Goal: Information Seeking & Learning: Learn about a topic

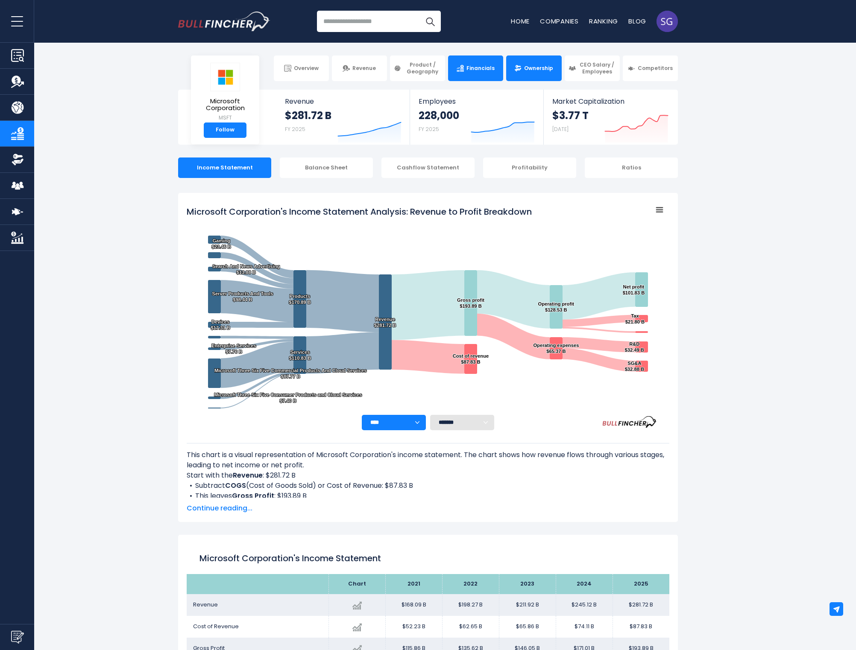
click at [542, 76] on link "Ownership" at bounding box center [533, 69] width 55 height 26
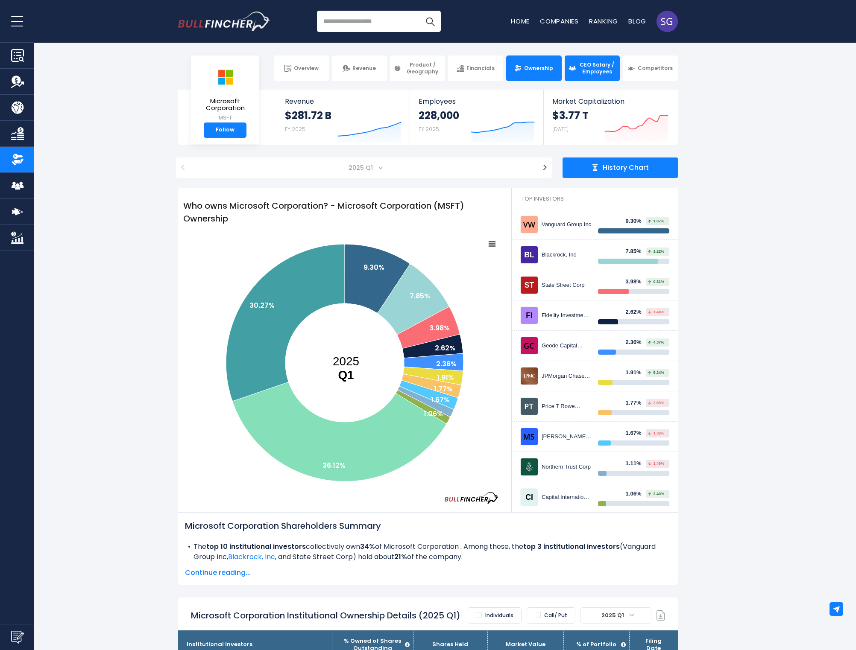
click at [590, 66] on span "CEO Salary / Employees" at bounding box center [597, 67] width 38 height 13
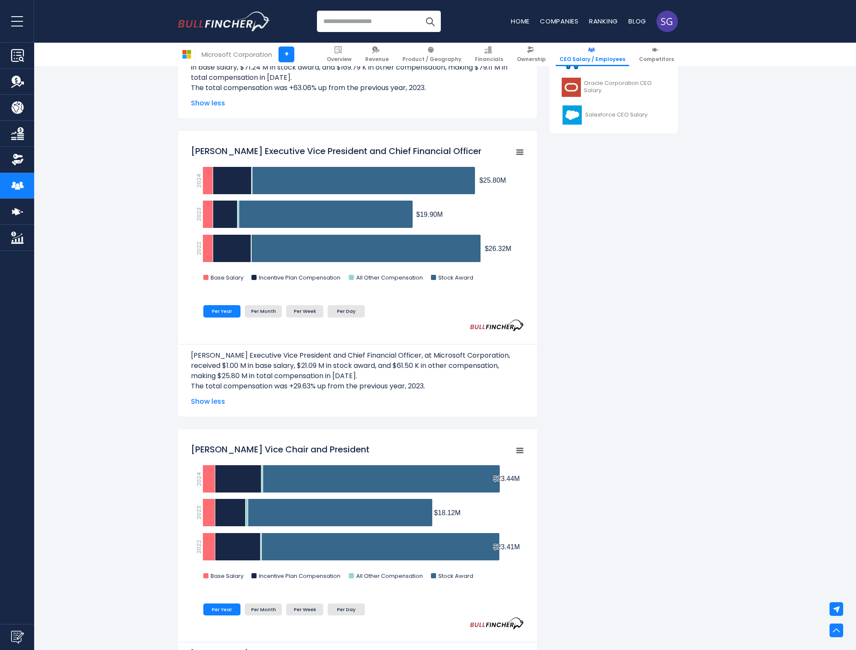
scroll to position [860, 0]
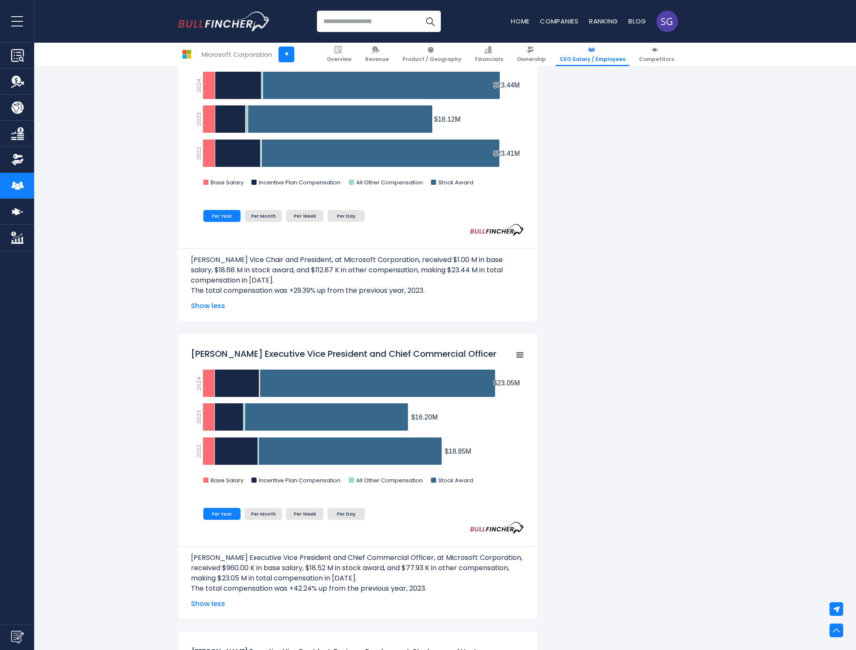
click at [222, 307] on span "Show less" at bounding box center [357, 306] width 333 height 10
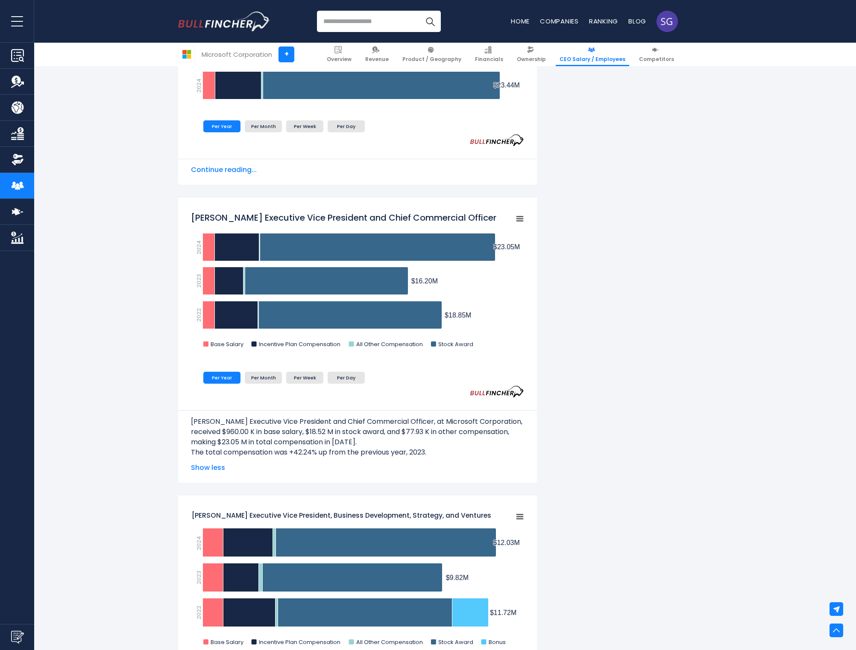
click at [235, 173] on span "Continue reading..." at bounding box center [357, 170] width 333 height 10
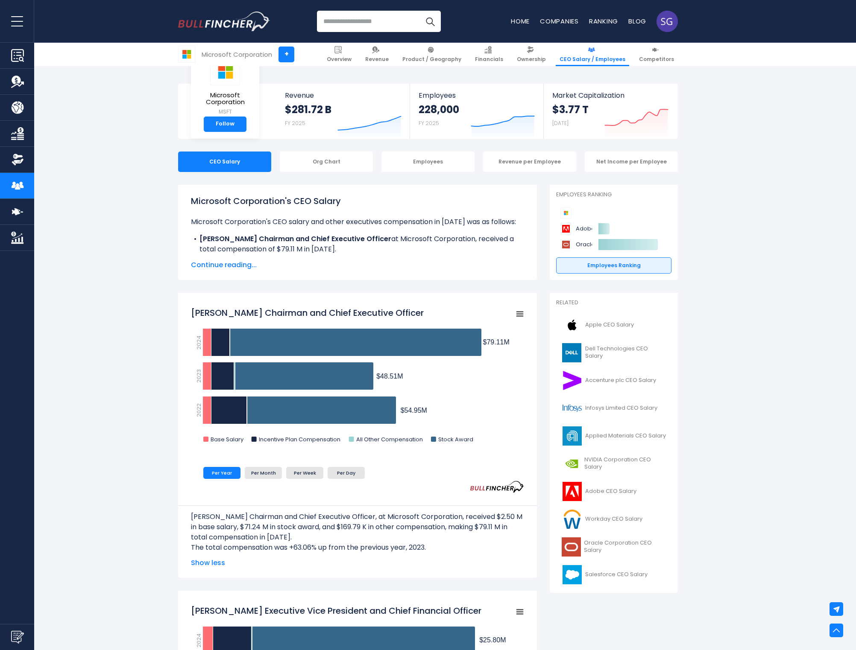
scroll to position [0, 0]
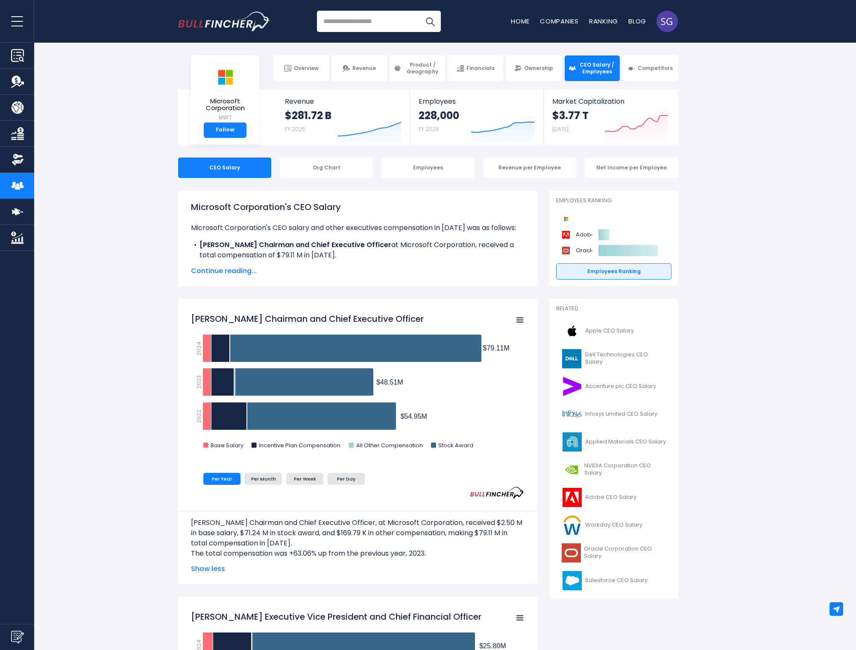
click at [340, 169] on div "Org Chart" at bounding box center [326, 168] width 93 height 20
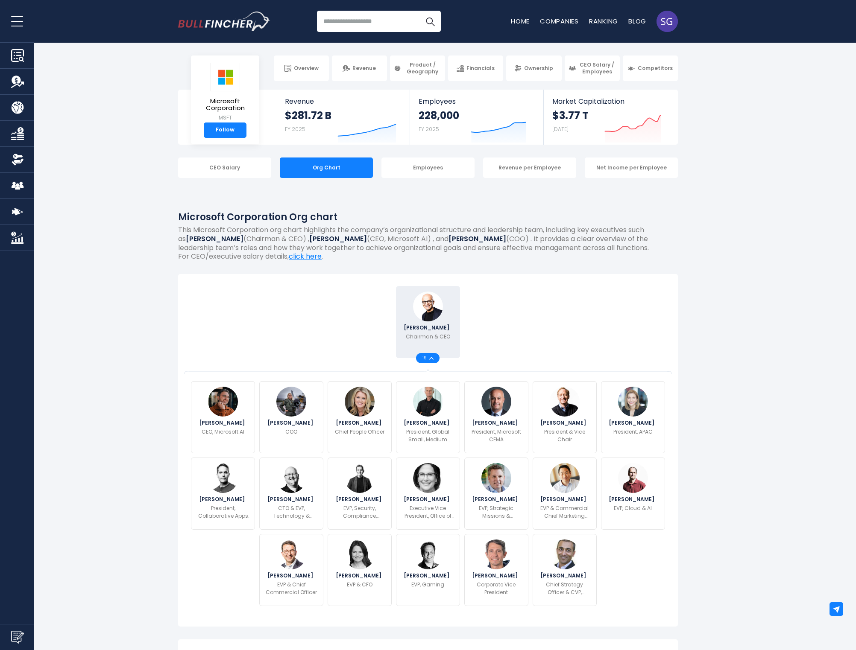
scroll to position [121, 0]
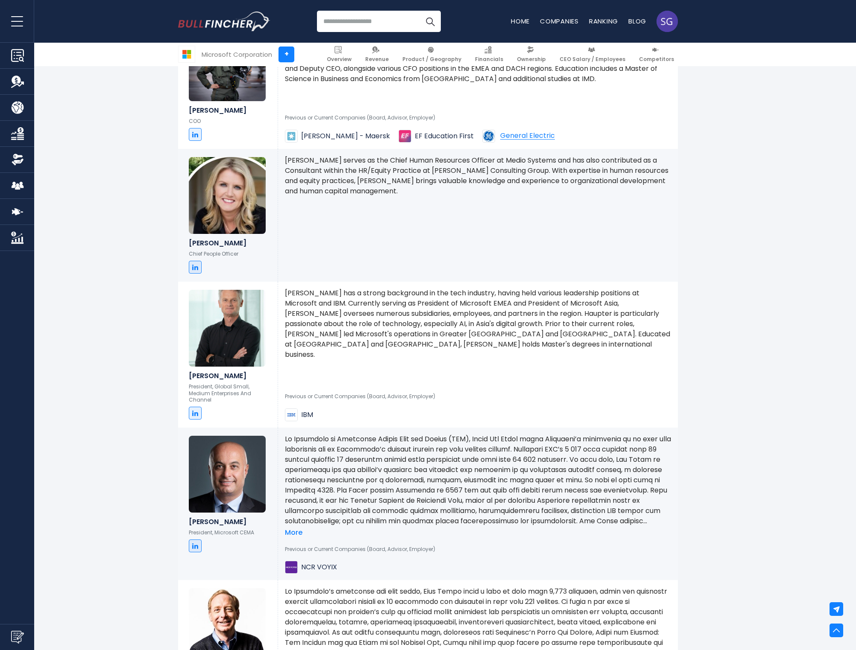
scroll to position [0, 0]
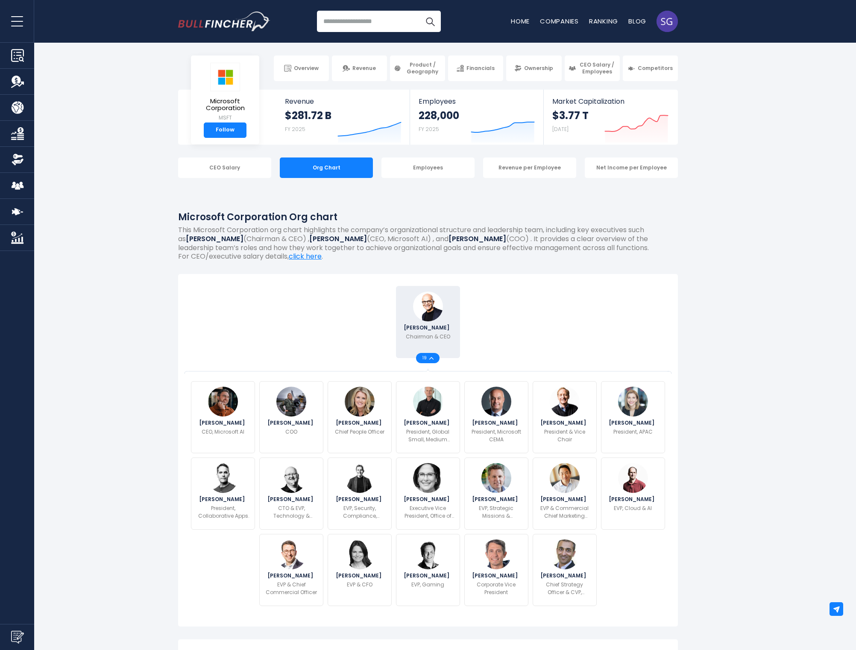
click at [629, 505] on p "EVP, Cloud & AI" at bounding box center [633, 509] width 38 height 8
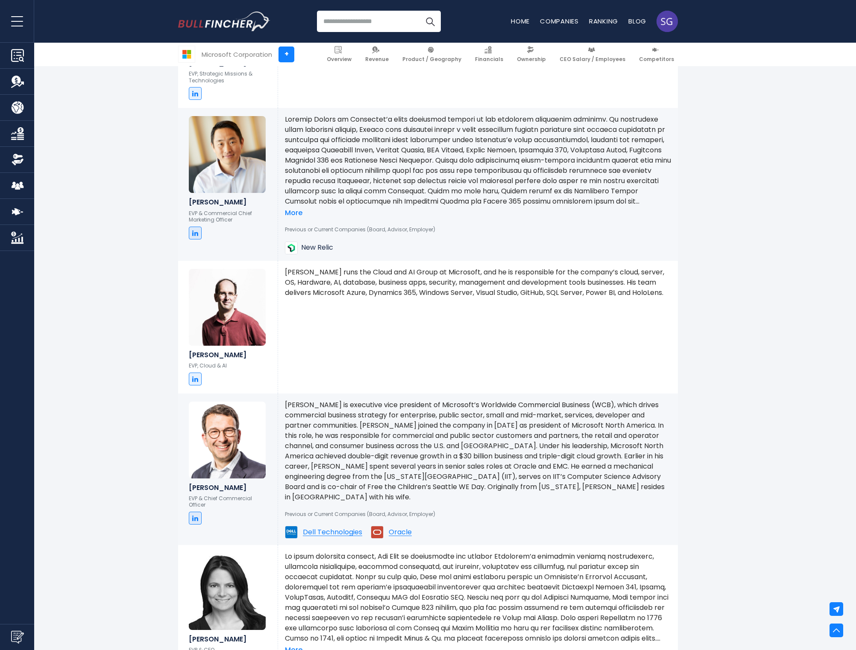
click at [445, 518] on div "Previous or Current Companies (Board, Advisor, Employer) Dell Technologies Orac…" at bounding box center [478, 521] width 386 height 37
click at [321, 529] on span "Dell Technologies" at bounding box center [332, 532] width 59 height 7
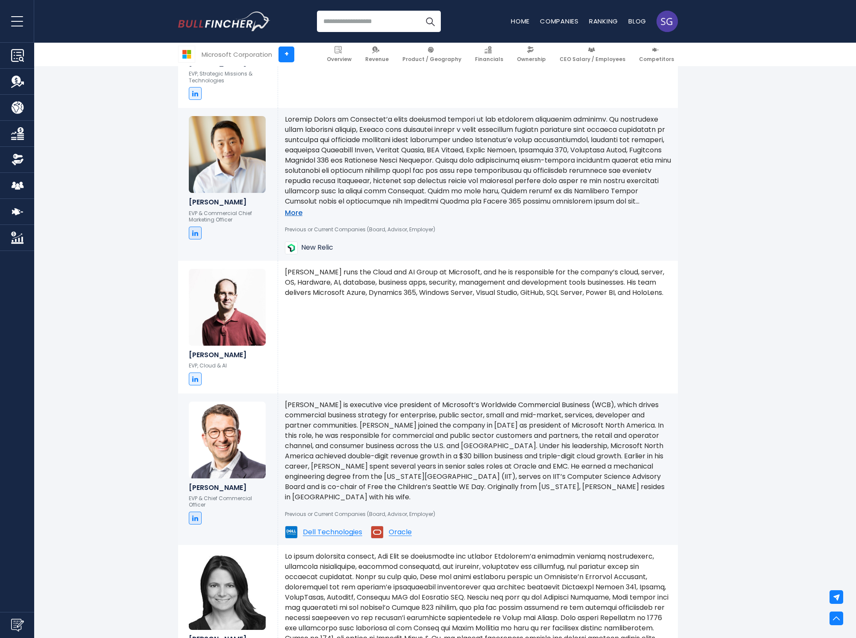
click at [295, 211] on link "More" at bounding box center [294, 213] width 18 height 9
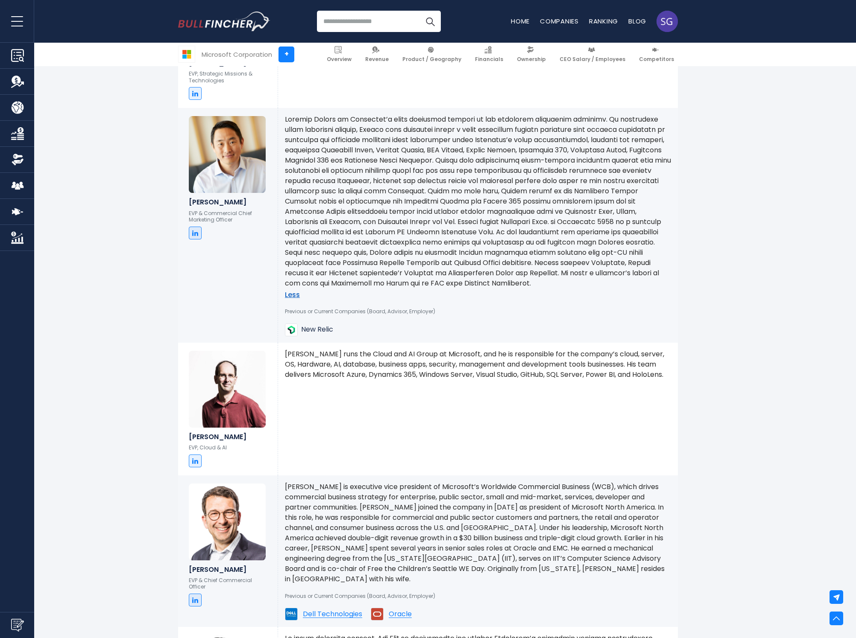
click at [295, 292] on link "Less" at bounding box center [292, 295] width 15 height 9
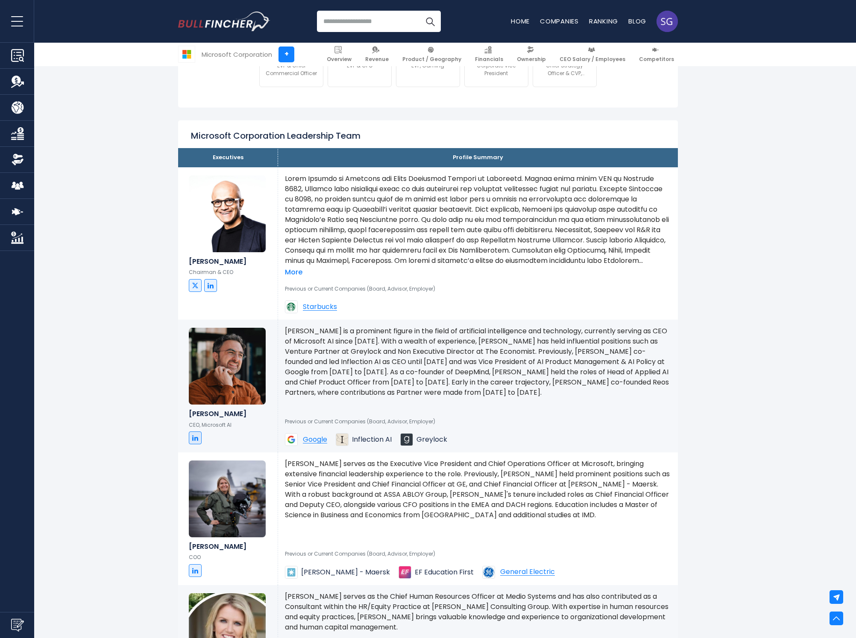
scroll to position [168, 0]
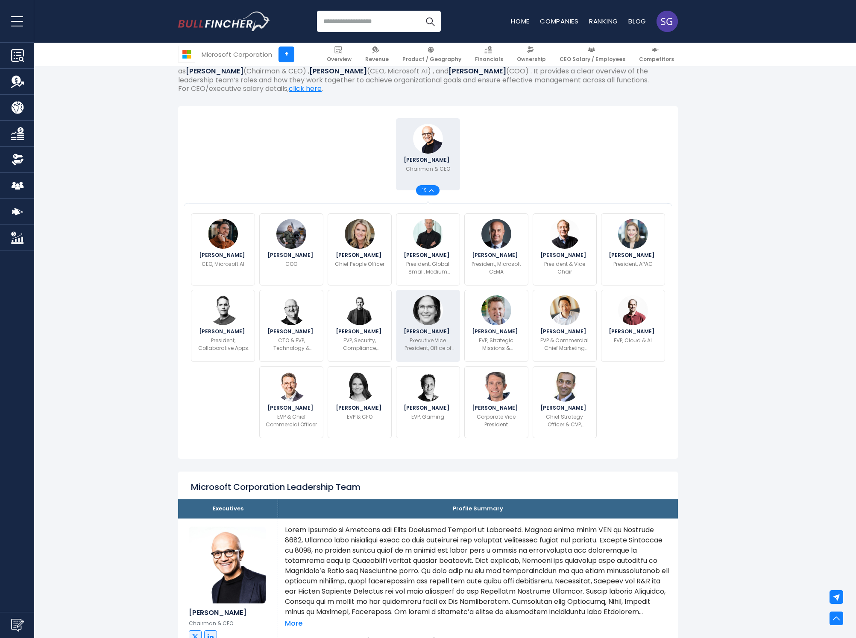
click at [425, 307] on img at bounding box center [428, 311] width 30 height 30
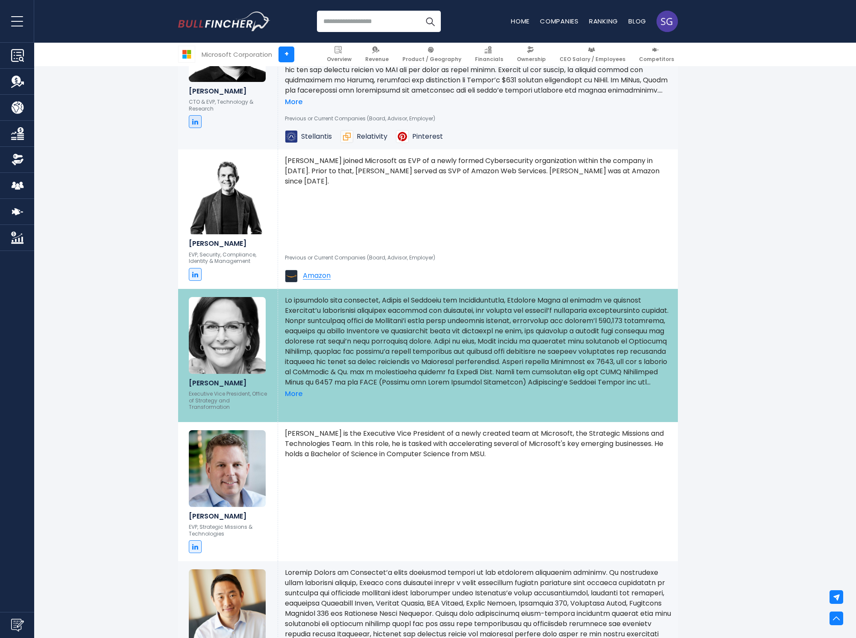
scroll to position [2000, 0]
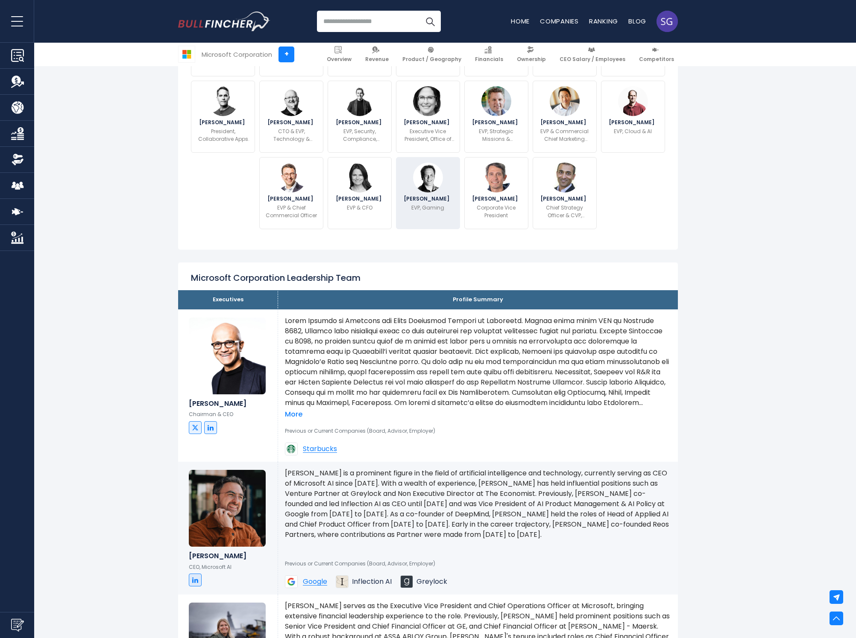
click at [423, 208] on p "EVP, Gaming" at bounding box center [427, 208] width 33 height 8
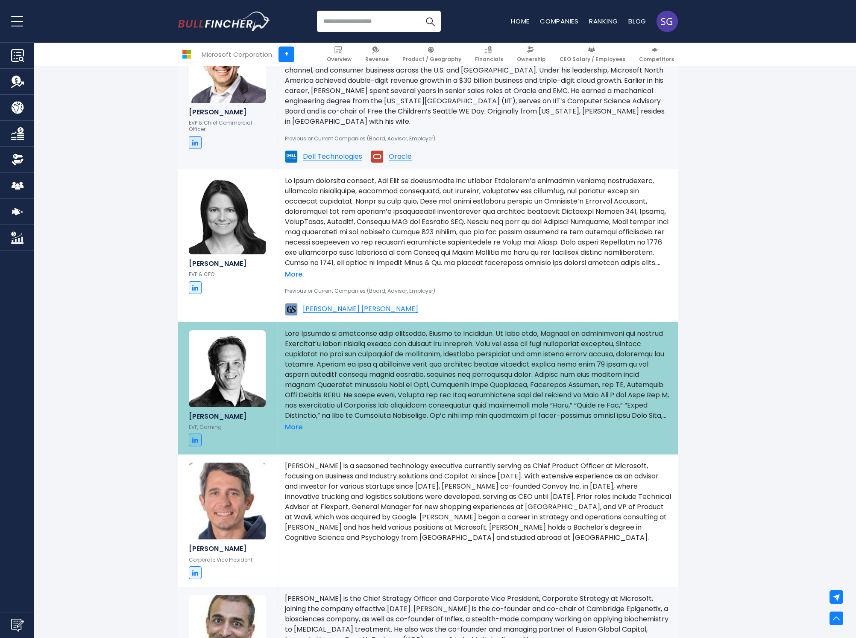
scroll to position [2849, 0]
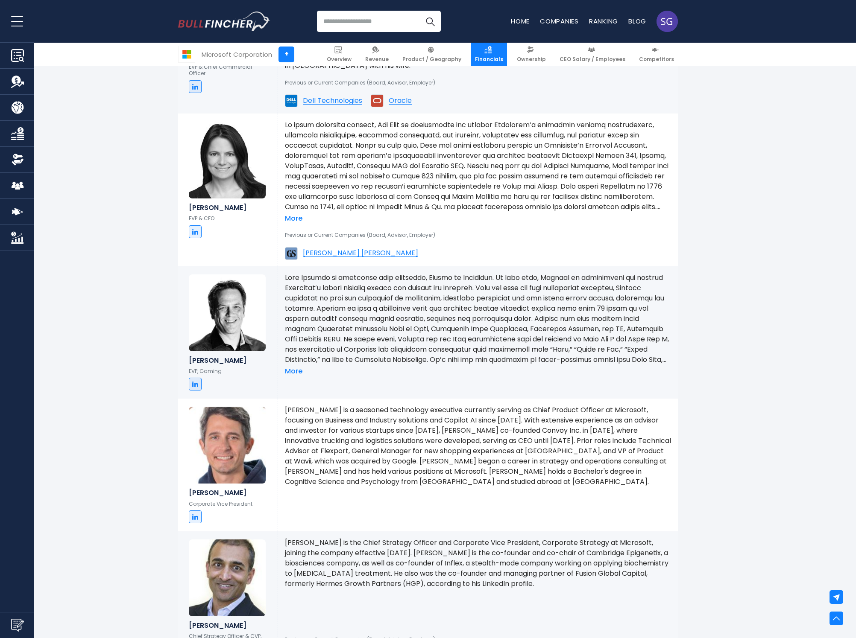
click at [503, 63] on link "Financials" at bounding box center [489, 54] width 36 height 23
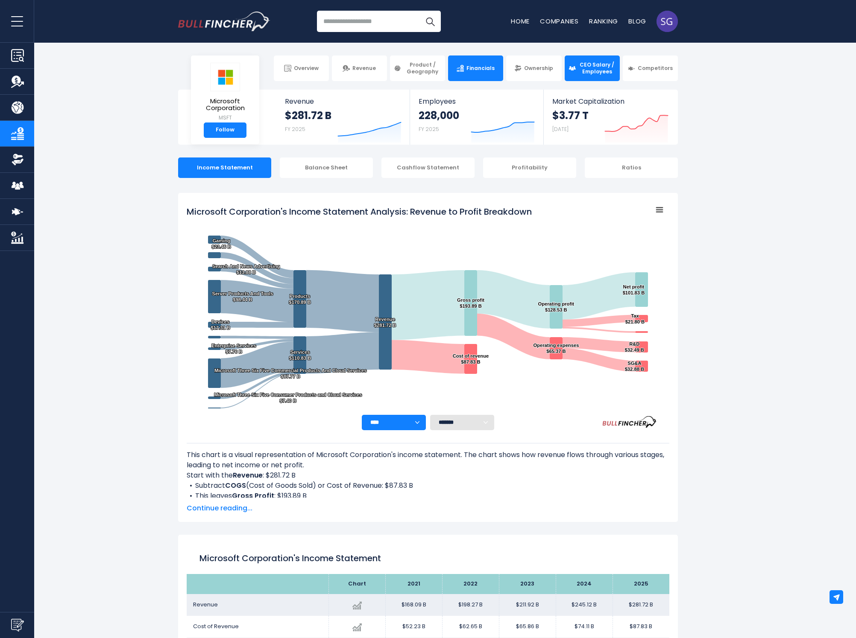
click at [599, 74] on span "CEO Salary / Employees" at bounding box center [597, 67] width 38 height 13
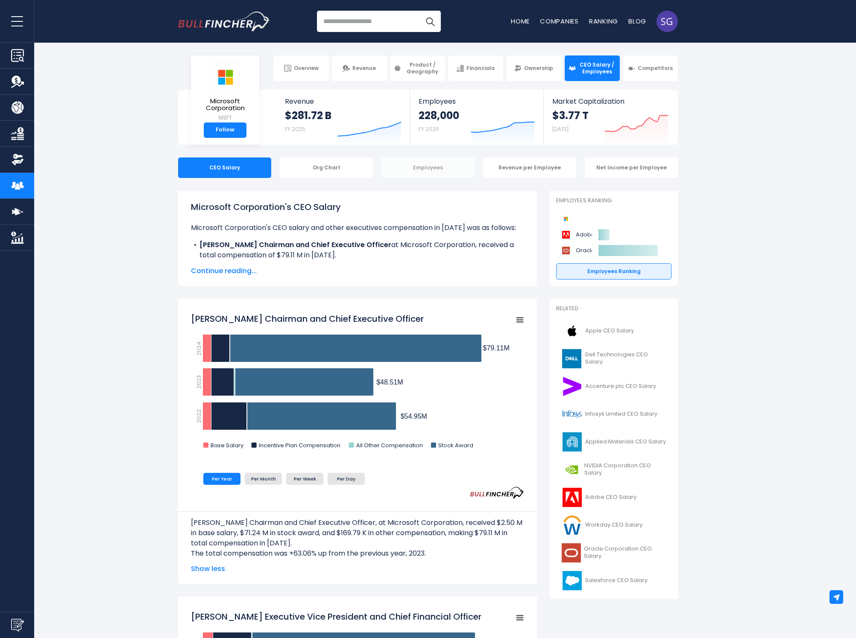
click at [439, 168] on div "Employees" at bounding box center [427, 168] width 93 height 20
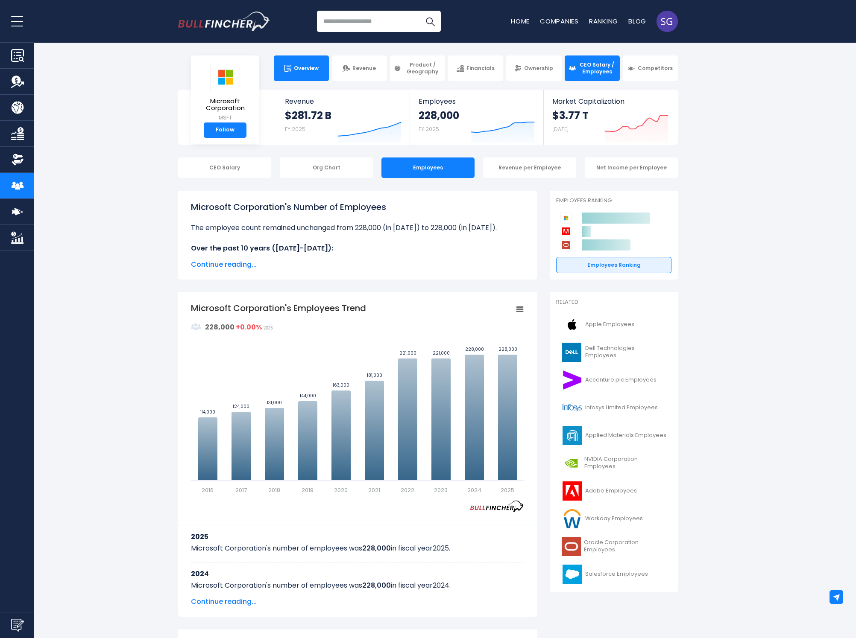
click at [305, 70] on span "Overview" at bounding box center [306, 68] width 25 height 7
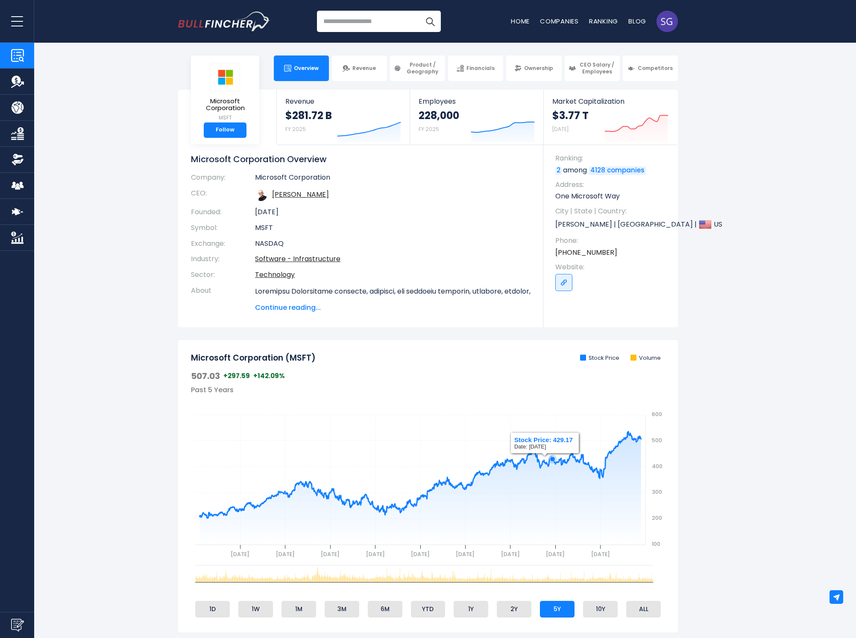
scroll to position [26, 0]
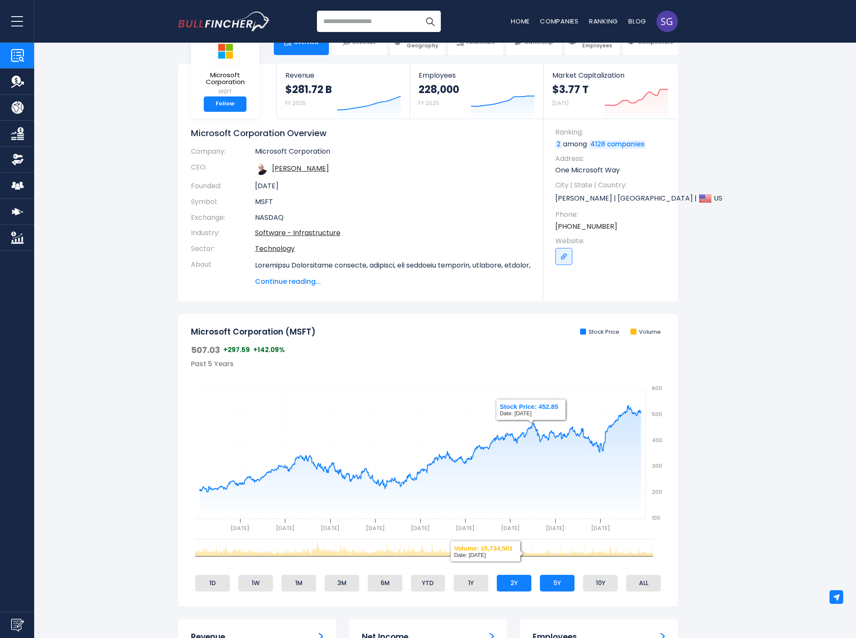
click at [504, 582] on li "2Y" at bounding box center [514, 583] width 35 height 16
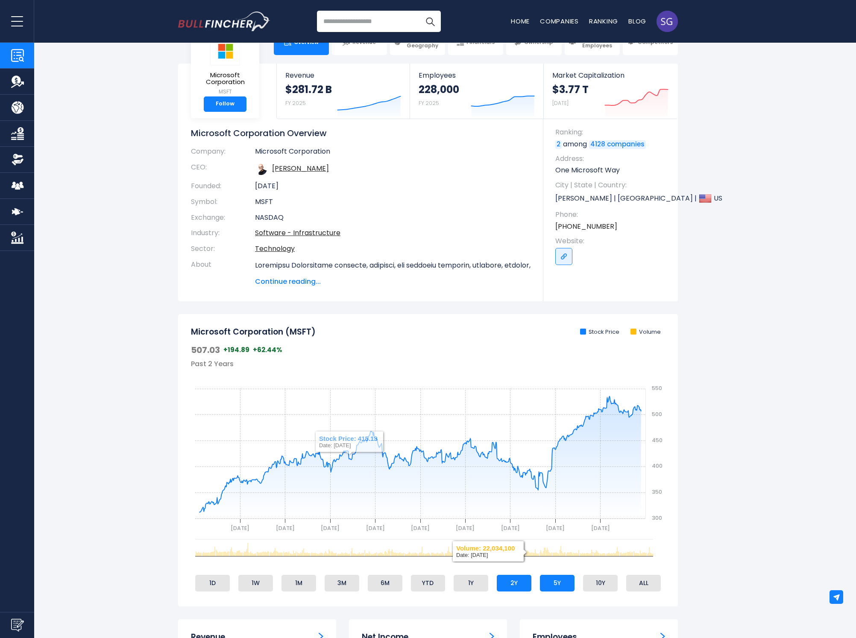
click at [555, 580] on li "5Y" at bounding box center [557, 583] width 35 height 16
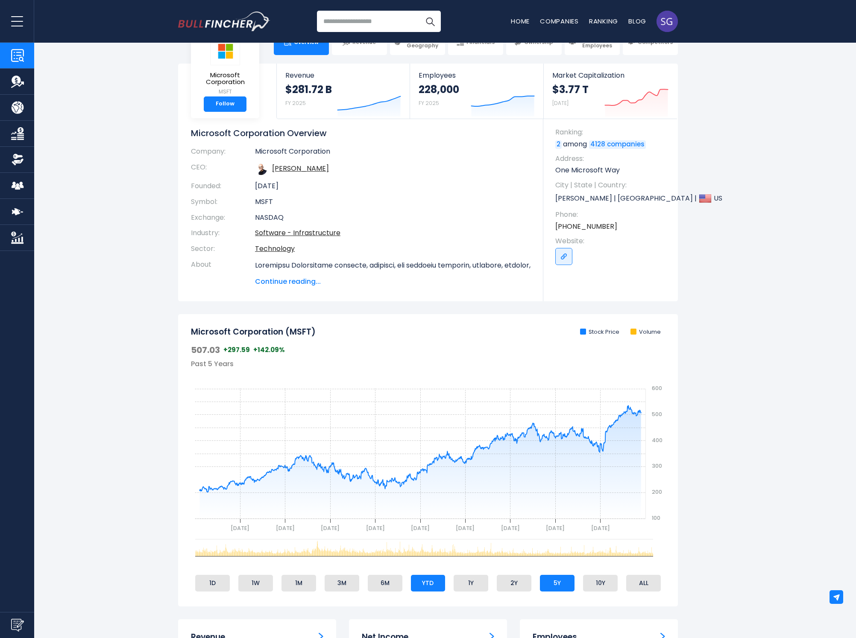
click at [435, 580] on li "YTD" at bounding box center [428, 583] width 35 height 16
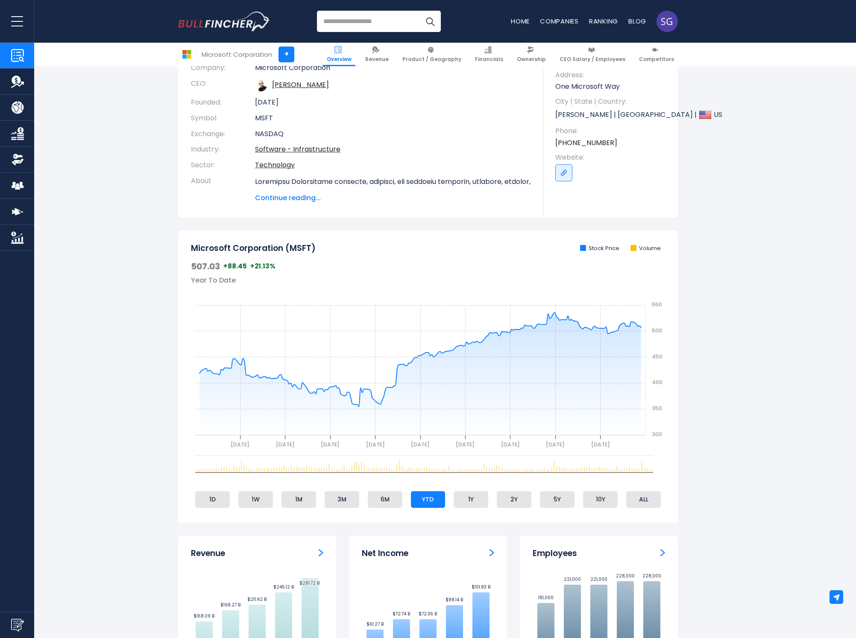
scroll to position [0, 0]
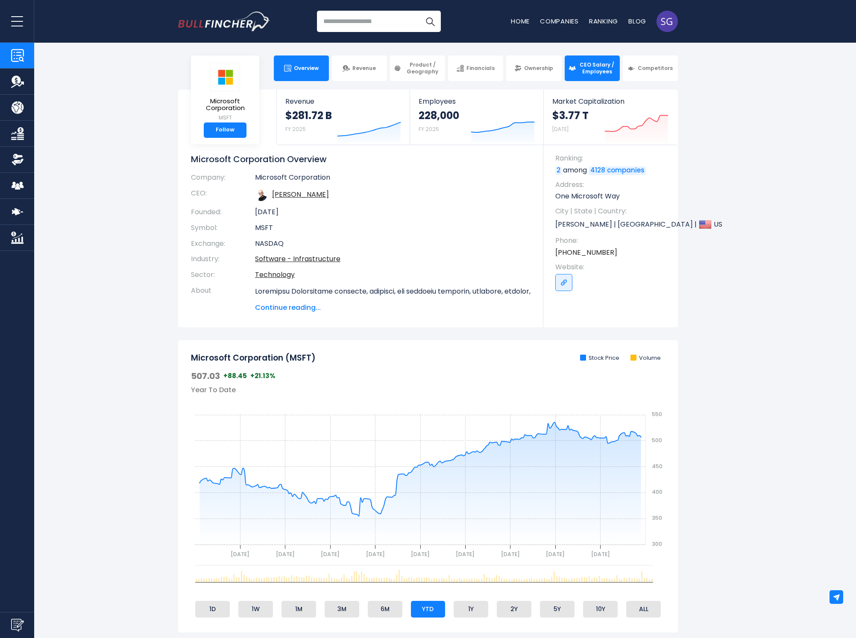
click at [579, 69] on span "CEO Salary / Employees" at bounding box center [597, 67] width 38 height 13
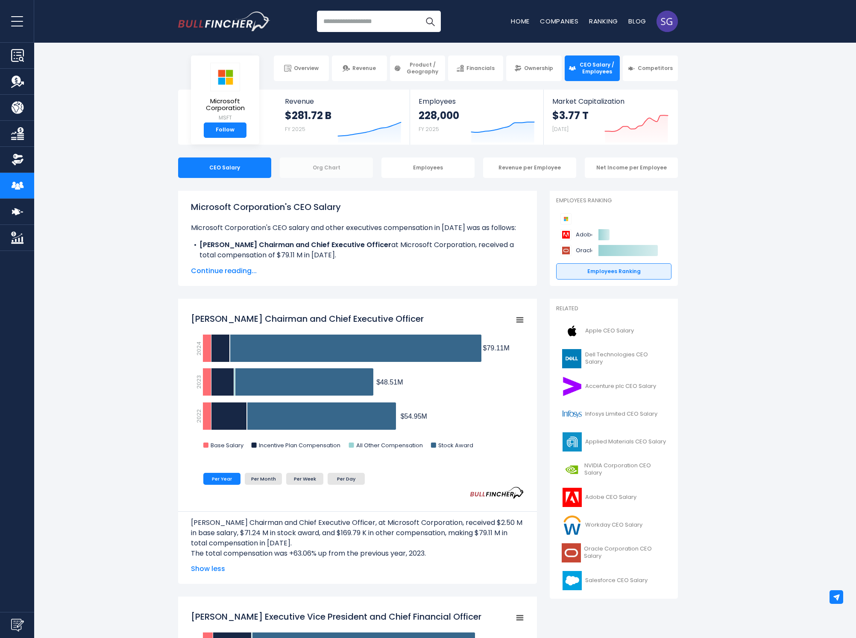
click at [320, 164] on div "Org Chart" at bounding box center [326, 168] width 93 height 20
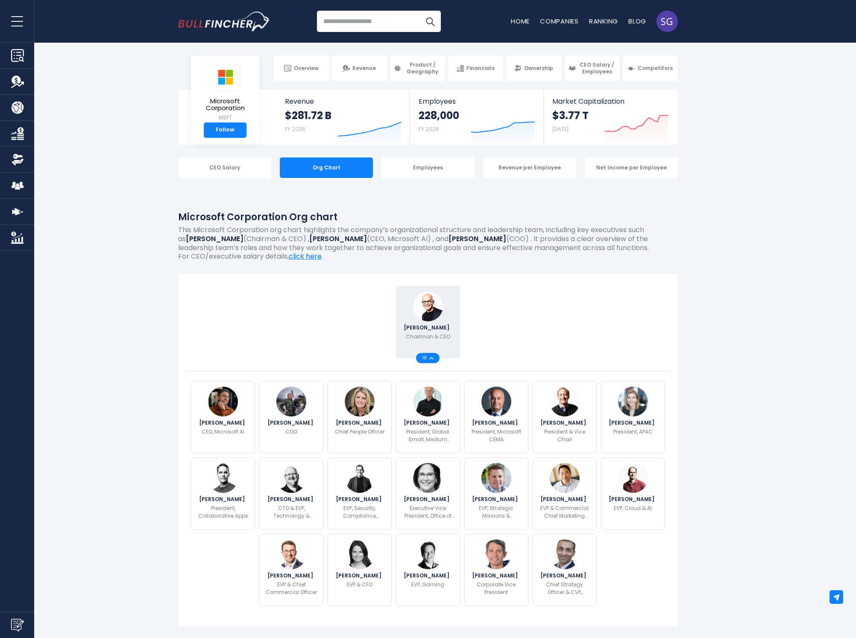
scroll to position [122, 0]
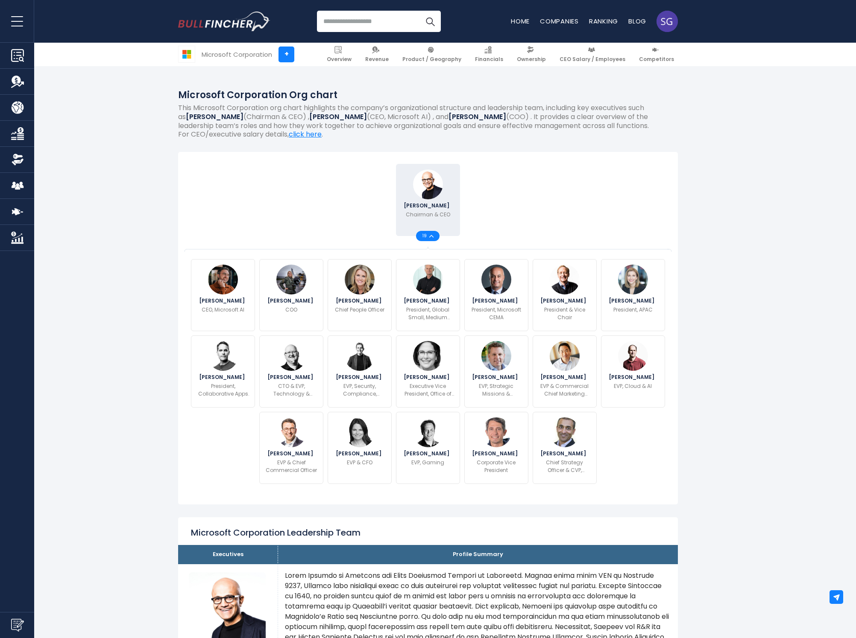
click at [431, 215] on p "Chairman & CEO" at bounding box center [428, 215] width 44 height 8
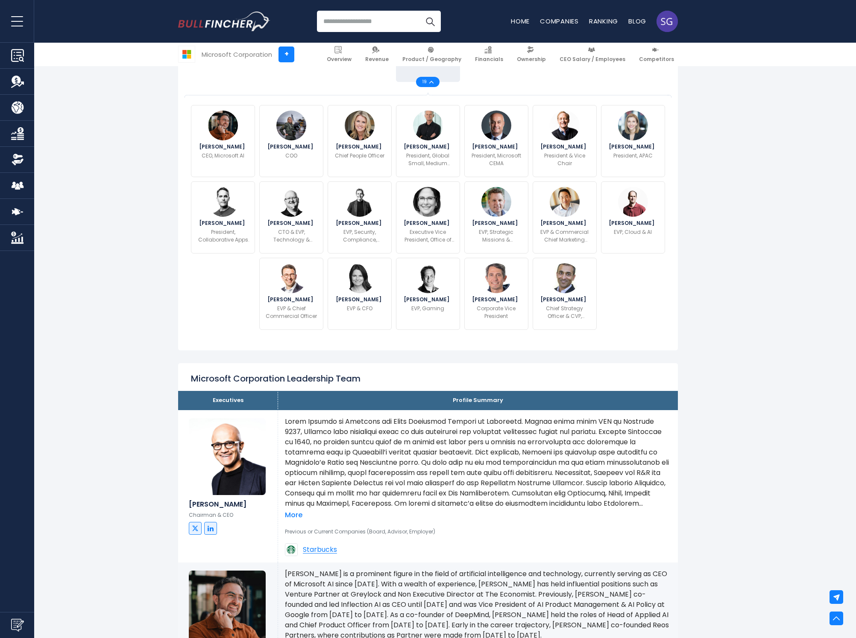
scroll to position [144, 0]
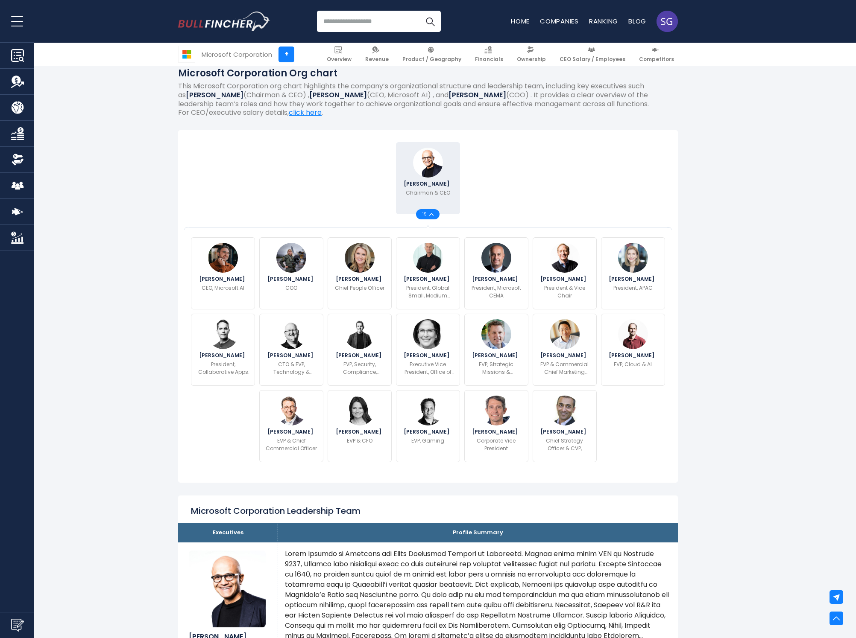
click at [436, 173] on img at bounding box center [428, 163] width 30 height 30
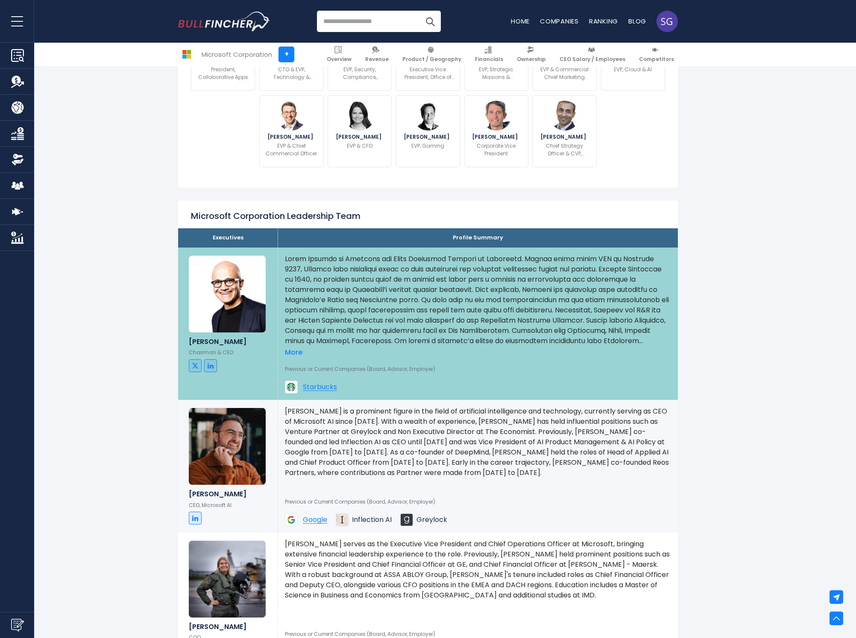
scroll to position [442, 0]
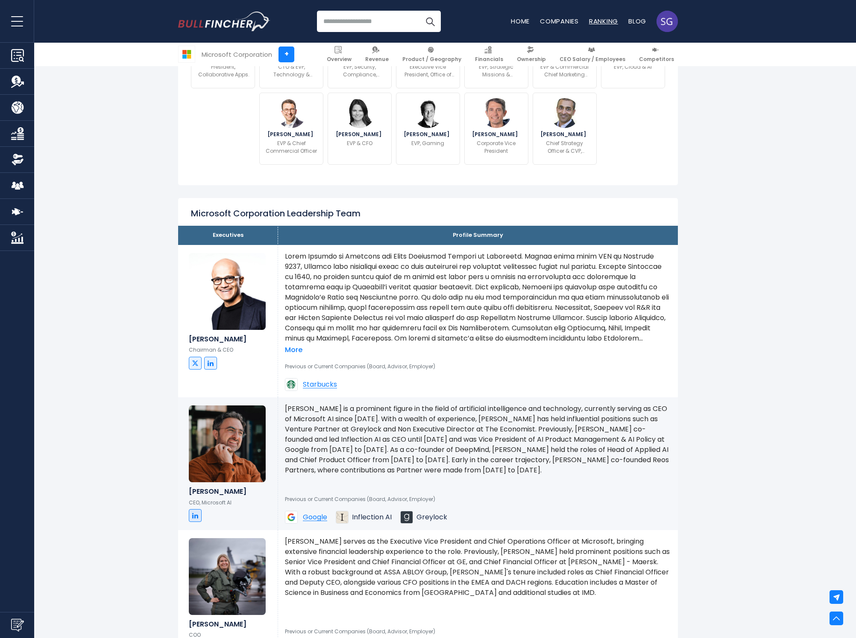
click at [616, 18] on link "Ranking" at bounding box center [603, 21] width 29 height 9
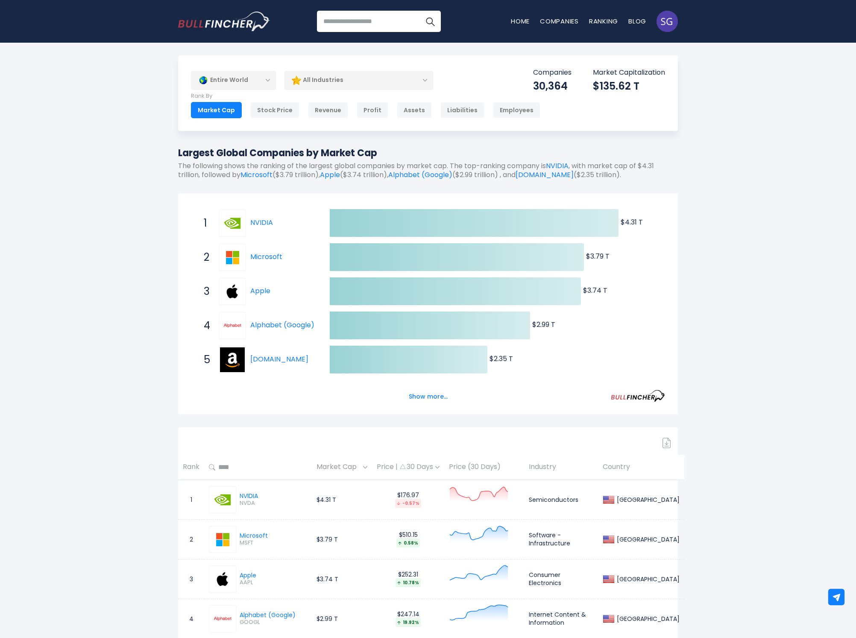
click at [838, 593] on img at bounding box center [836, 597] width 9 height 9
click at [841, 568] on img at bounding box center [836, 565] width 12 height 12
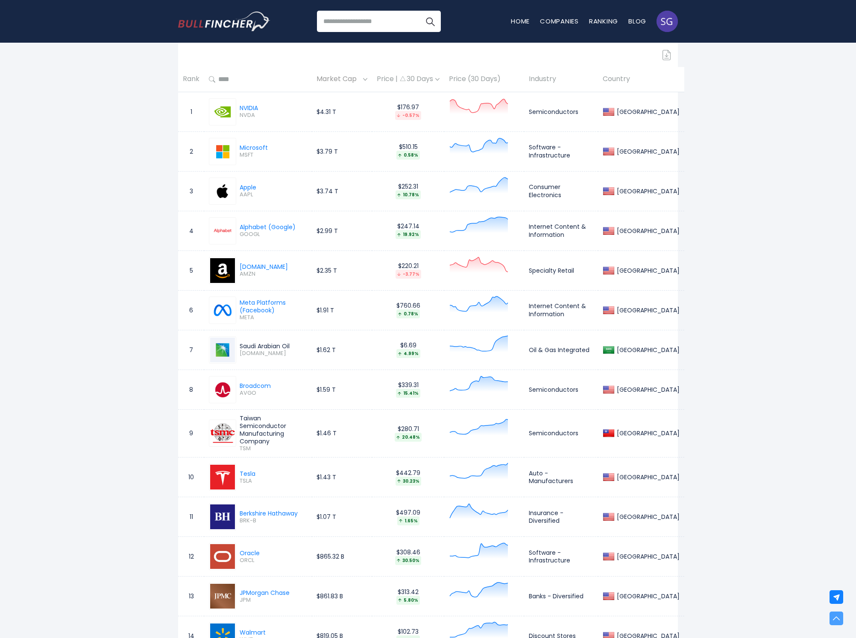
scroll to position [634, 0]
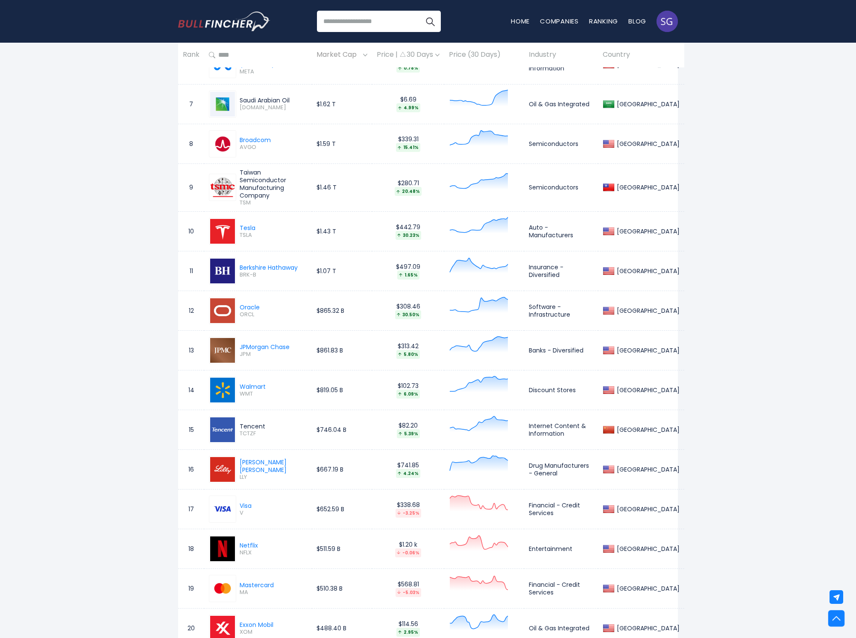
click at [840, 618] on img at bounding box center [836, 619] width 8 height 8
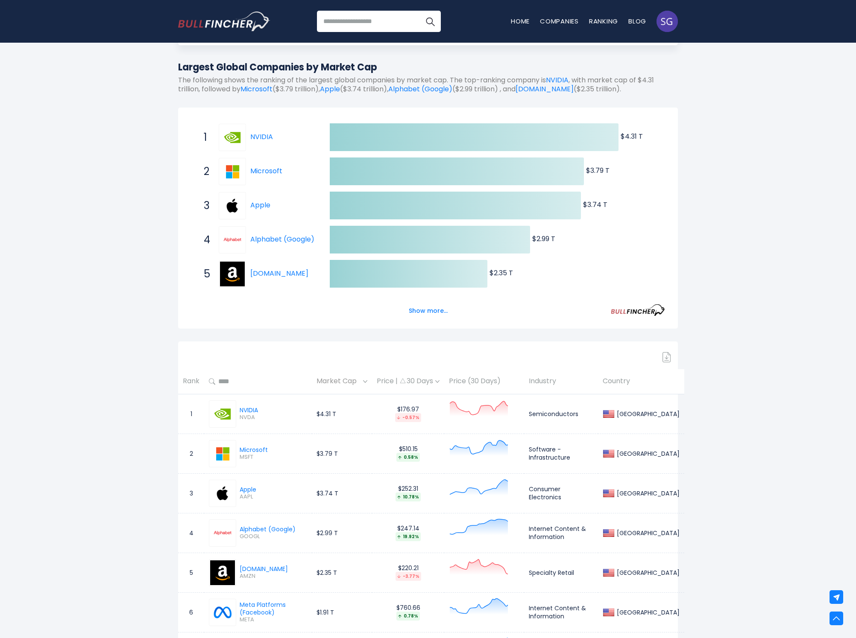
scroll to position [0, 0]
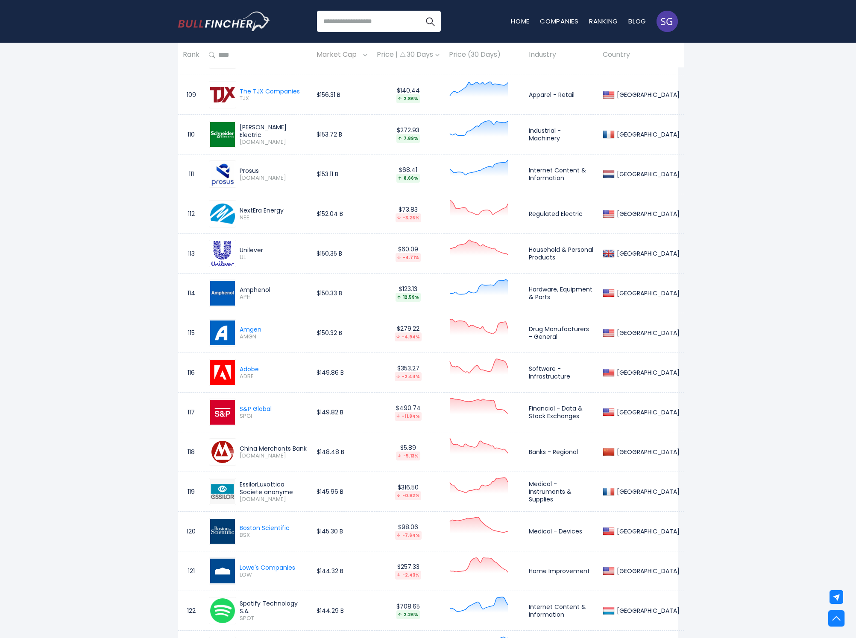
click at [832, 616] on img at bounding box center [836, 619] width 8 height 8
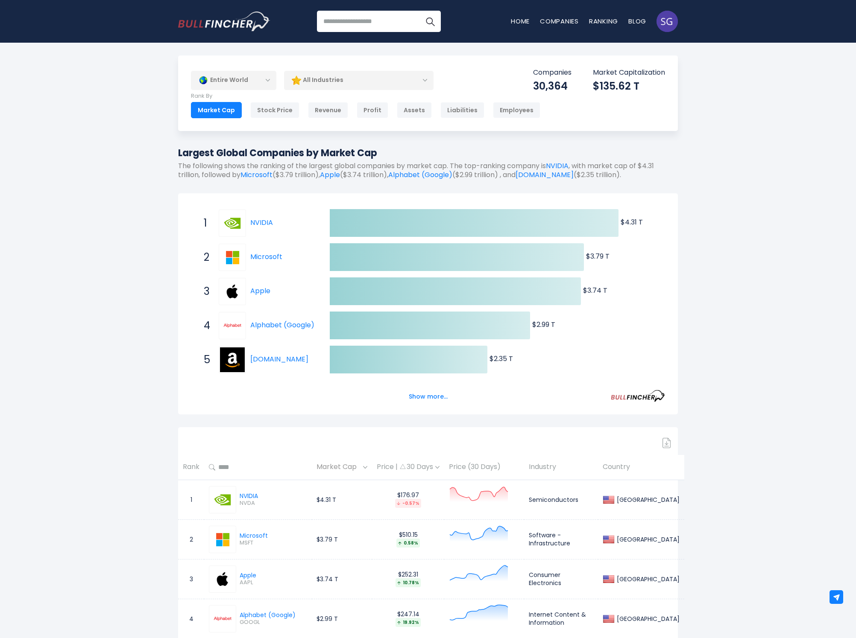
click at [311, 81] on div "All Industries" at bounding box center [358, 80] width 149 height 20
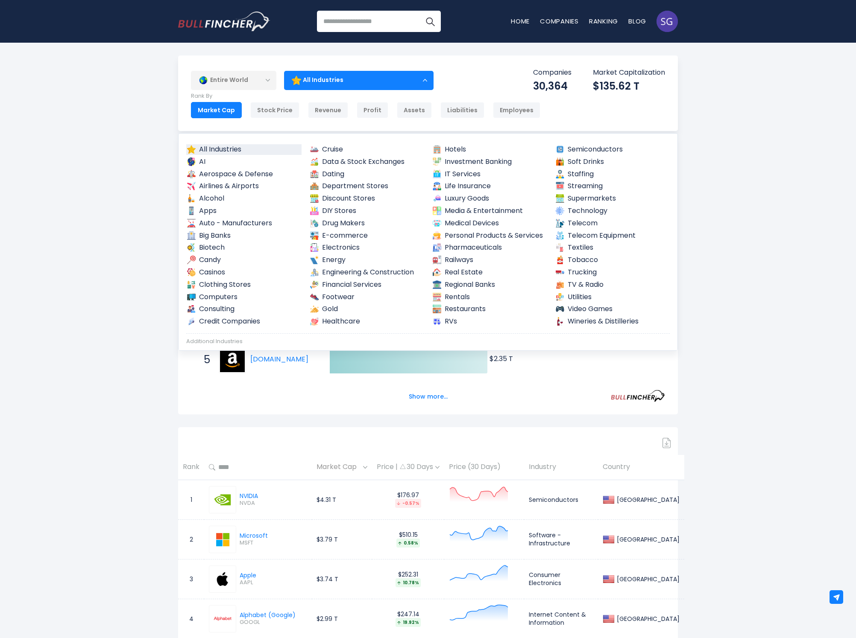
click at [241, 82] on div "Entire World" at bounding box center [233, 80] width 85 height 20
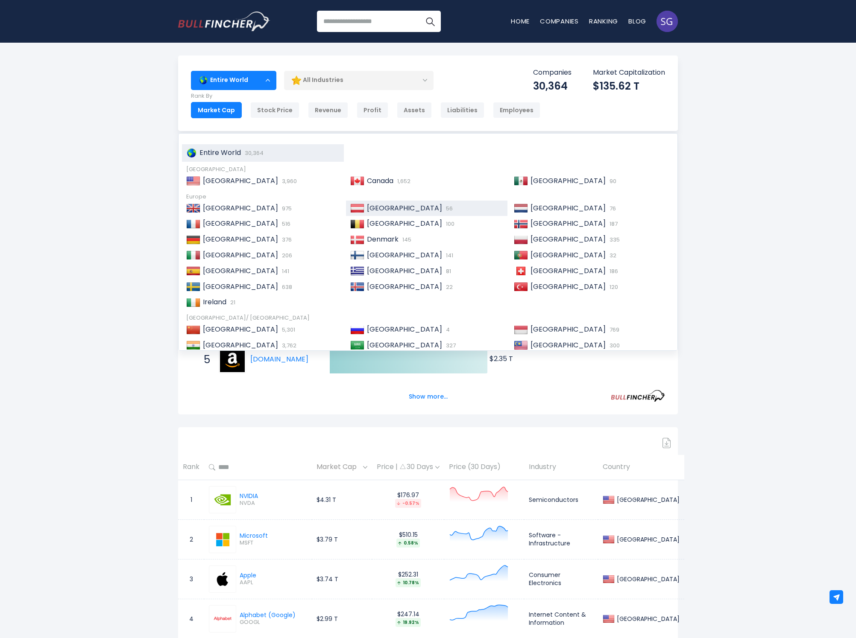
click at [367, 203] on span "[GEOGRAPHIC_DATA]" at bounding box center [404, 208] width 75 height 10
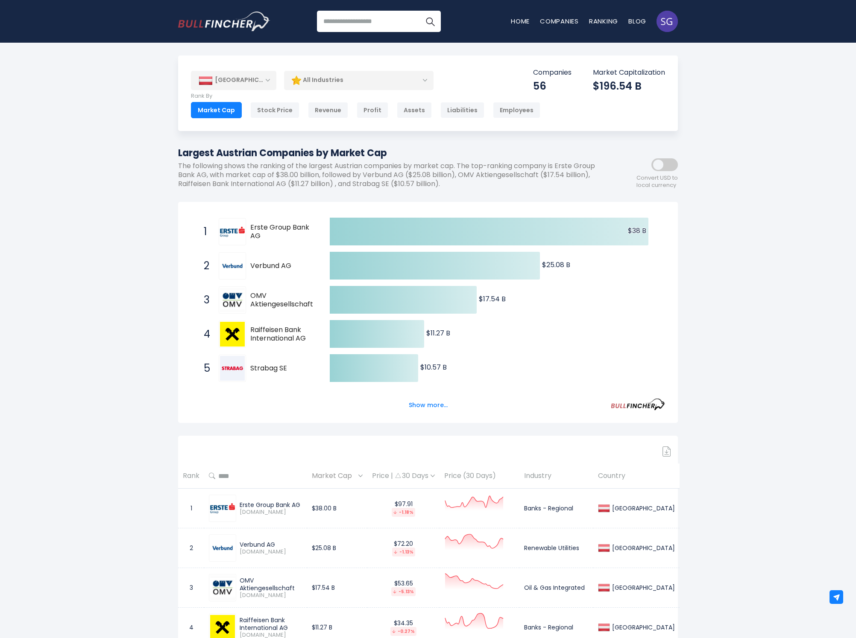
click at [266, 81] on div "[GEOGRAPHIC_DATA]" at bounding box center [233, 80] width 85 height 19
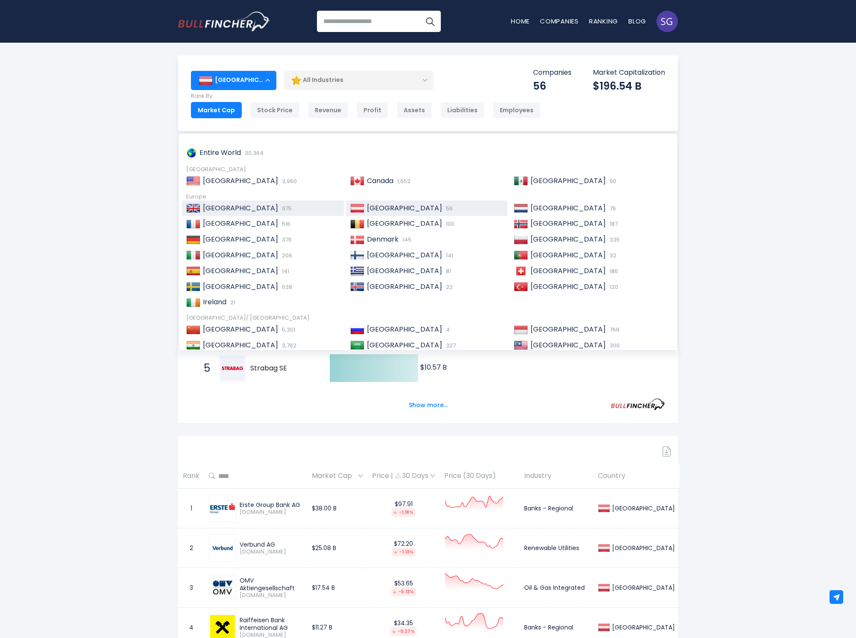
click at [228, 204] on span "[GEOGRAPHIC_DATA]" at bounding box center [240, 208] width 75 height 10
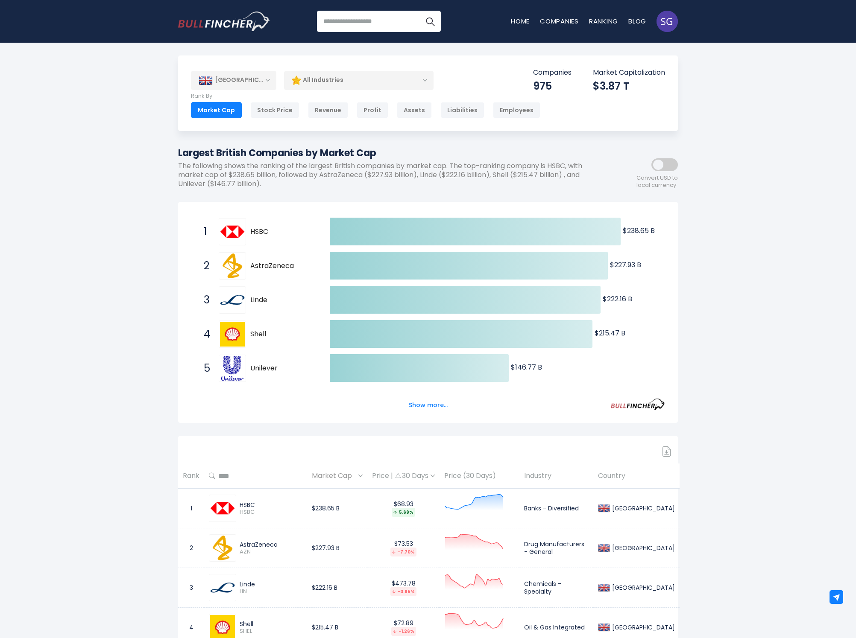
click at [665, 160] on span at bounding box center [664, 164] width 26 height 13
click at [663, 165] on span at bounding box center [664, 164] width 26 height 13
click at [670, 167] on span at bounding box center [664, 164] width 26 height 13
click at [340, 108] on div "Revenue" at bounding box center [328, 110] width 40 height 16
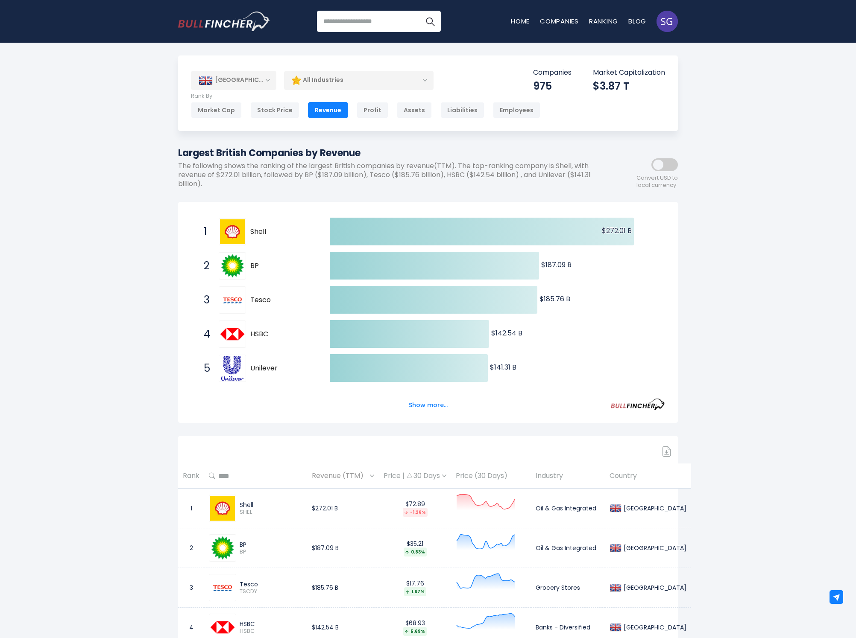
click at [666, 160] on span at bounding box center [664, 164] width 26 height 13
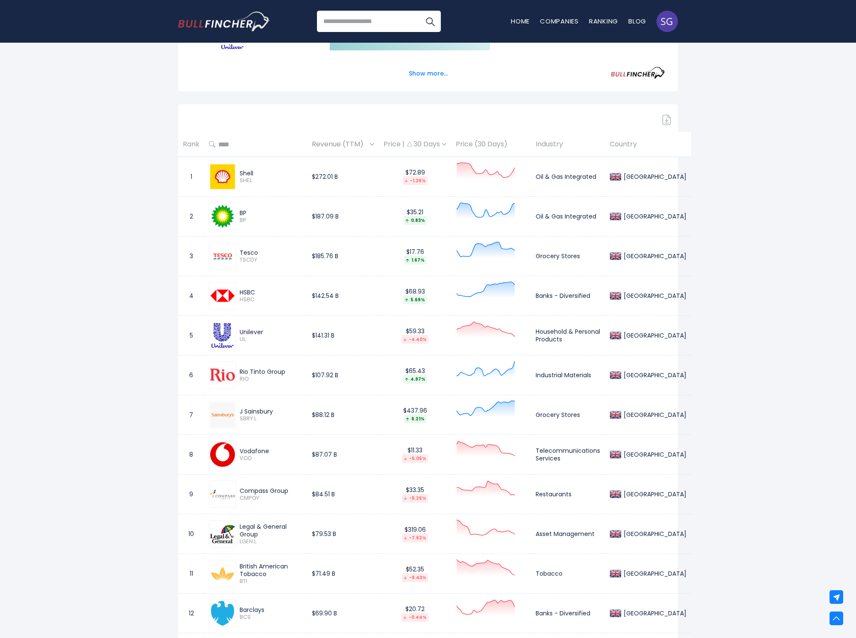
scroll to position [167, 0]
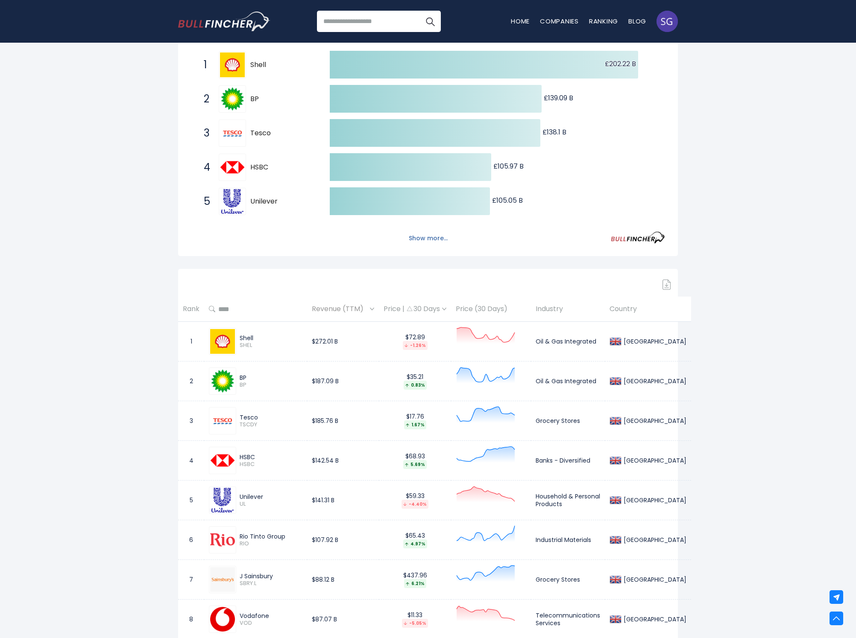
click at [425, 235] on button "Show more..." at bounding box center [428, 238] width 49 height 14
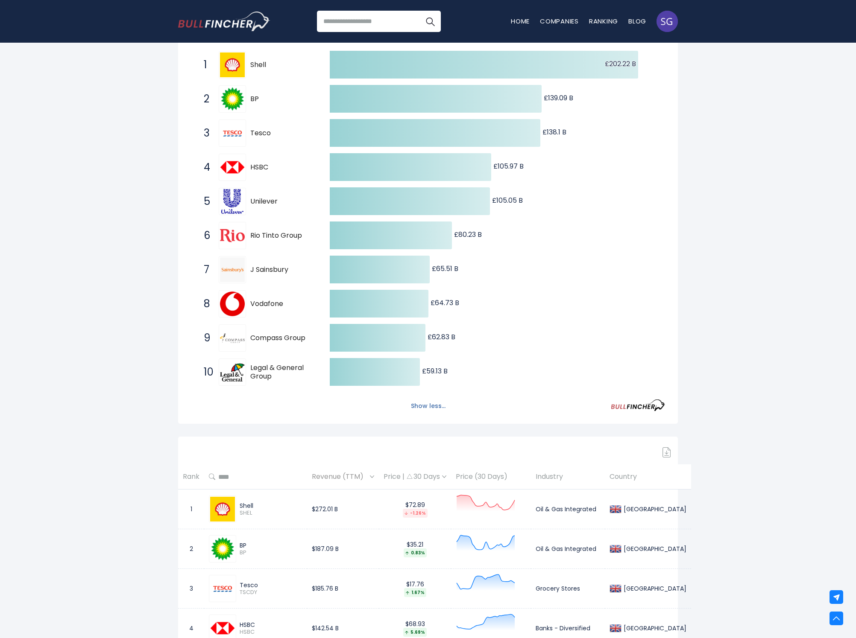
click at [422, 403] on button "Show less..." at bounding box center [428, 406] width 45 height 14
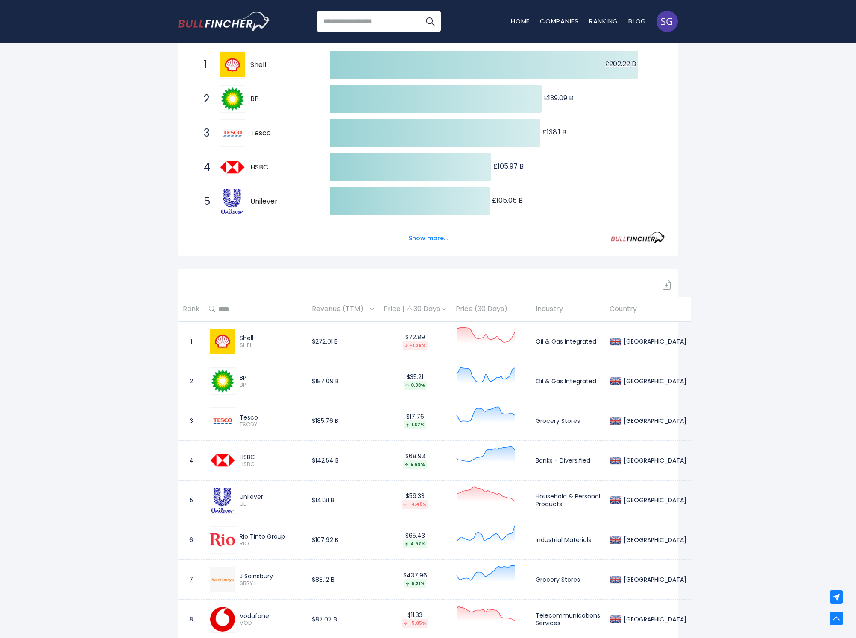
scroll to position [0, 0]
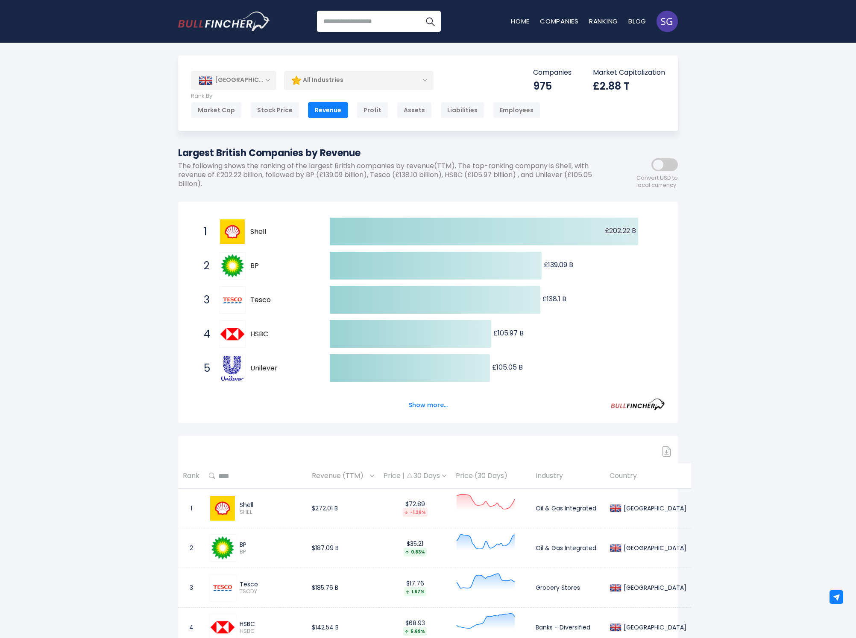
click at [249, 72] on div "[GEOGRAPHIC_DATA]" at bounding box center [233, 80] width 85 height 19
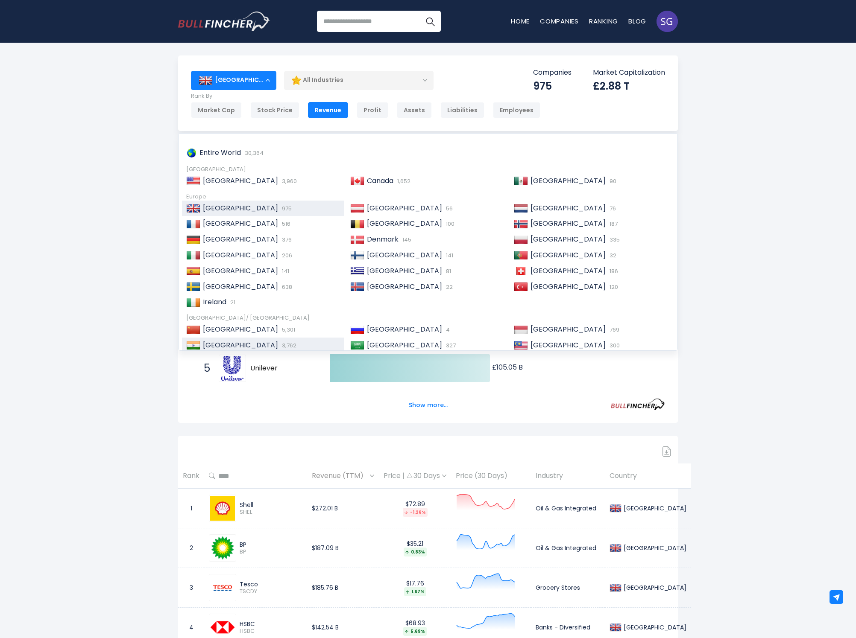
click at [214, 340] on span "[GEOGRAPHIC_DATA]" at bounding box center [240, 345] width 75 height 10
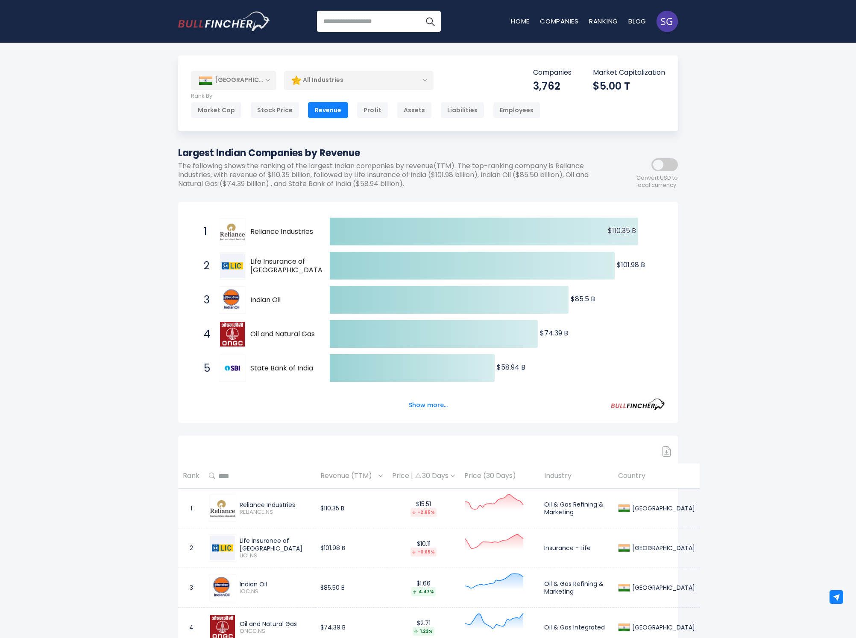
click at [662, 161] on span at bounding box center [664, 164] width 26 height 13
click at [658, 159] on span at bounding box center [664, 164] width 26 height 13
click at [432, 404] on button "Show more..." at bounding box center [428, 405] width 49 height 14
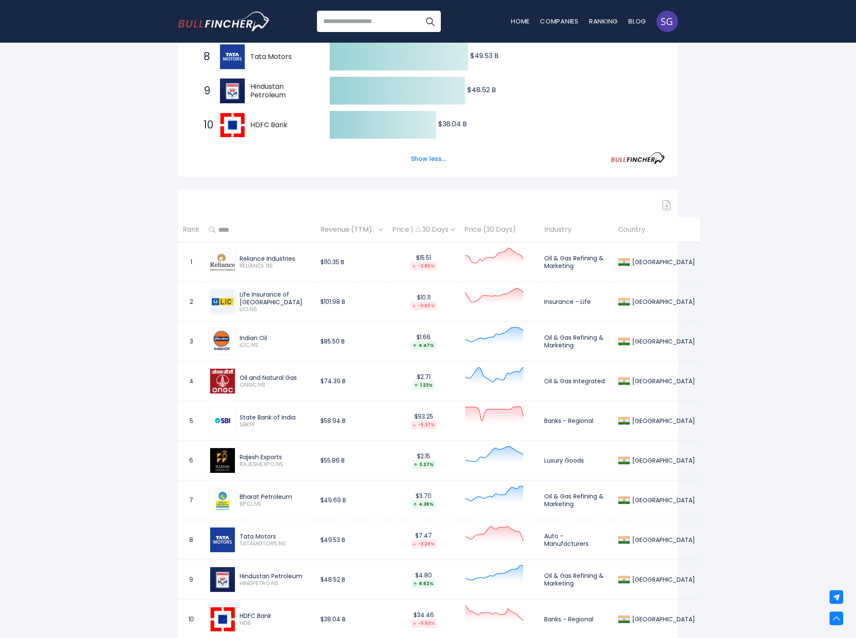
scroll to position [440, 0]
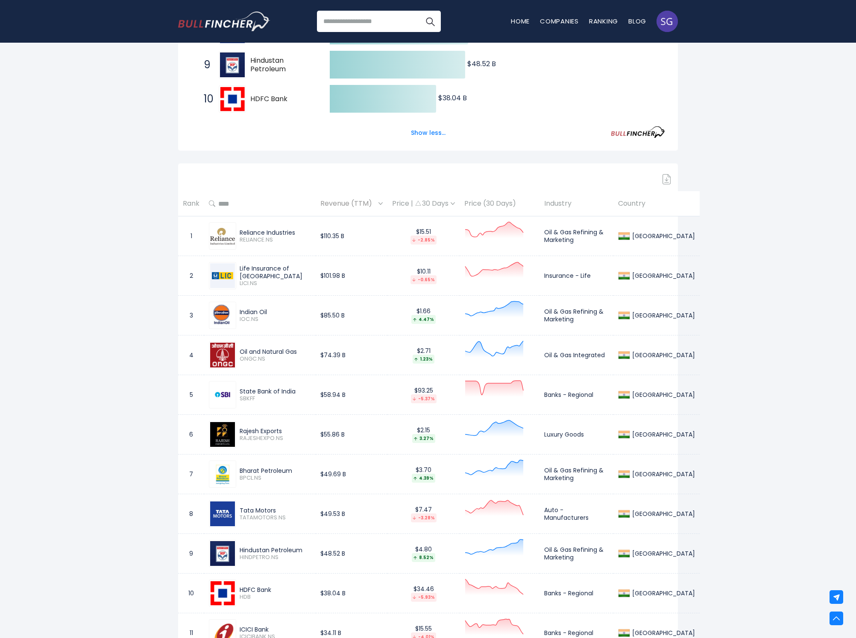
drag, startPoint x: 241, startPoint y: 430, endPoint x: 286, endPoint y: 430, distance: 44.8
click at [286, 430] on div "Rajesh Exports" at bounding box center [275, 431] width 71 height 8
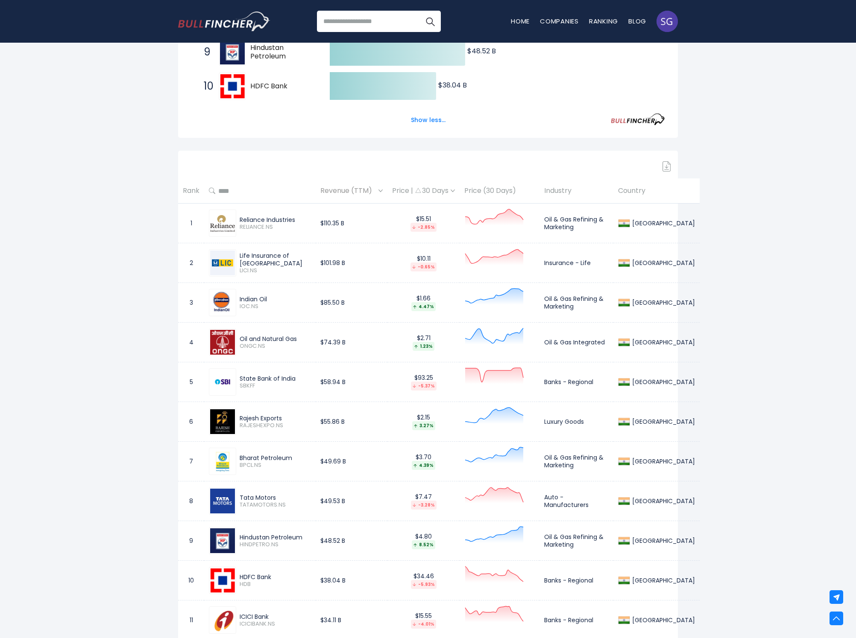
scroll to position [478, 0]
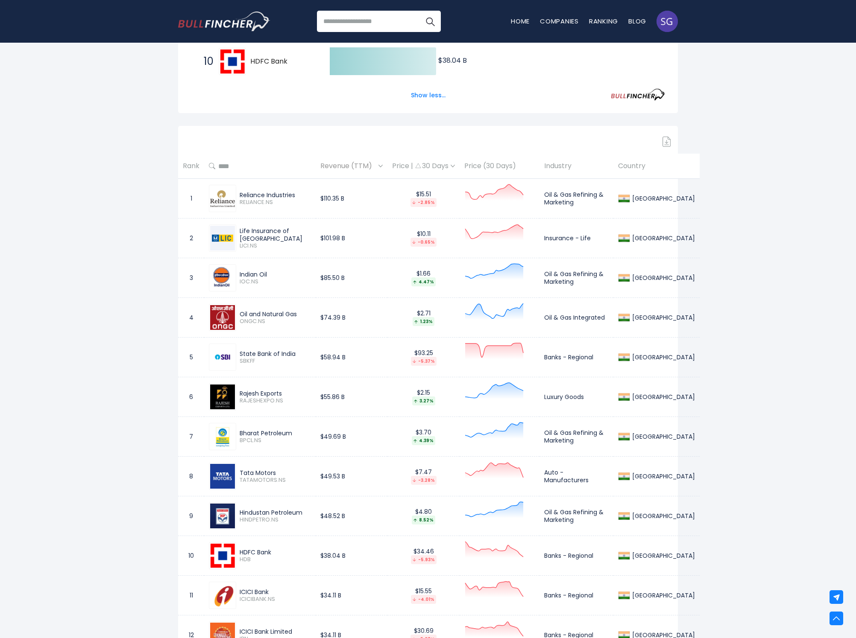
click at [348, 555] on td "$38.04 B" at bounding box center [352, 556] width 72 height 40
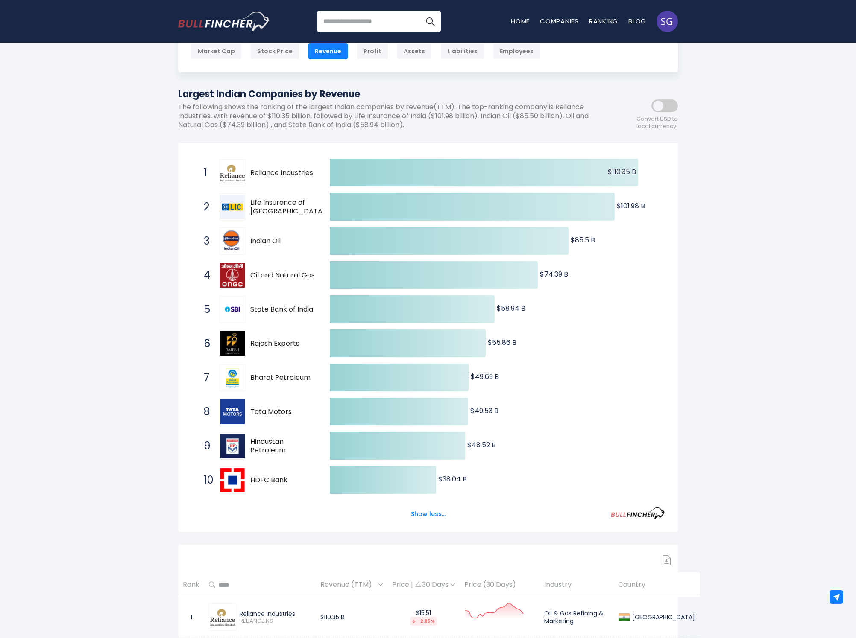
scroll to position [0, 0]
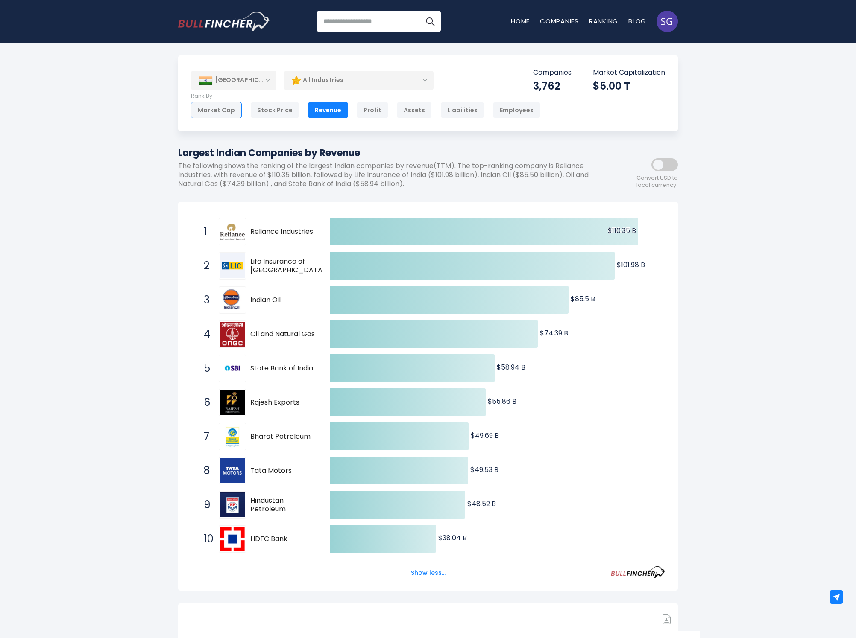
click at [229, 110] on div "Market Cap" at bounding box center [216, 110] width 51 height 16
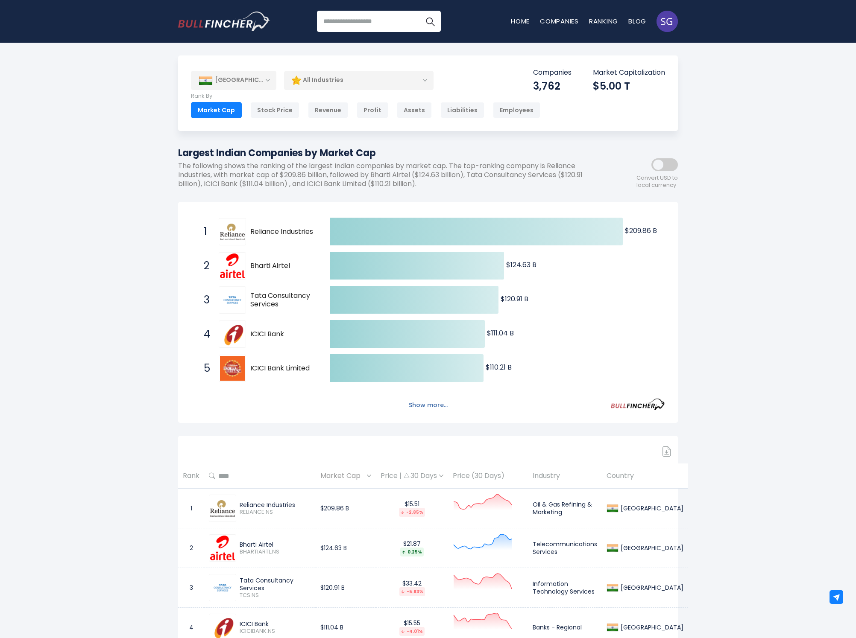
click at [419, 401] on button "Show more..." at bounding box center [428, 405] width 49 height 14
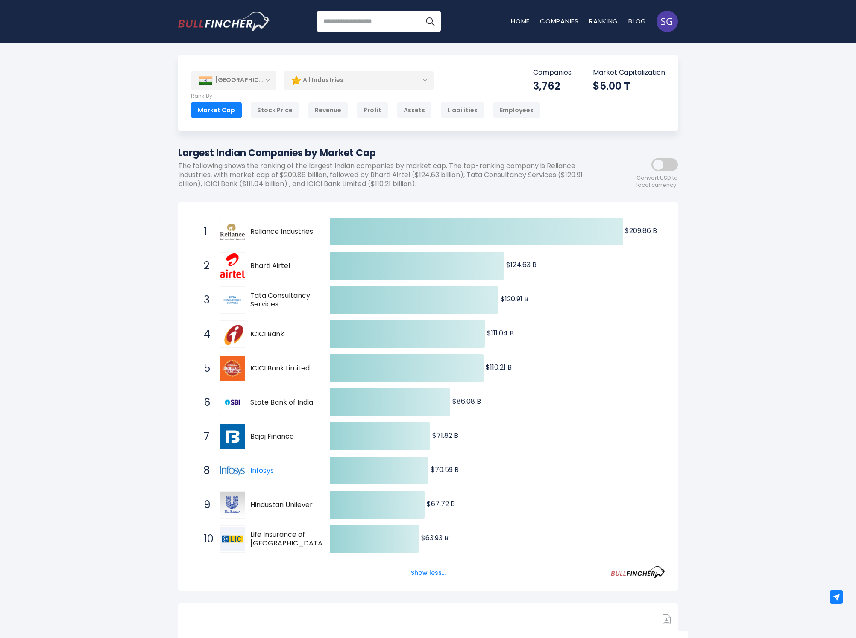
click at [258, 88] on div "[GEOGRAPHIC_DATA]" at bounding box center [233, 80] width 85 height 19
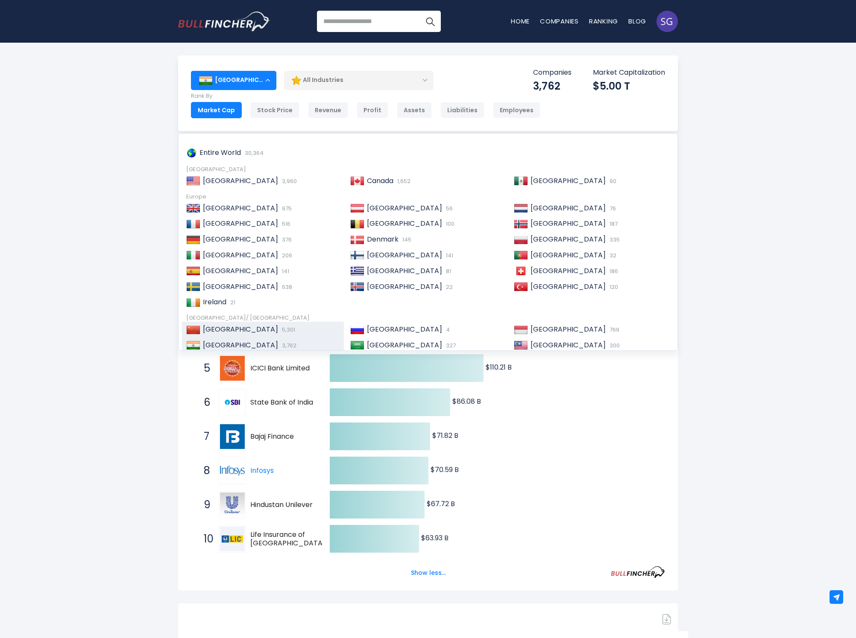
click at [220, 331] on div "China 5,301" at bounding box center [263, 330] width 162 height 16
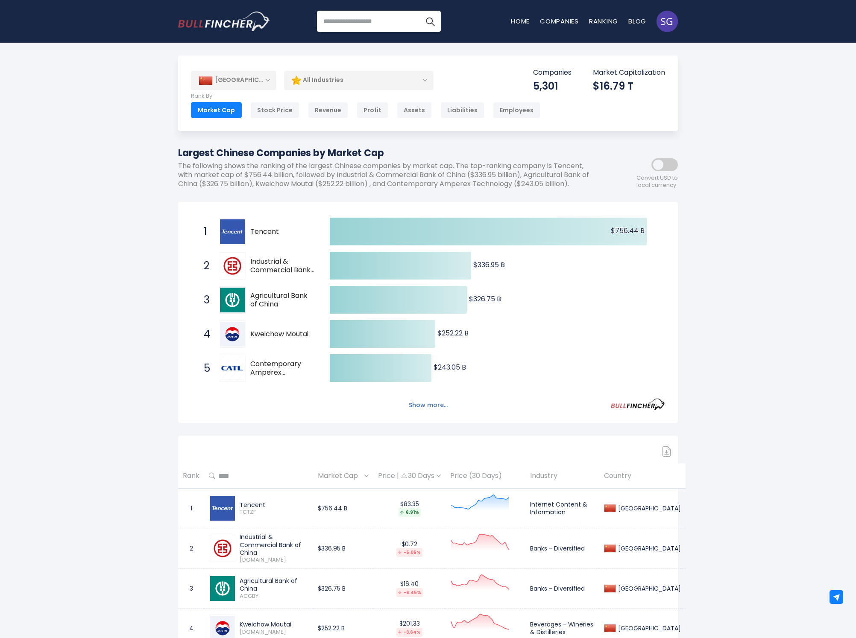
click at [445, 399] on button "Show more..." at bounding box center [428, 405] width 49 height 14
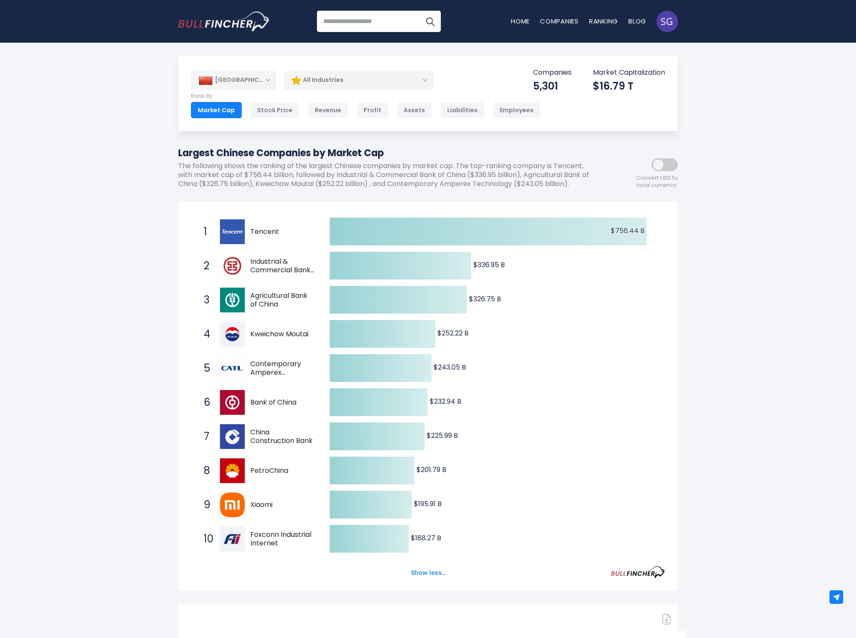
click at [651, 163] on div "Convert USD to local currency" at bounding box center [639, 170] width 77 height 37
click at [665, 162] on span at bounding box center [664, 164] width 26 height 13
click at [666, 162] on span at bounding box center [664, 164] width 26 height 13
click at [665, 162] on span at bounding box center [664, 164] width 26 height 13
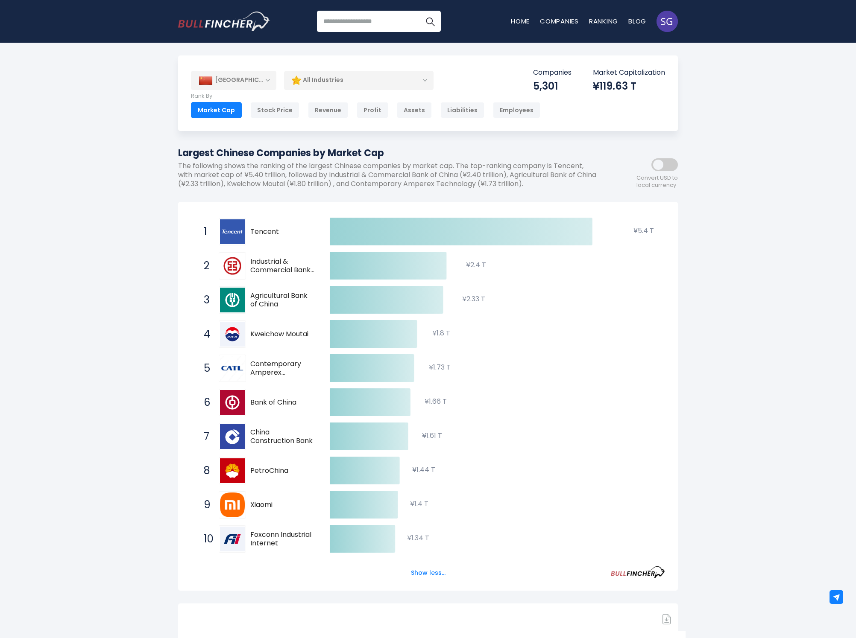
click at [666, 162] on span at bounding box center [664, 164] width 26 height 13
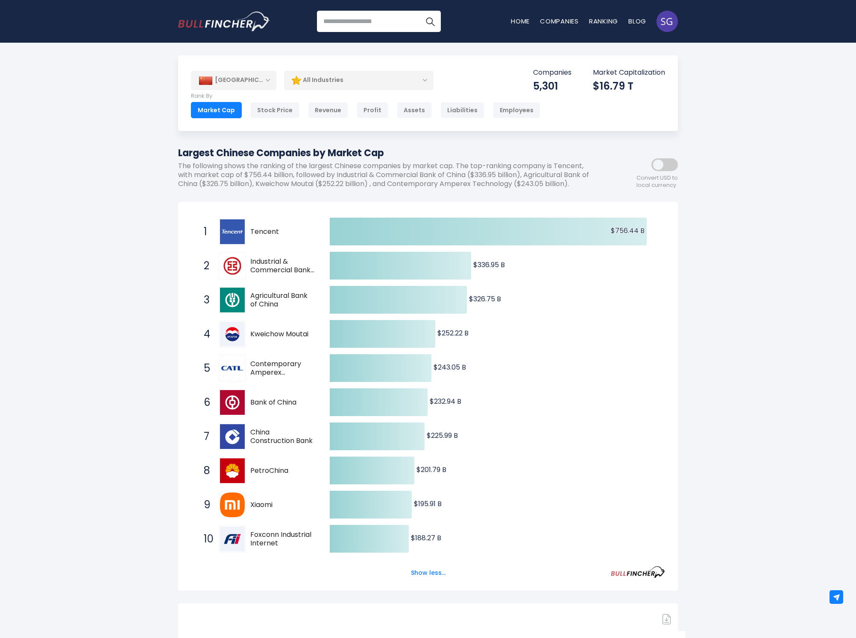
click at [673, 164] on span at bounding box center [664, 164] width 26 height 13
click at [363, 76] on div "All Industries" at bounding box center [358, 80] width 149 height 20
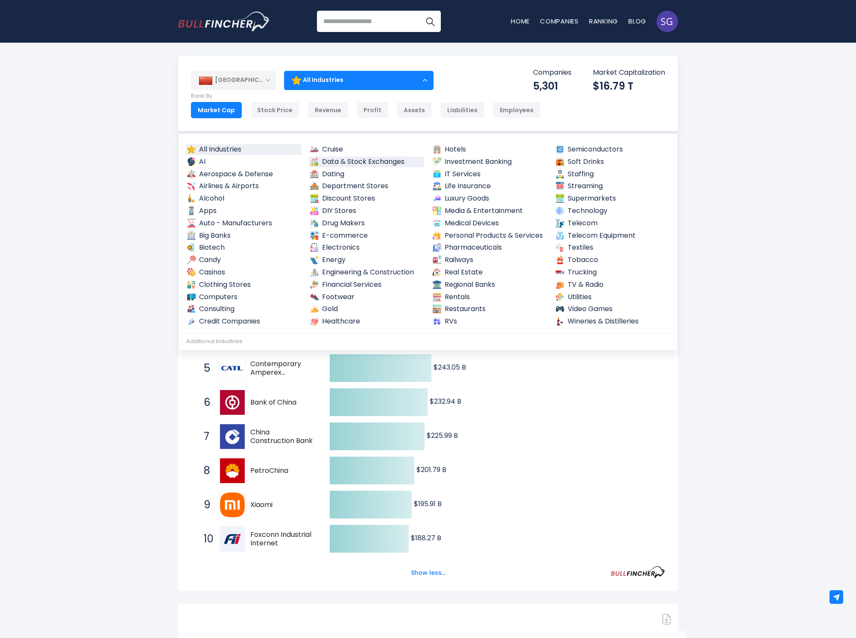
click at [345, 160] on link "Data & Stock Exchanges" at bounding box center [366, 162] width 115 height 11
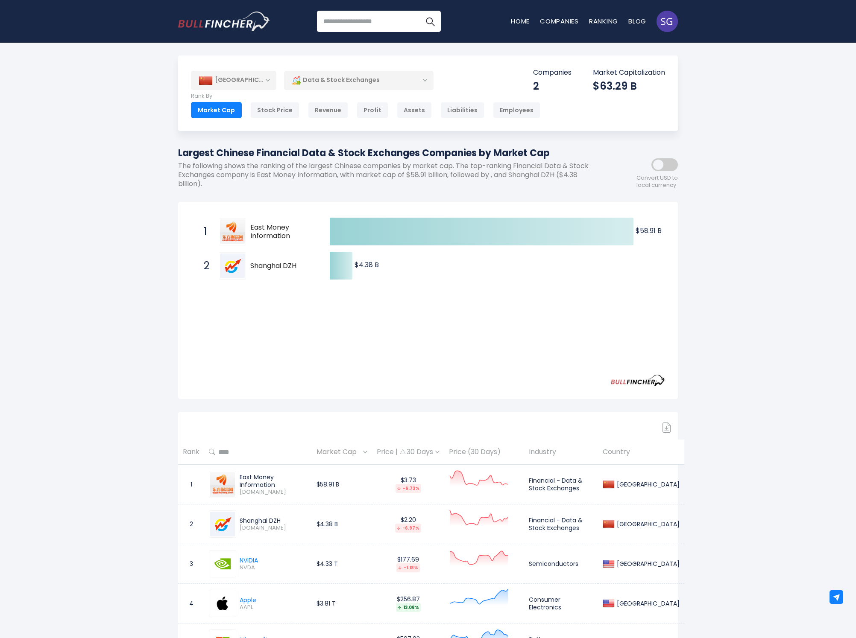
click at [248, 85] on div "[GEOGRAPHIC_DATA]" at bounding box center [233, 80] width 85 height 19
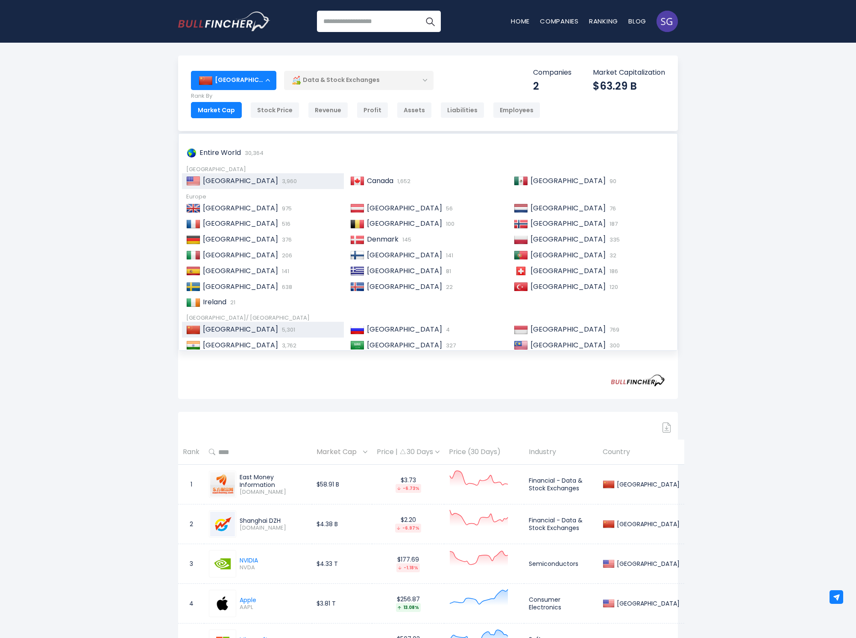
click at [222, 176] on span "[GEOGRAPHIC_DATA]" at bounding box center [240, 181] width 75 height 10
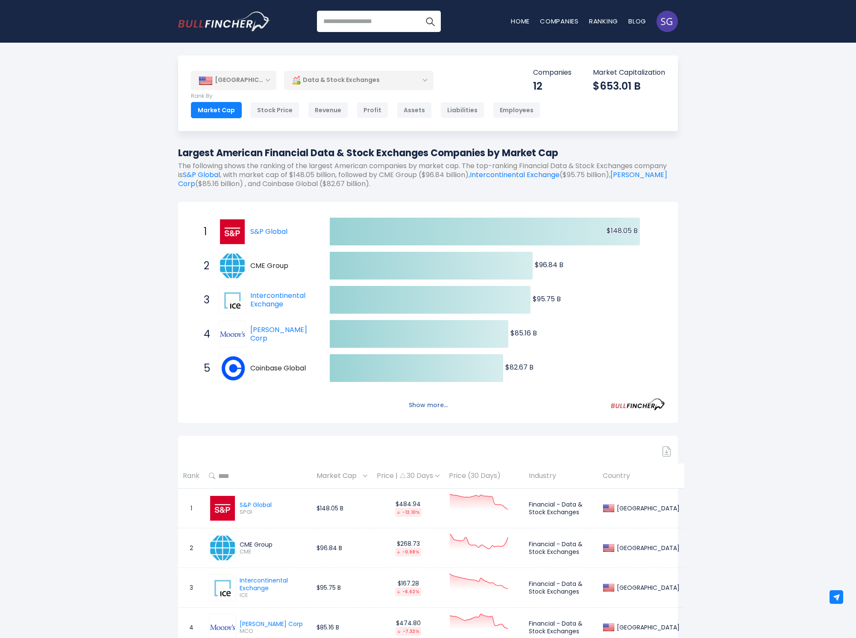
click at [412, 398] on button "Show more..." at bounding box center [428, 405] width 49 height 14
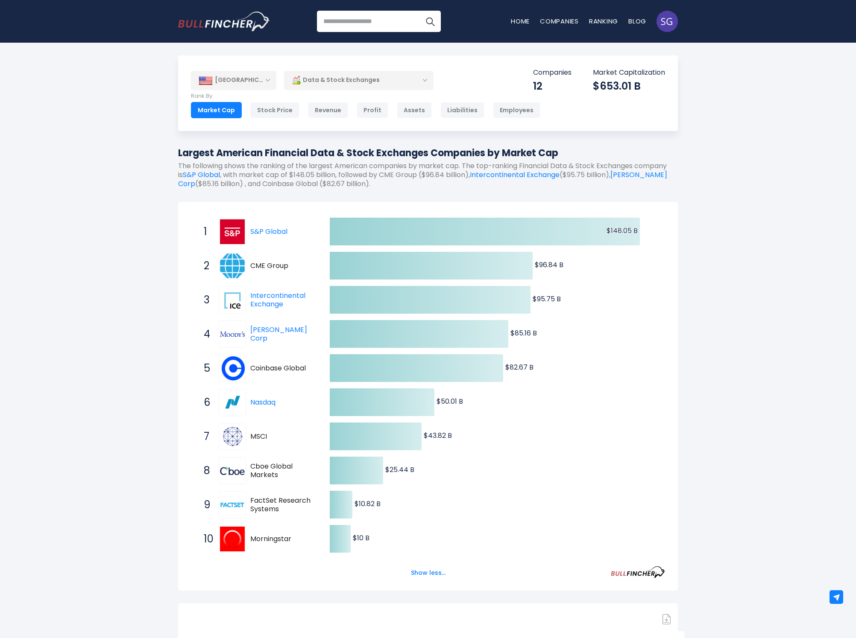
click at [250, 77] on div "United States" at bounding box center [233, 80] width 85 height 19
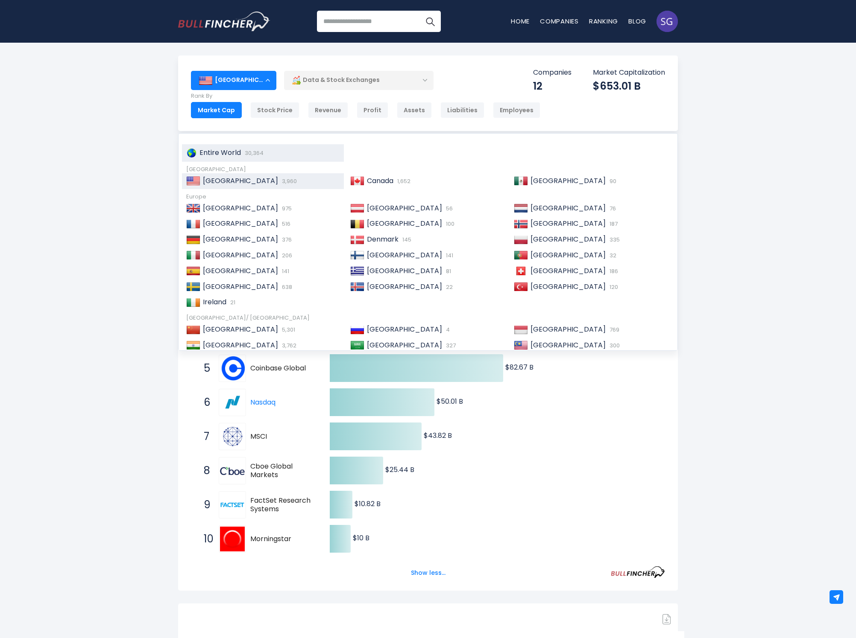
click at [218, 150] on span "Entire World" at bounding box center [219, 153] width 41 height 10
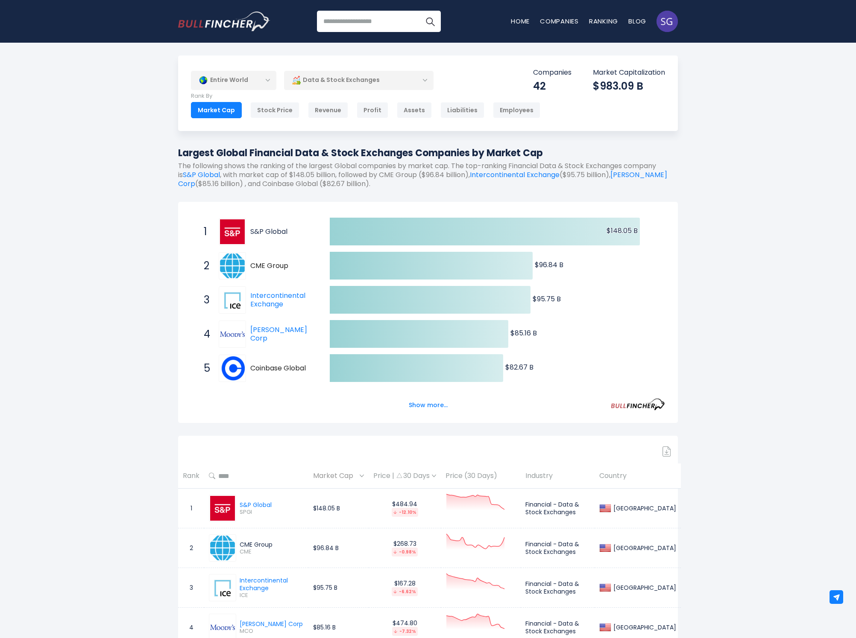
click at [269, 231] on link "S&P Global" at bounding box center [268, 232] width 37 height 10
click at [330, 80] on div "Data & Stock Exchanges" at bounding box center [358, 80] width 149 height 20
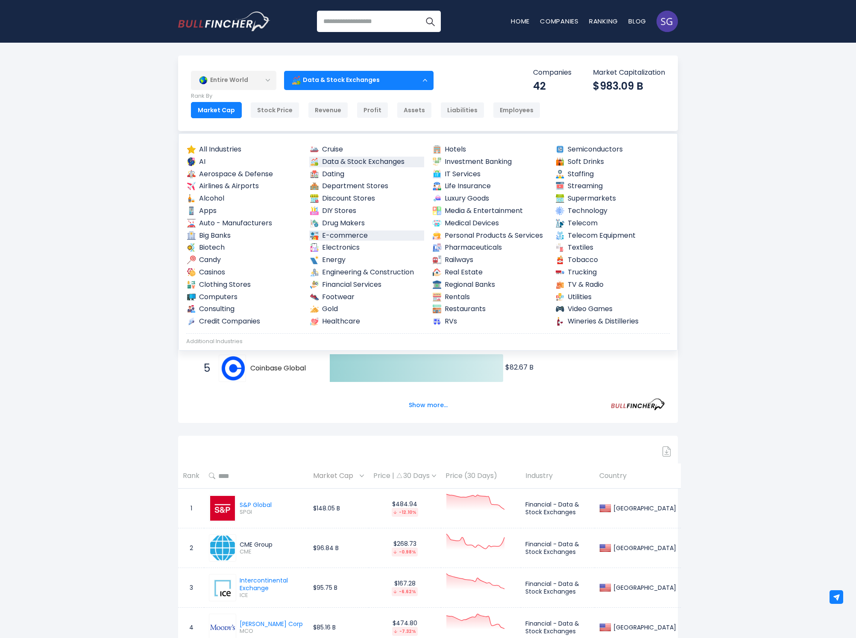
click at [325, 231] on link "E-commerce" at bounding box center [366, 236] width 115 height 11
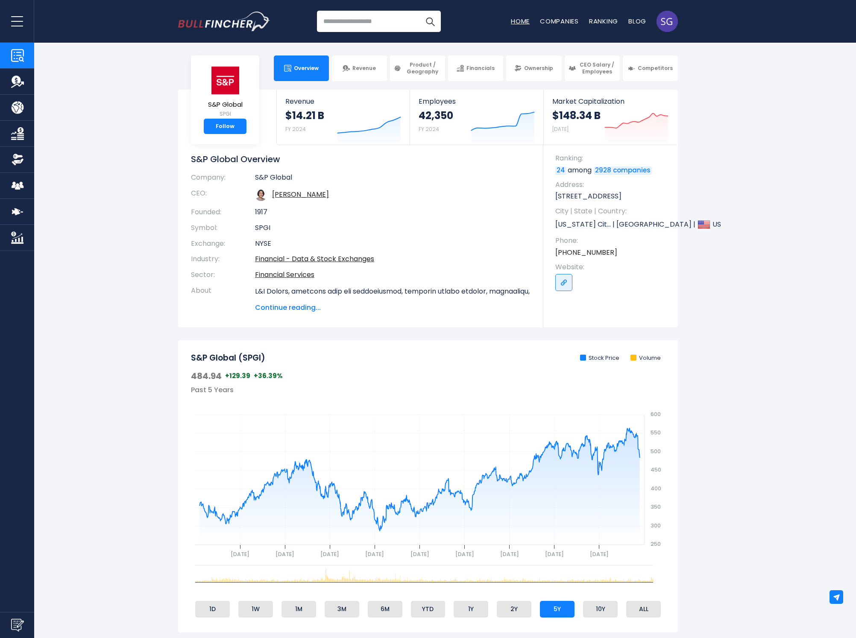
click at [524, 19] on link "Home" at bounding box center [520, 21] width 19 height 9
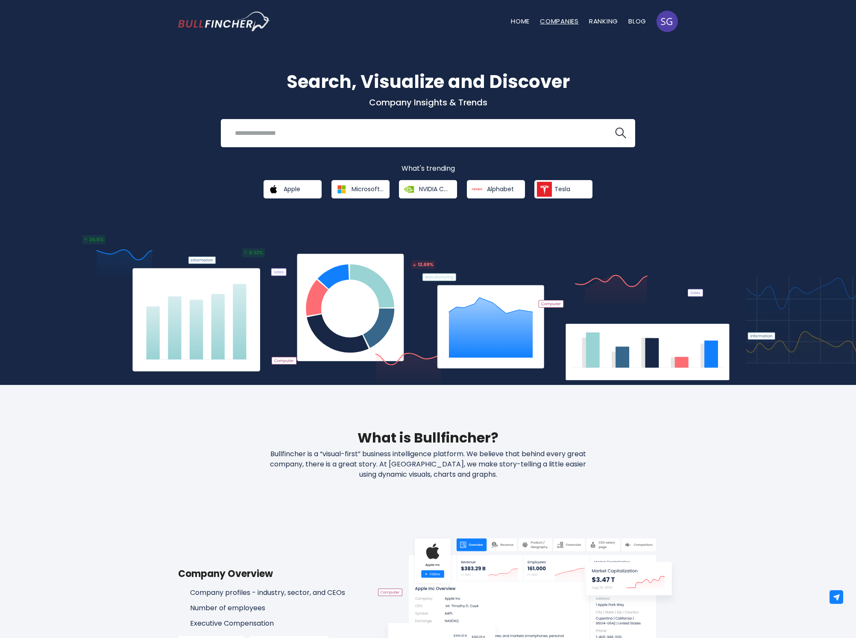
click at [549, 20] on link "Companies" at bounding box center [559, 21] width 39 height 9
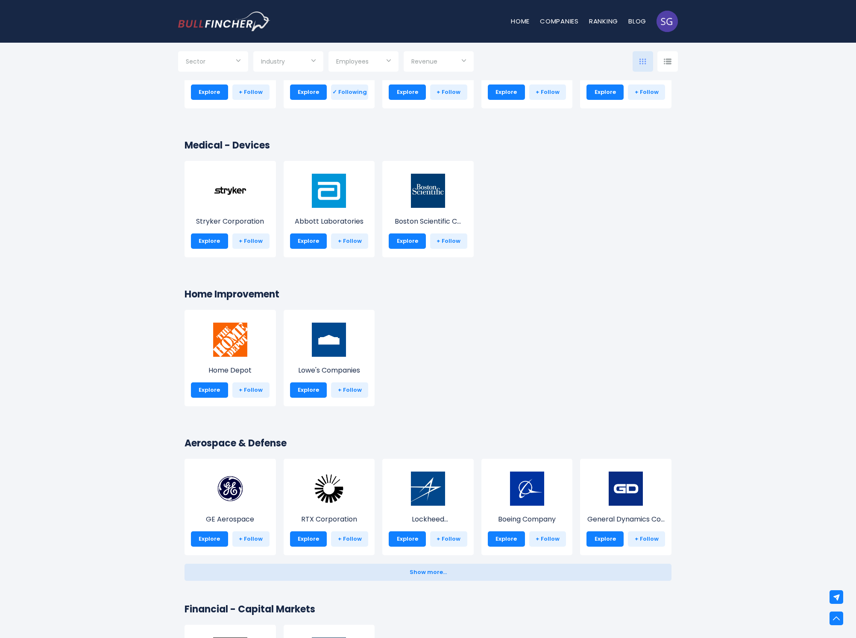
scroll to position [6648, 0]
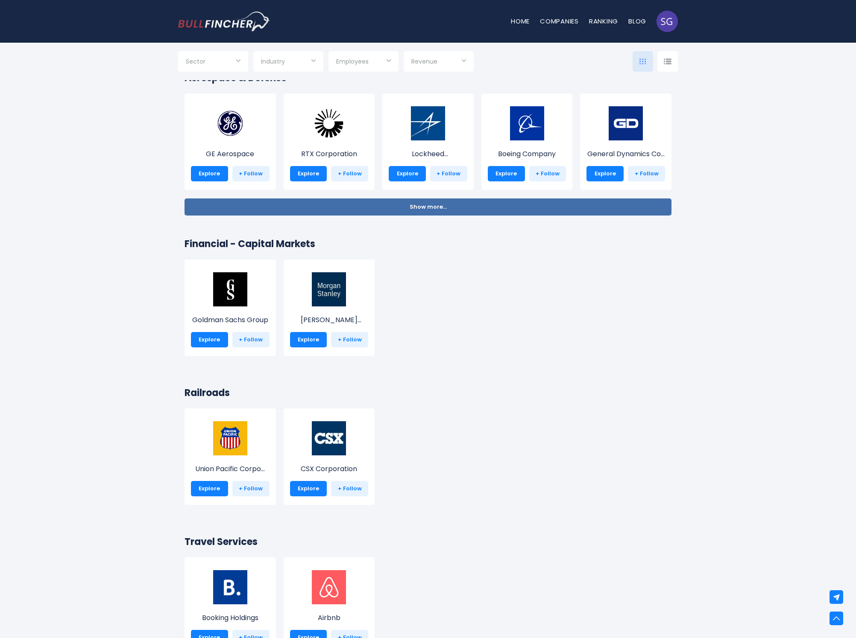
click at [395, 203] on button "Show more... Show less..." at bounding box center [427, 207] width 487 height 17
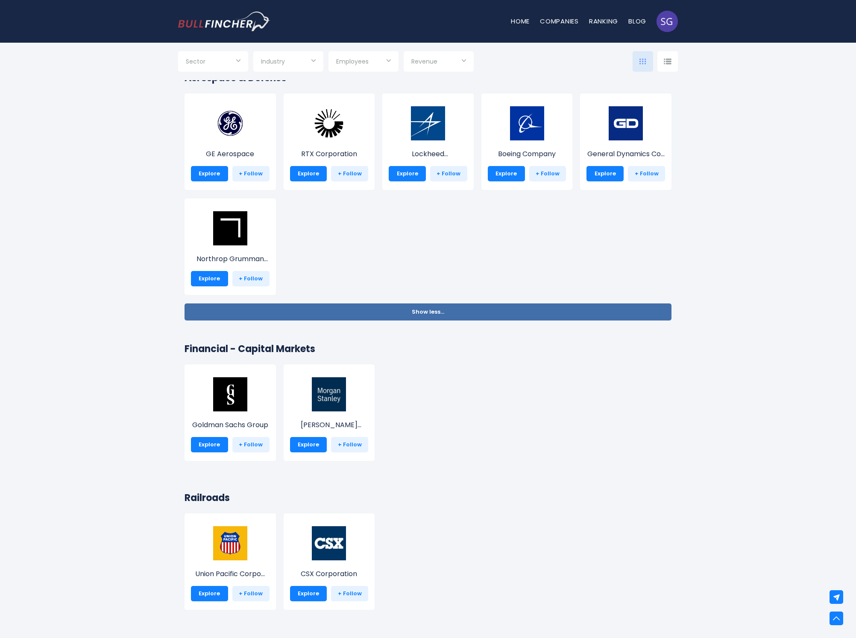
click at [318, 318] on button "Show more... Show less..." at bounding box center [427, 312] width 487 height 17
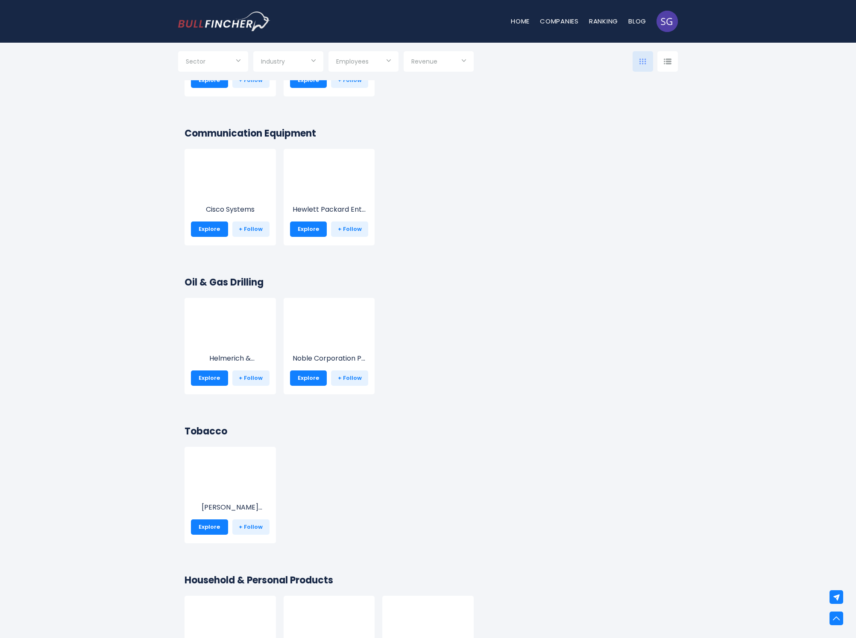
scroll to position [1842, 0]
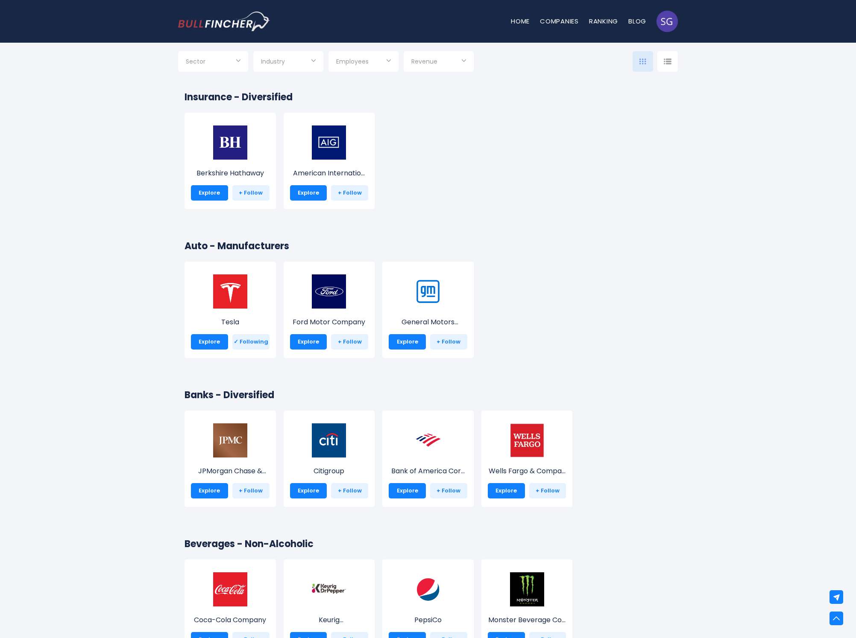
click at [672, 64] on div at bounding box center [667, 61] width 20 height 20
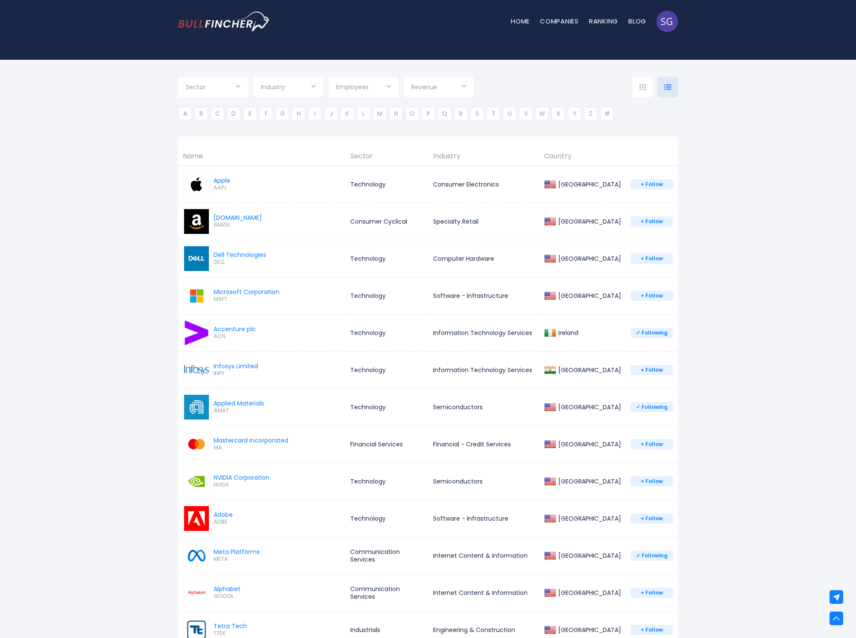
scroll to position [85, 0]
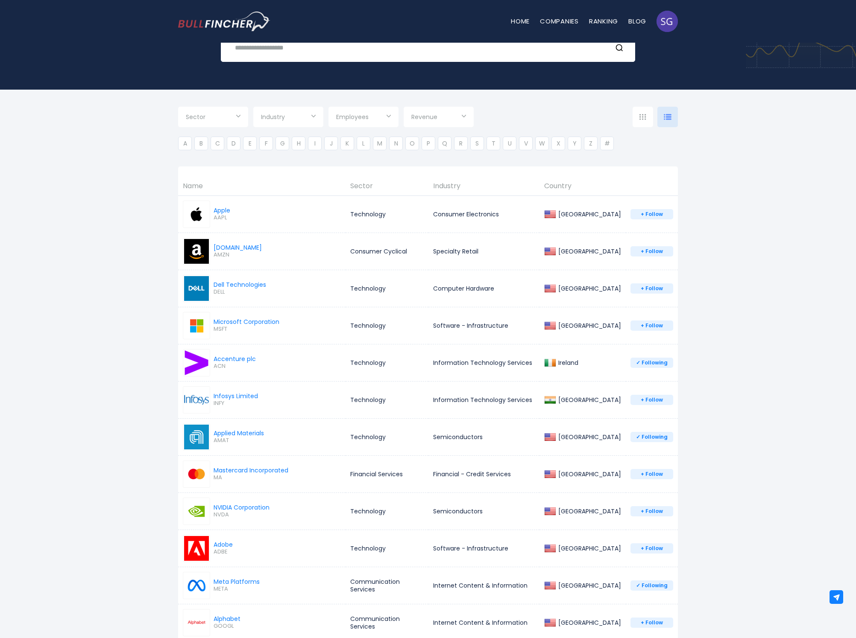
click at [644, 121] on div at bounding box center [642, 117] width 20 height 20
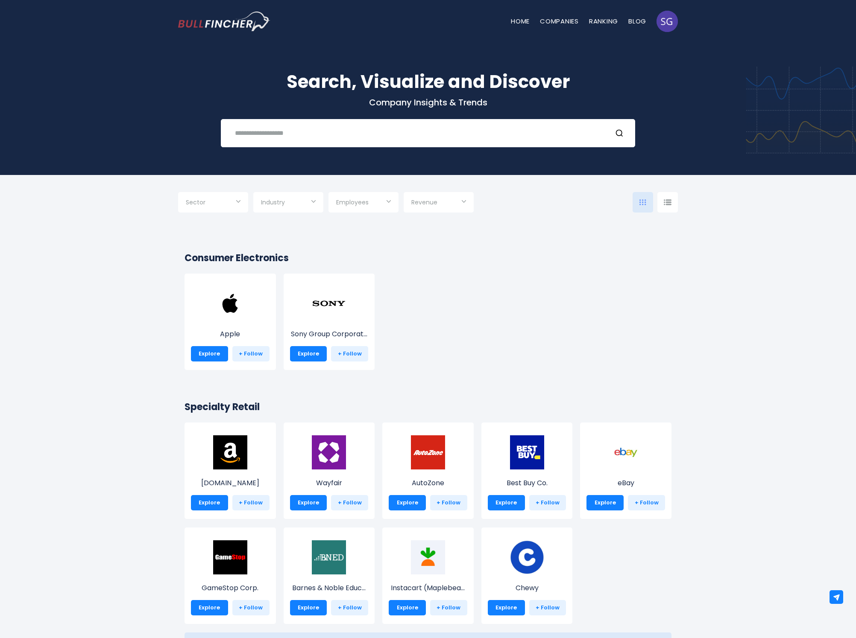
scroll to position [85, 0]
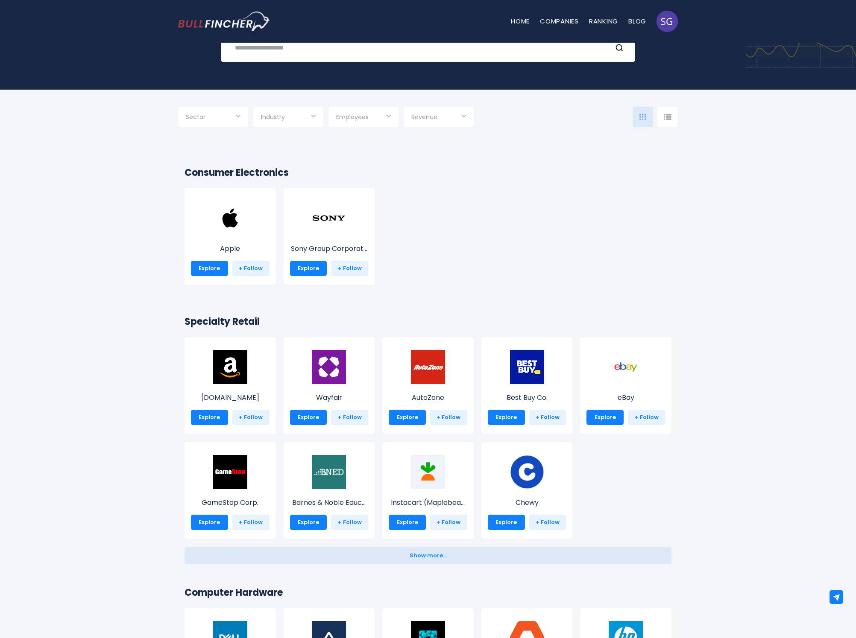
click at [137, 0] on header "Home Companies Ranking Blog [PERSON_NAME][EMAIL_ADDRESS][DOMAIN_NAME]" at bounding box center [428, 21] width 856 height 43
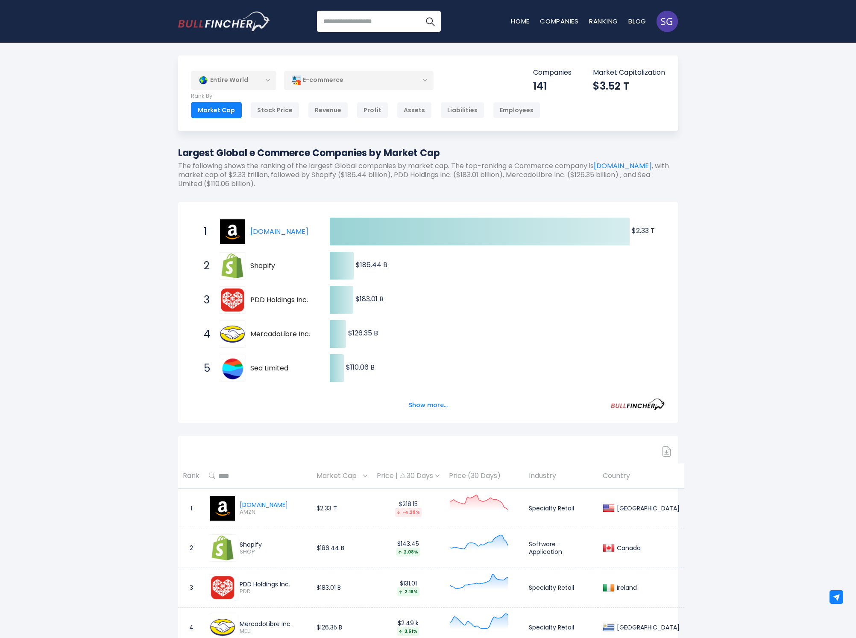
click at [385, 77] on div "E-commerce" at bounding box center [358, 80] width 149 height 20
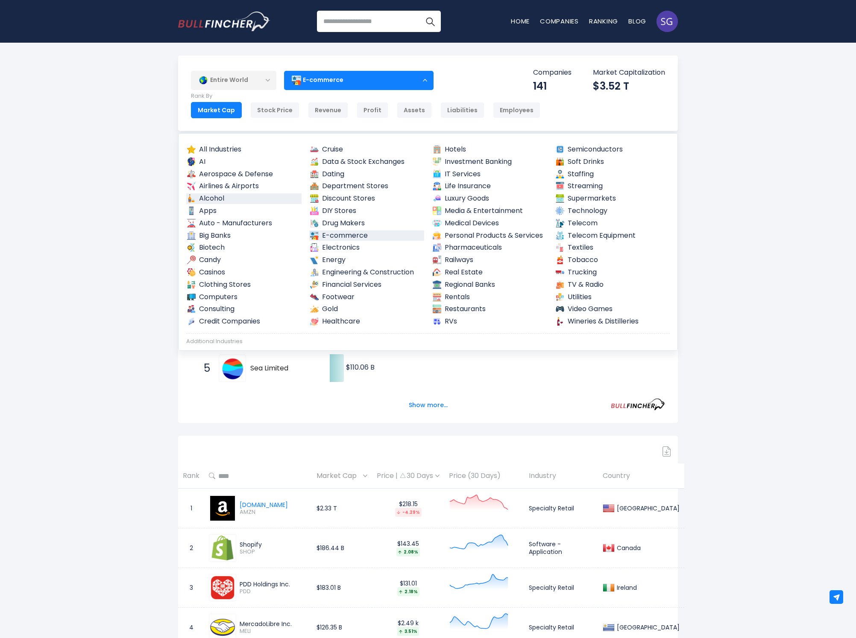
click at [218, 198] on link "Alcohol" at bounding box center [243, 198] width 115 height 11
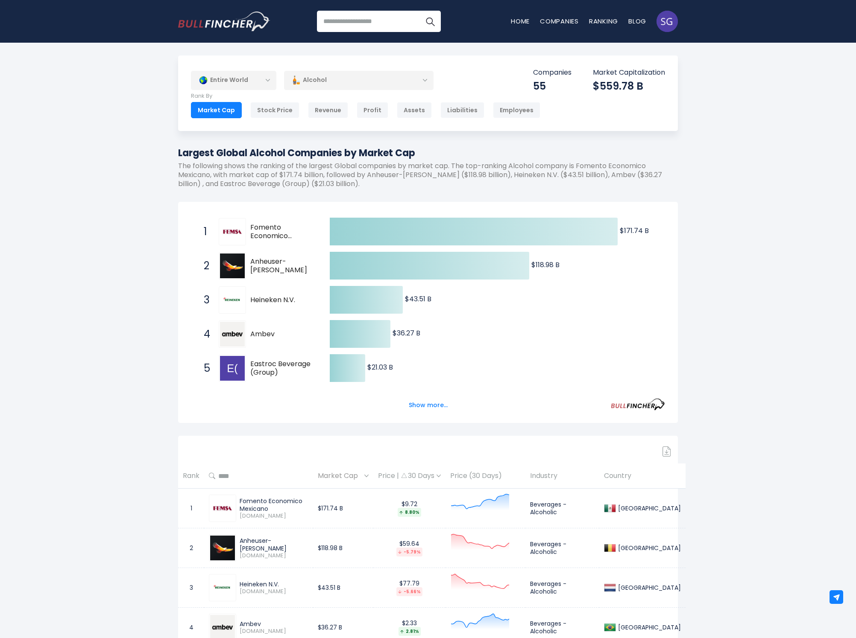
click at [322, 78] on div "Alcohol" at bounding box center [358, 80] width 149 height 20
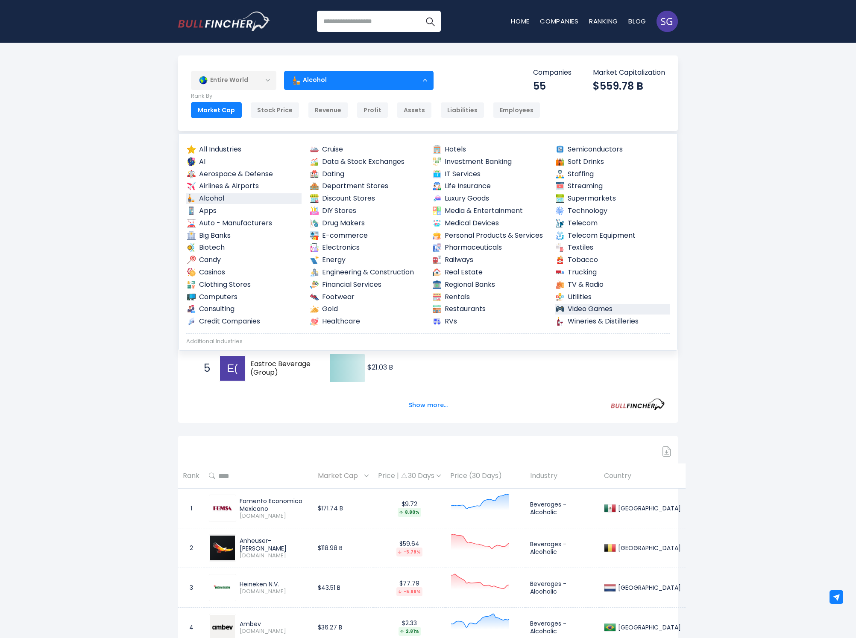
click at [582, 304] on link "Video Games" at bounding box center [612, 309] width 115 height 11
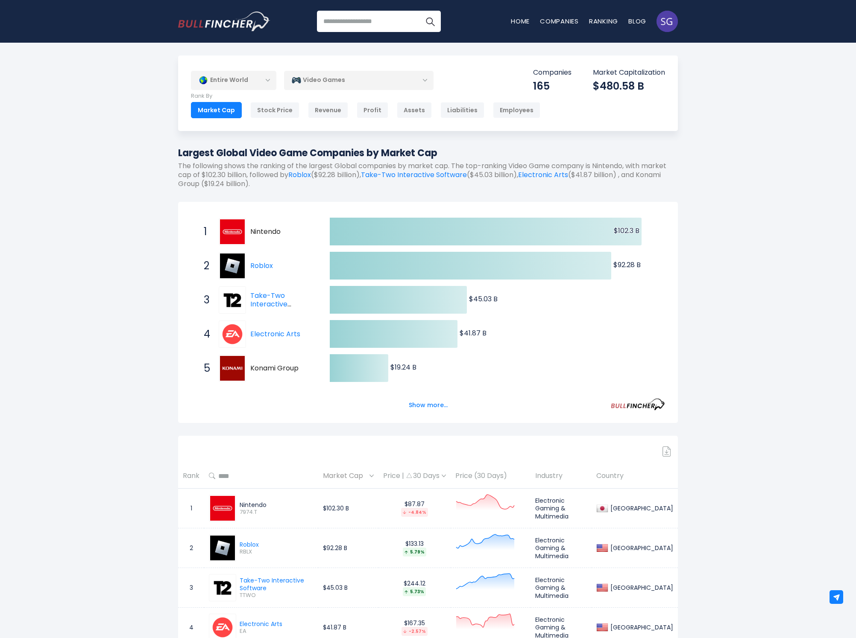
click at [396, 79] on div "Video Games" at bounding box center [358, 80] width 149 height 20
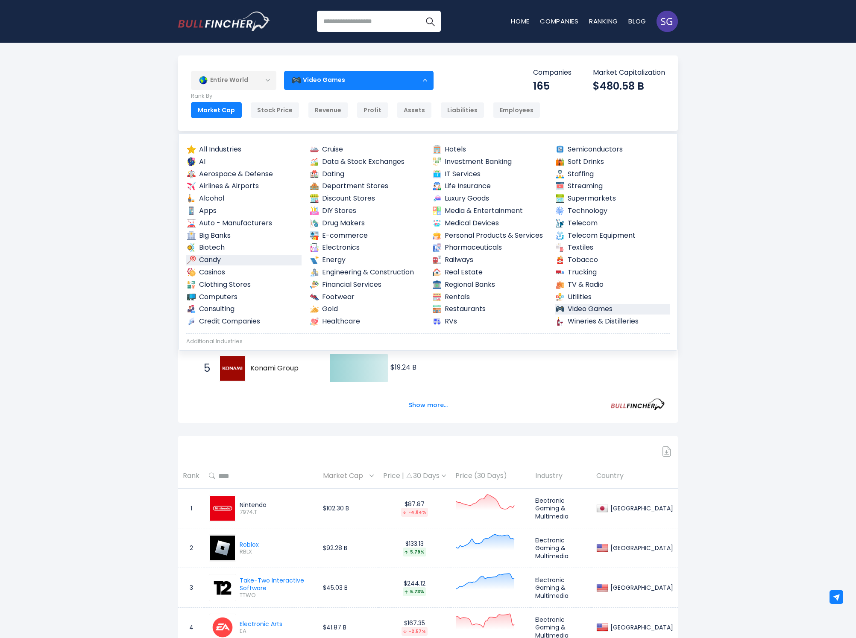
click at [219, 257] on link "Candy" at bounding box center [243, 260] width 115 height 11
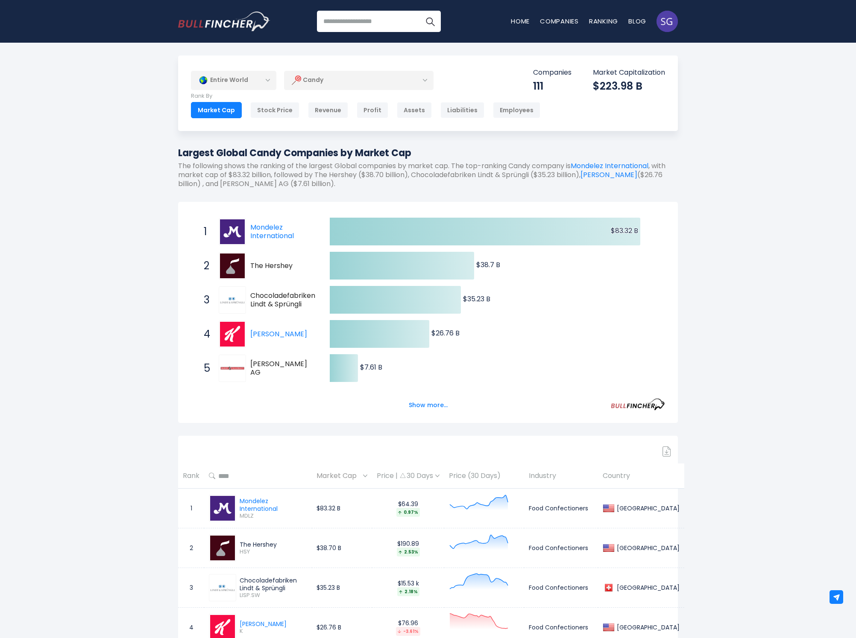
click at [263, 80] on div "Entire World" at bounding box center [233, 80] width 85 height 20
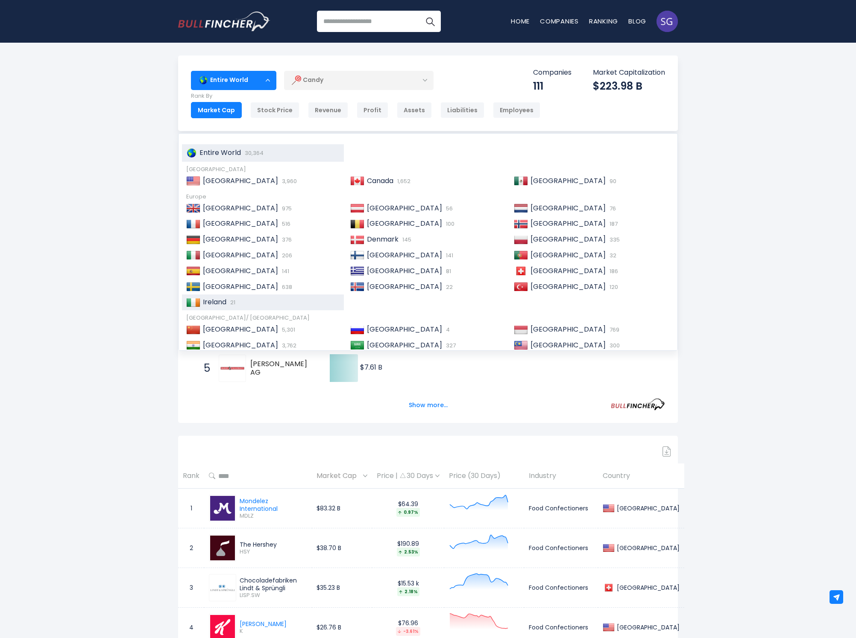
click at [235, 299] on span "21" at bounding box center [231, 303] width 7 height 8
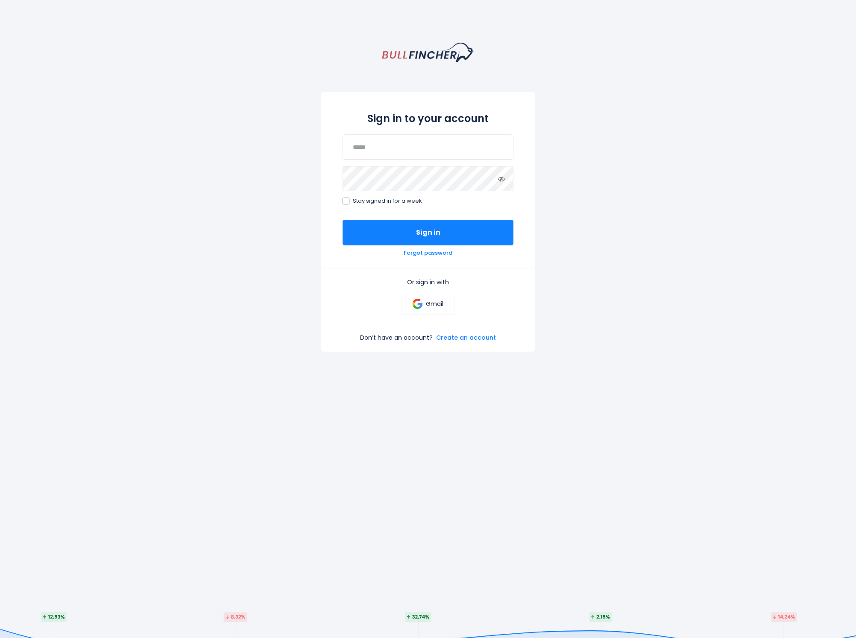
click at [423, 64] on div "Sign in to your account Stay signed in for a week Sign in Forgot password Or si…" at bounding box center [428, 362] width 856 height 638
click at [425, 59] on img "homepage" at bounding box center [428, 53] width 92 height 20
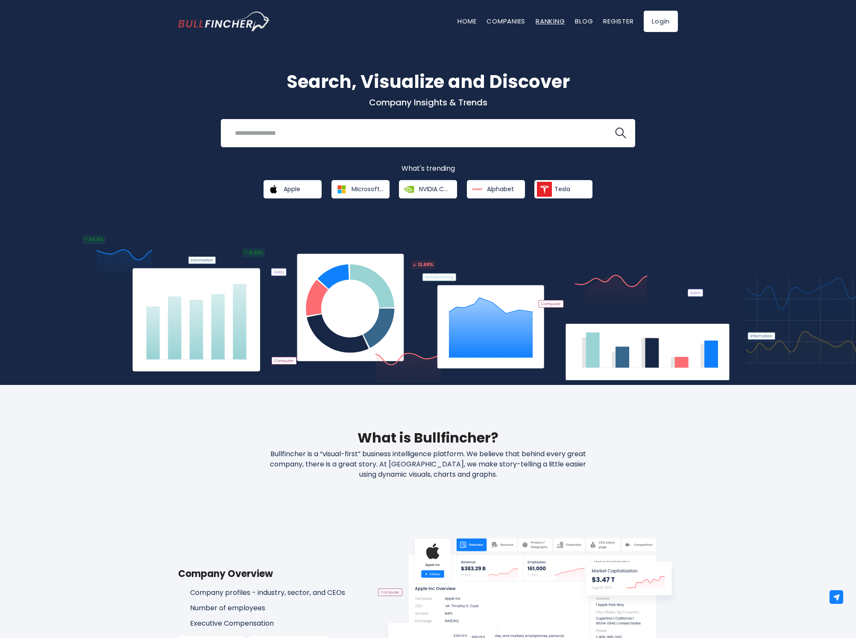
click at [545, 18] on link "Ranking" at bounding box center [550, 21] width 29 height 9
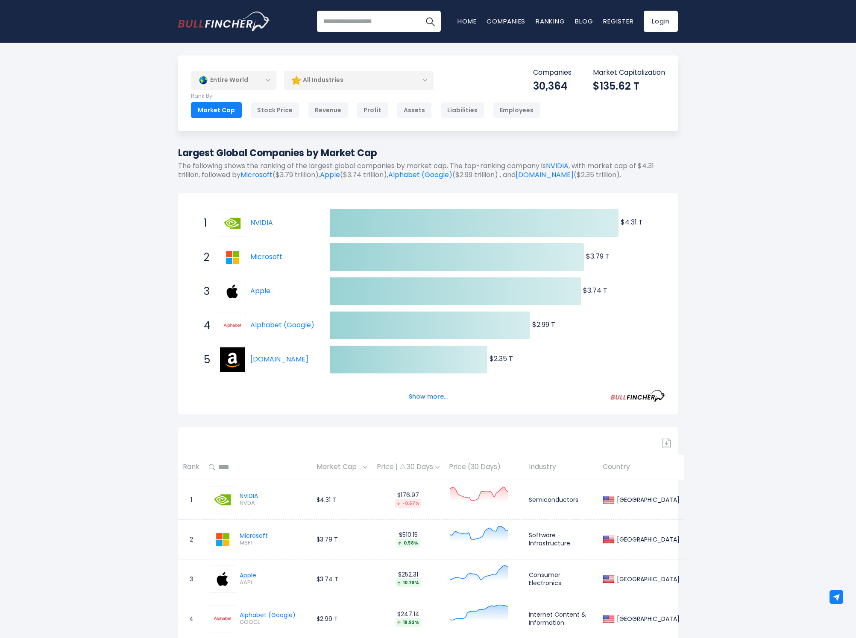
click at [335, 75] on div "All Industries" at bounding box center [358, 80] width 149 height 20
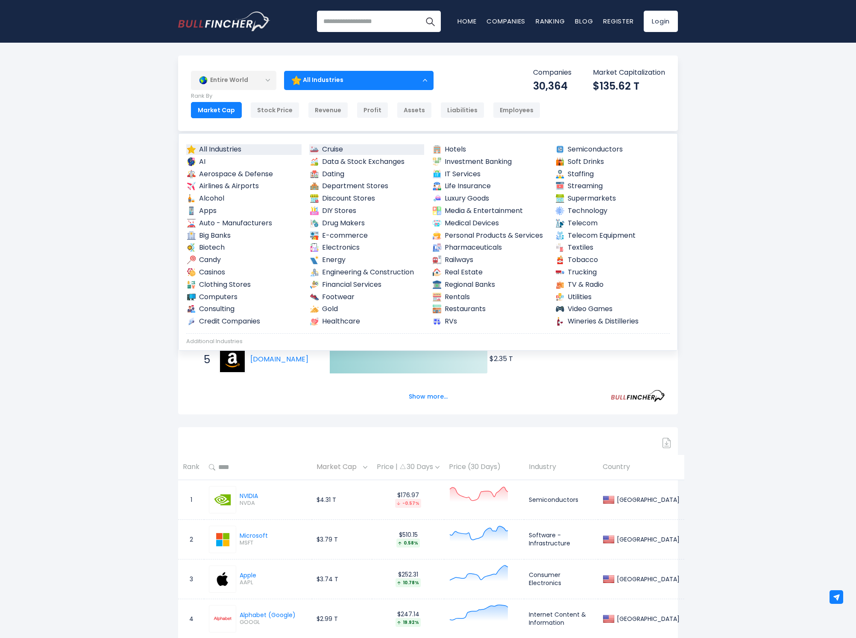
click at [343, 146] on link "Cruise" at bounding box center [366, 149] width 115 height 11
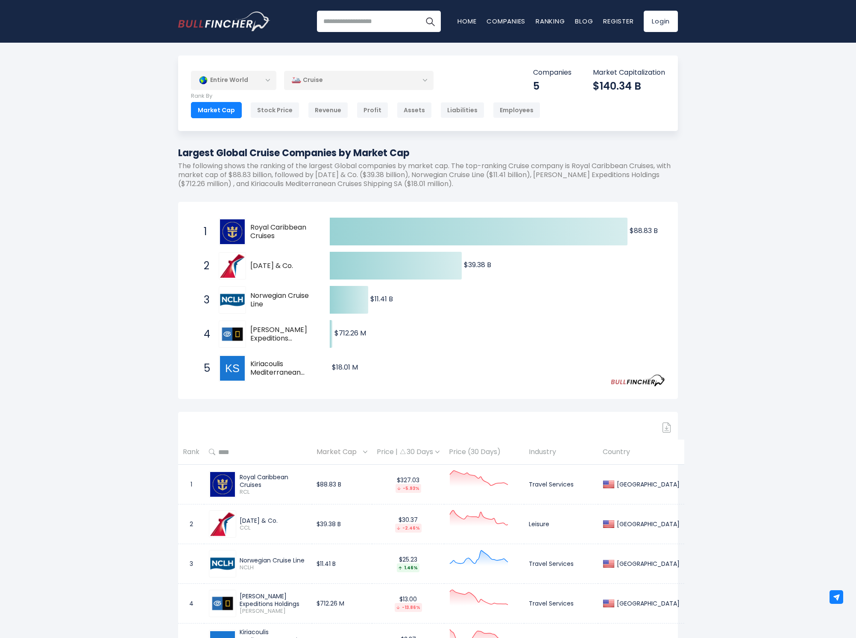
click at [325, 80] on div "Cruise" at bounding box center [358, 80] width 149 height 20
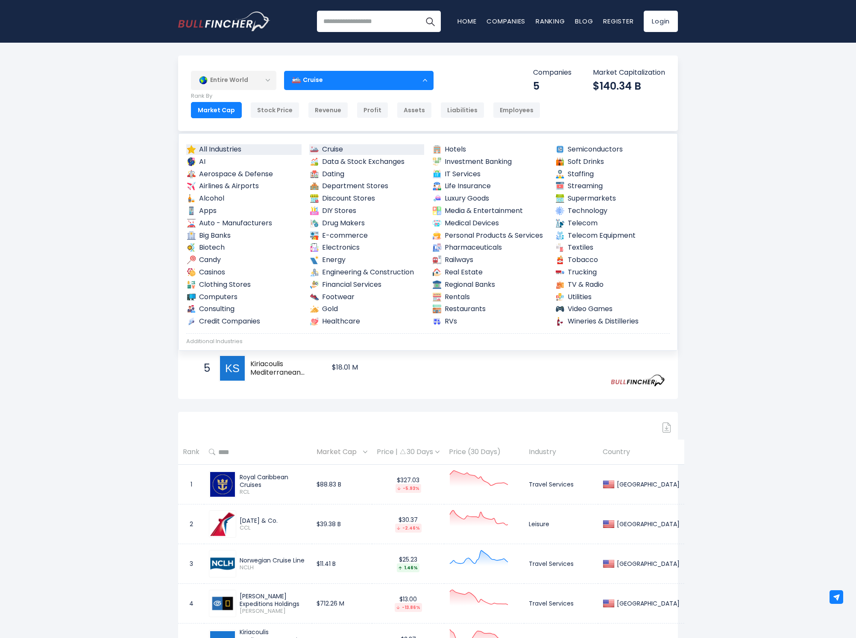
click at [233, 150] on link "All Industries" at bounding box center [243, 149] width 115 height 11
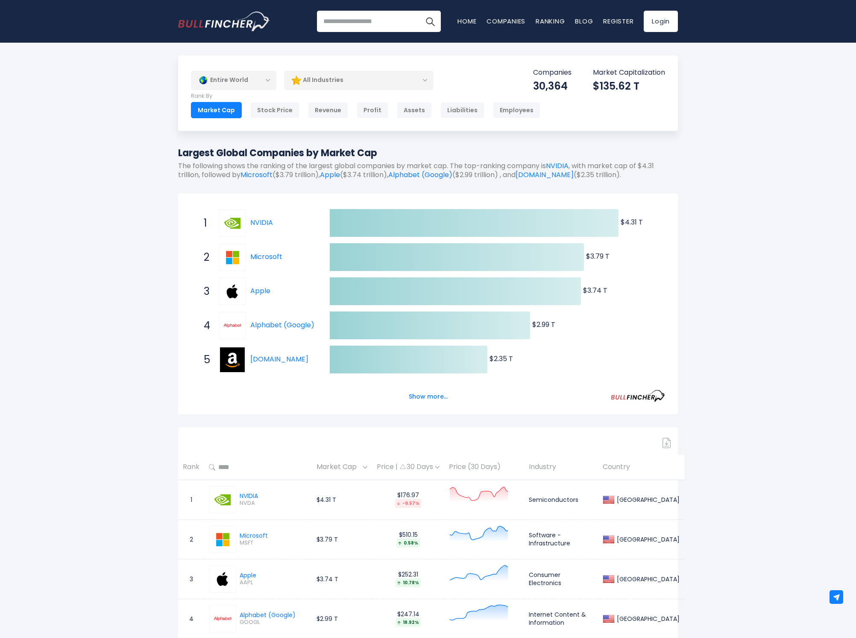
scroll to position [2, 0]
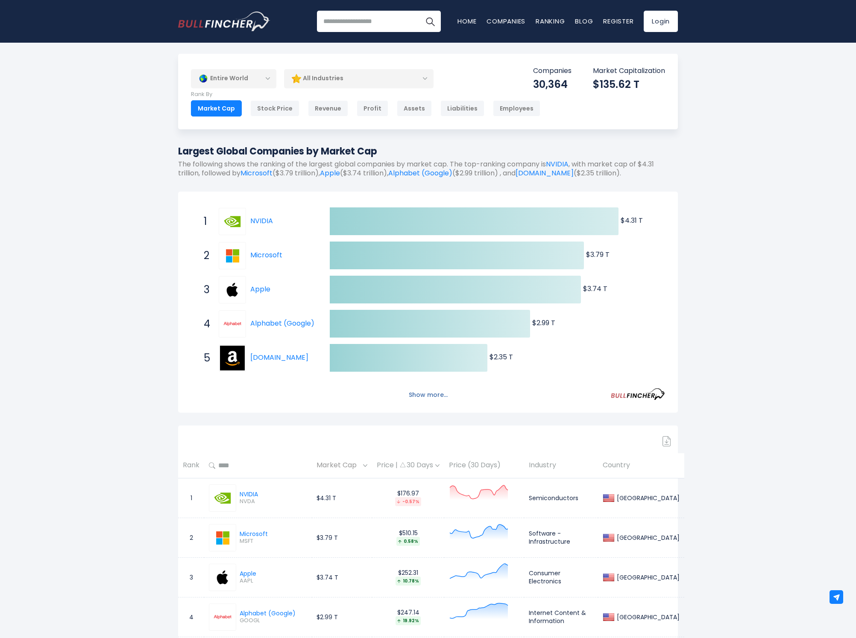
click at [430, 392] on button "Show more..." at bounding box center [428, 395] width 49 height 14
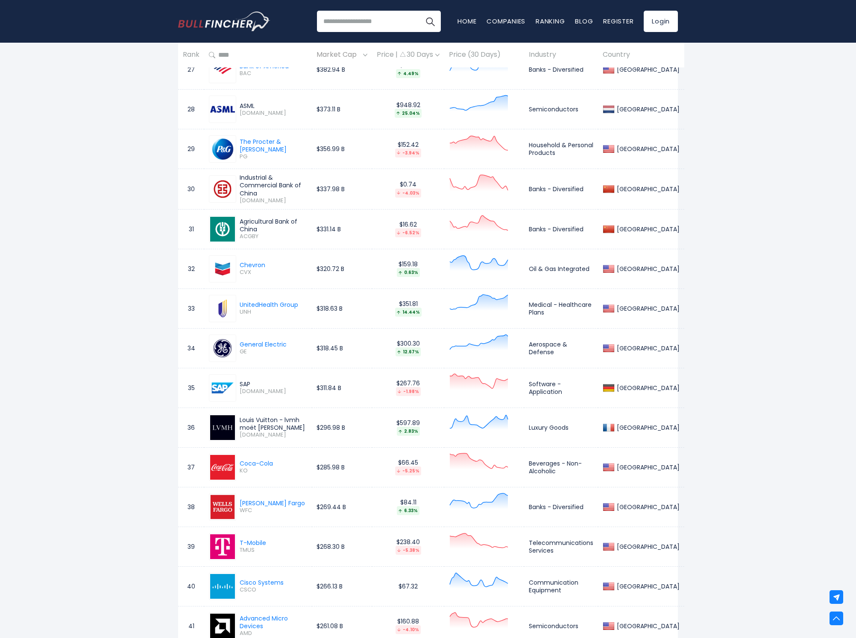
scroll to position [0, 0]
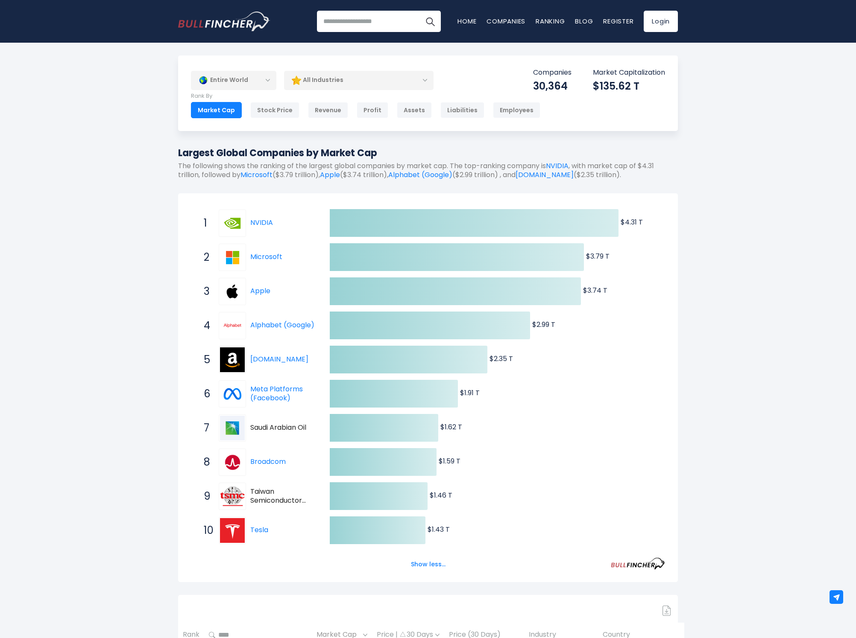
click at [333, 80] on div "All Industries" at bounding box center [358, 80] width 149 height 20
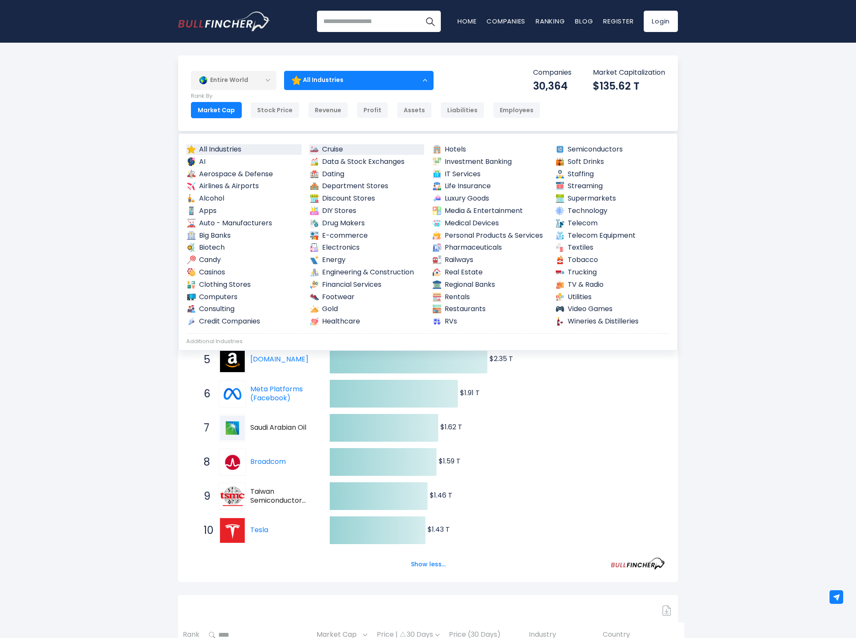
click at [342, 148] on link "Cruise" at bounding box center [366, 149] width 115 height 11
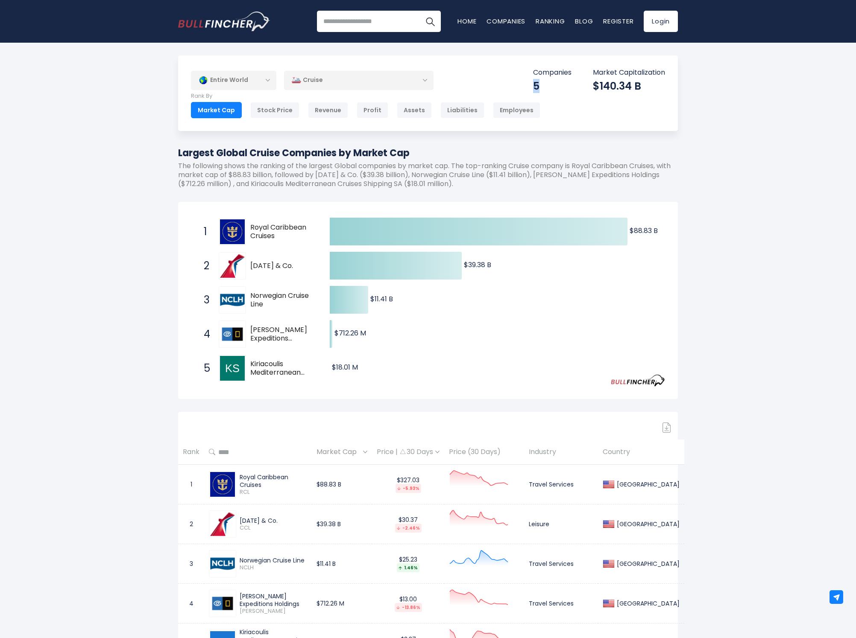
drag, startPoint x: 533, startPoint y: 82, endPoint x: 539, endPoint y: 83, distance: 6.2
click at [539, 83] on div "5" at bounding box center [552, 85] width 38 height 13
click at [318, 84] on div "Cruise" at bounding box center [358, 80] width 149 height 20
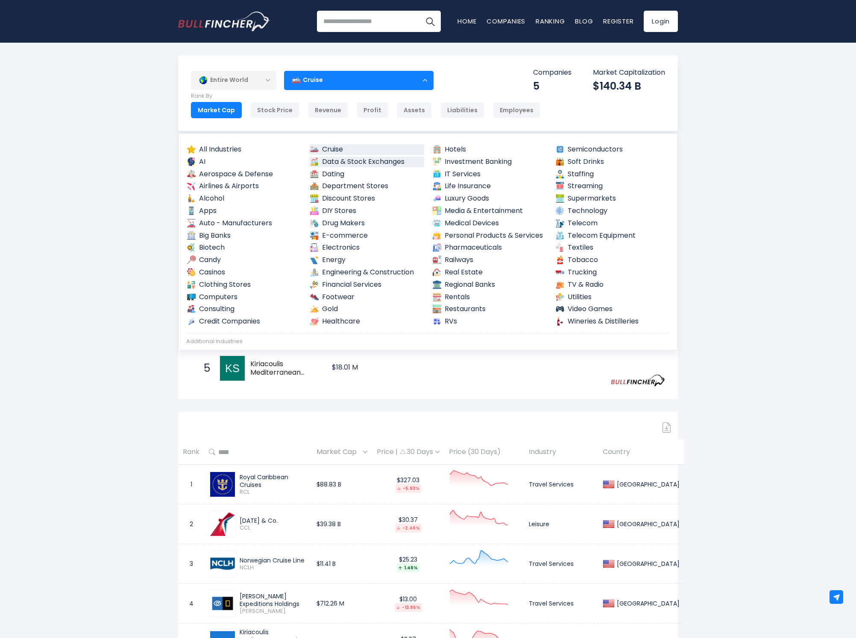
click at [347, 162] on link "Data & Stock Exchanges" at bounding box center [366, 162] width 115 height 11
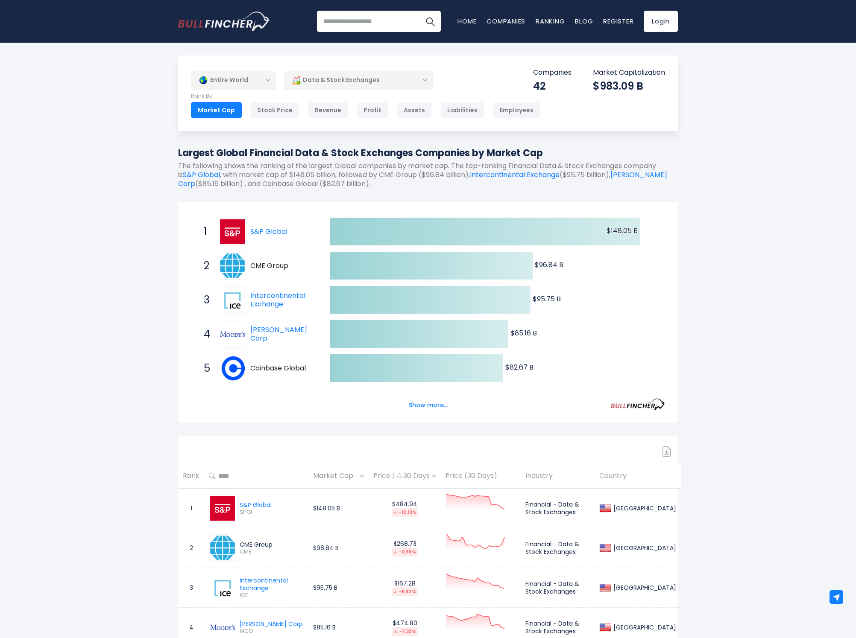
click at [325, 87] on div "Data & Stock Exchanges" at bounding box center [358, 80] width 149 height 20
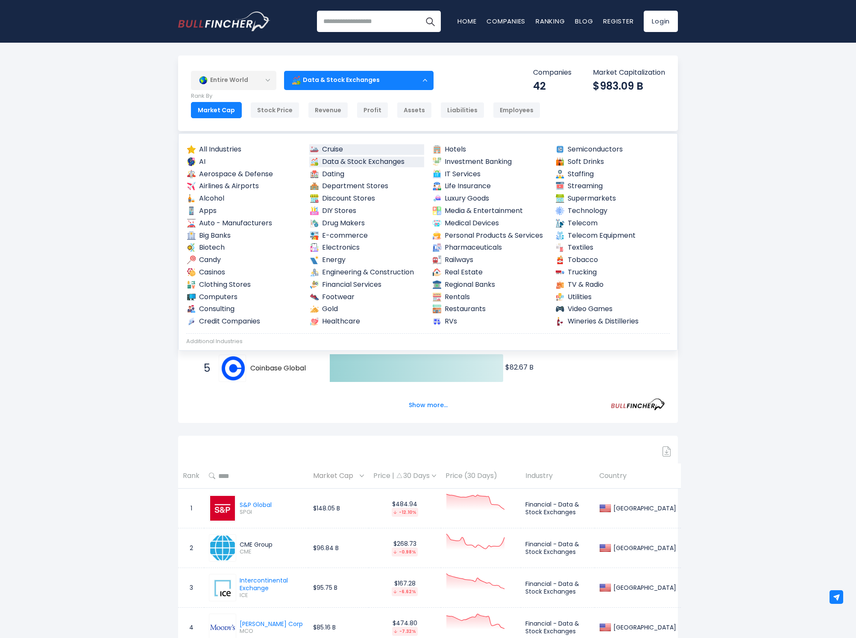
click at [325, 149] on link "Cruise" at bounding box center [366, 149] width 115 height 11
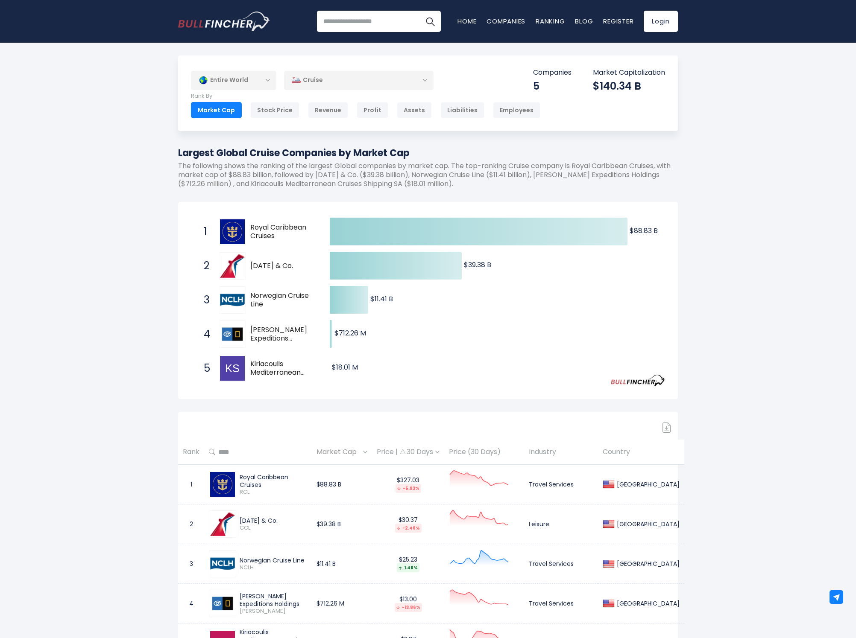
click at [254, 80] on div "Entire World" at bounding box center [233, 80] width 85 height 20
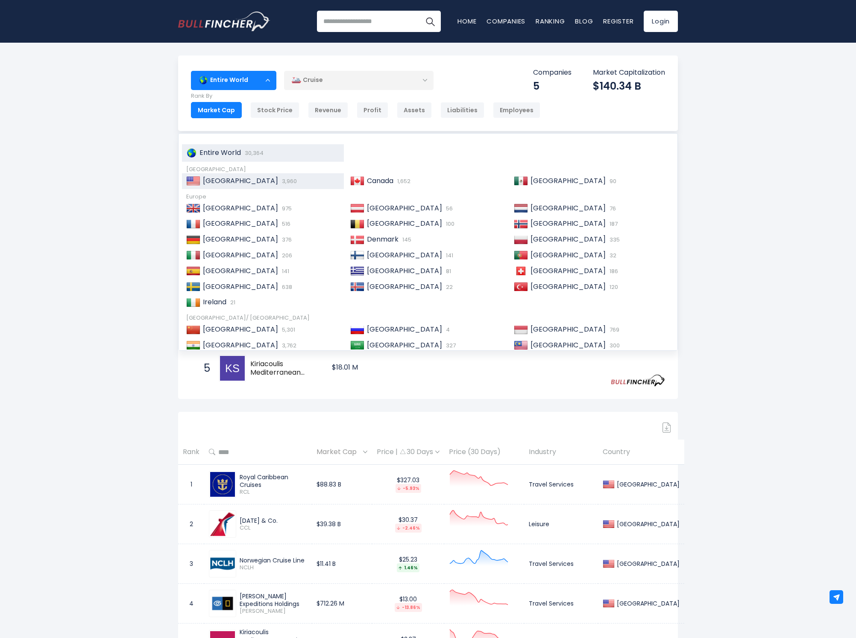
click at [240, 179] on span "United States" at bounding box center [240, 181] width 75 height 10
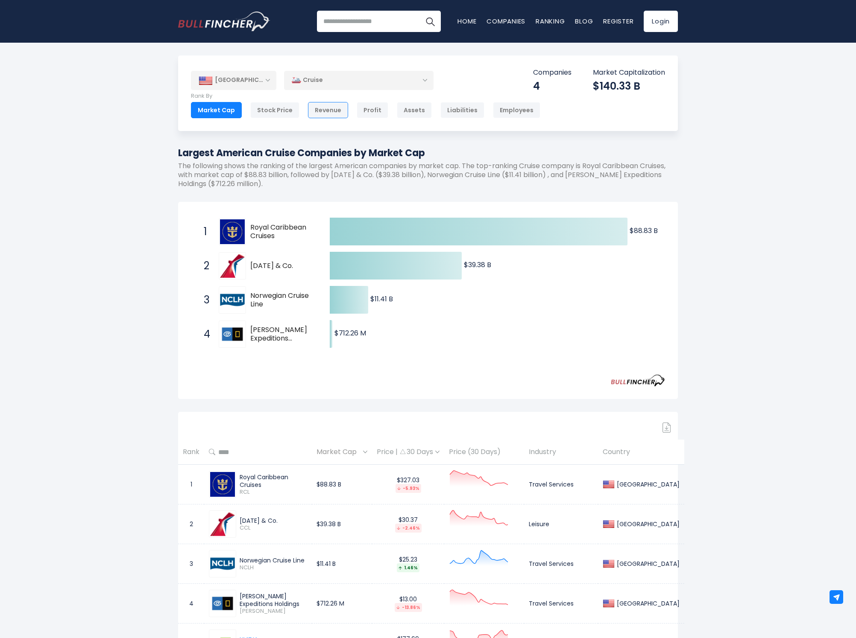
click at [329, 110] on div "Revenue" at bounding box center [328, 110] width 40 height 16
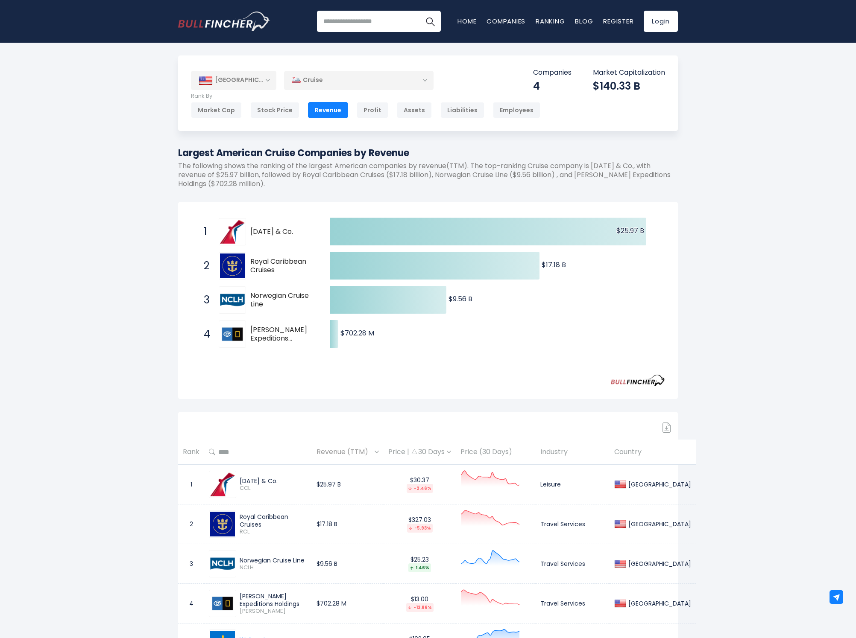
click at [313, 82] on div "Cruise" at bounding box center [358, 80] width 149 height 20
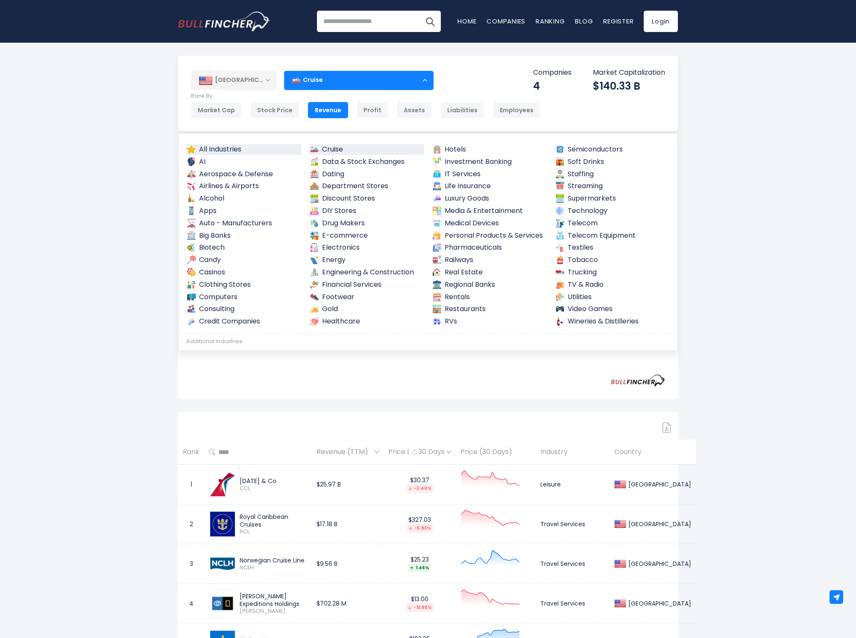
click at [228, 147] on link "All Industries" at bounding box center [243, 149] width 115 height 11
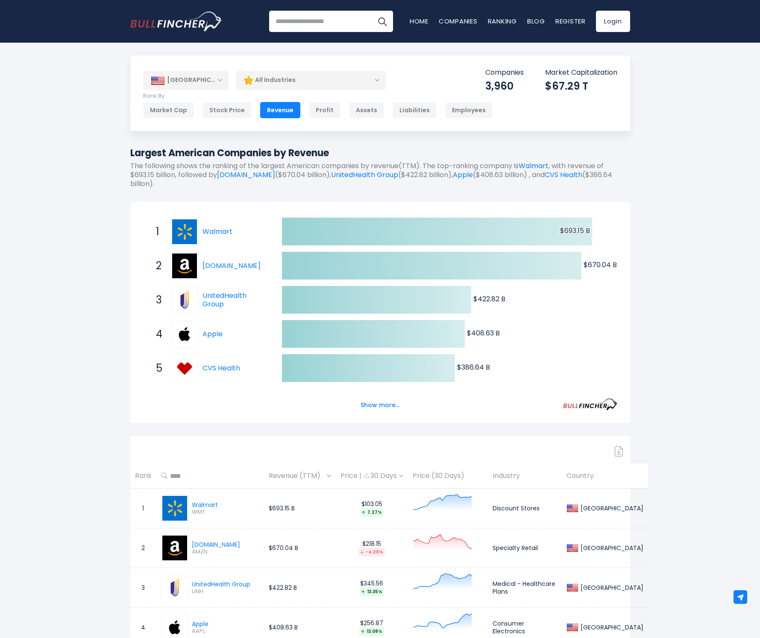
click at [218, 87] on div "[GEOGRAPHIC_DATA]" at bounding box center [185, 80] width 85 height 19
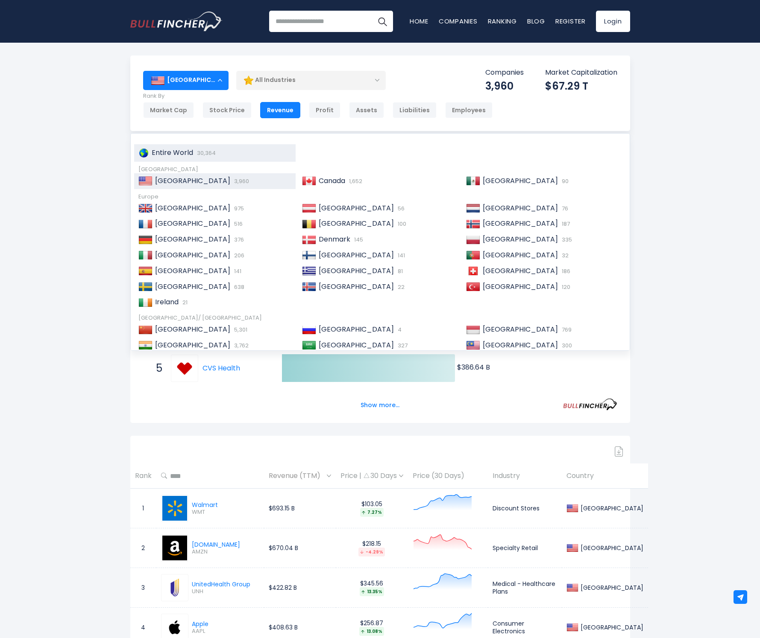
click at [167, 148] on span "Entire World" at bounding box center [172, 153] width 41 height 10
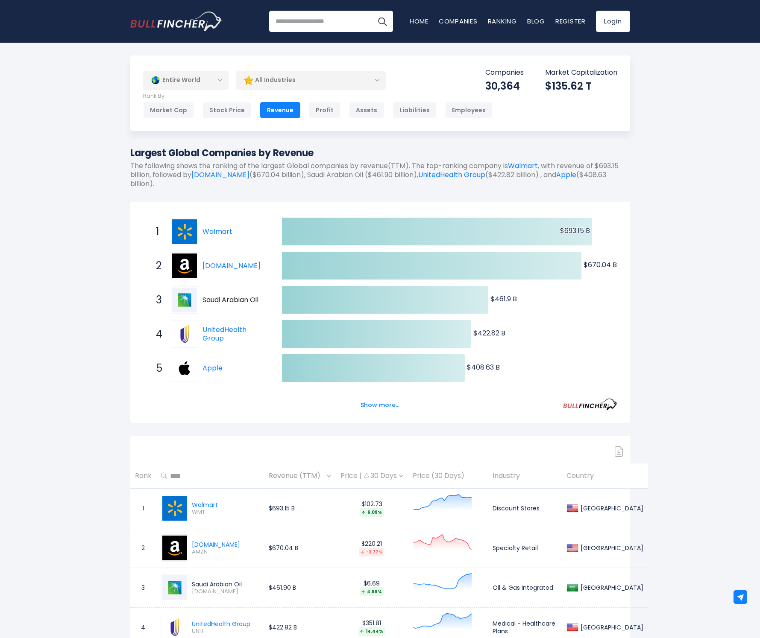
click at [274, 83] on div "All Industries" at bounding box center [310, 80] width 149 height 20
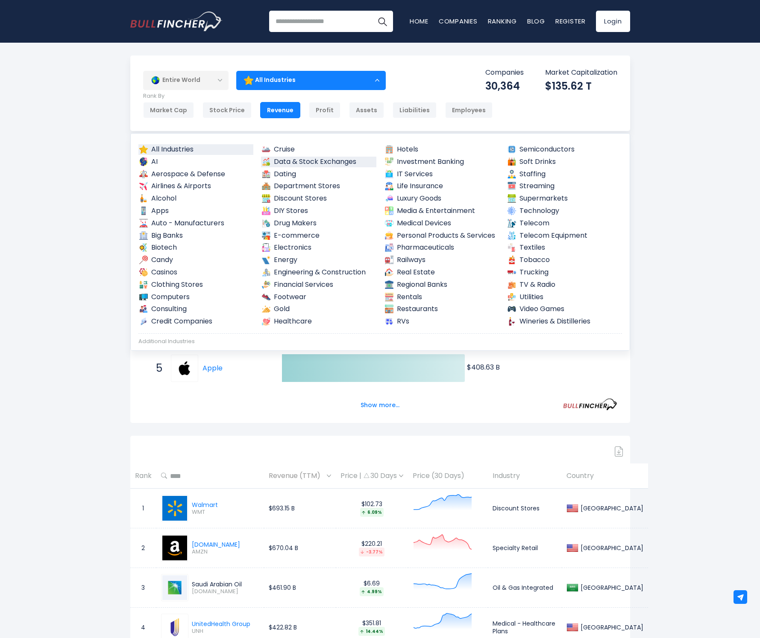
click at [296, 159] on link "Data & Stock Exchanges" at bounding box center [318, 162] width 115 height 11
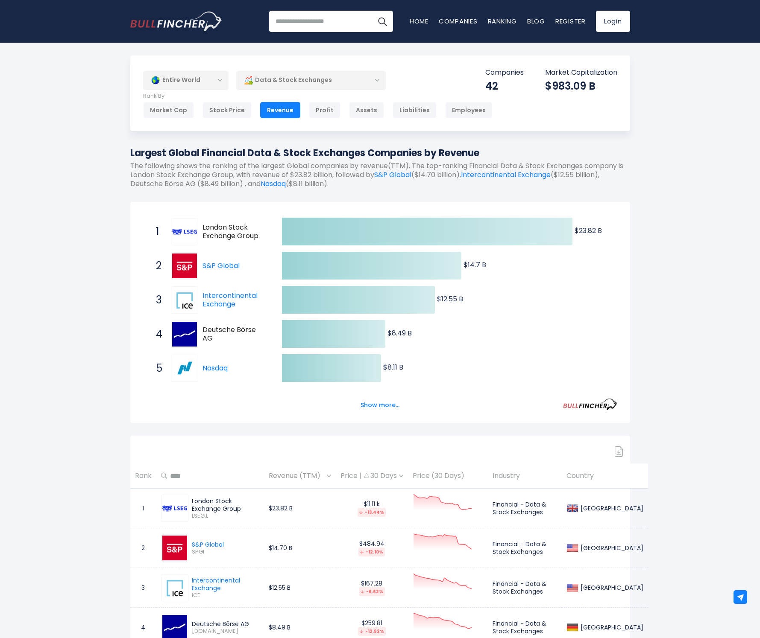
click at [249, 83] on img at bounding box center [248, 80] width 9 height 9
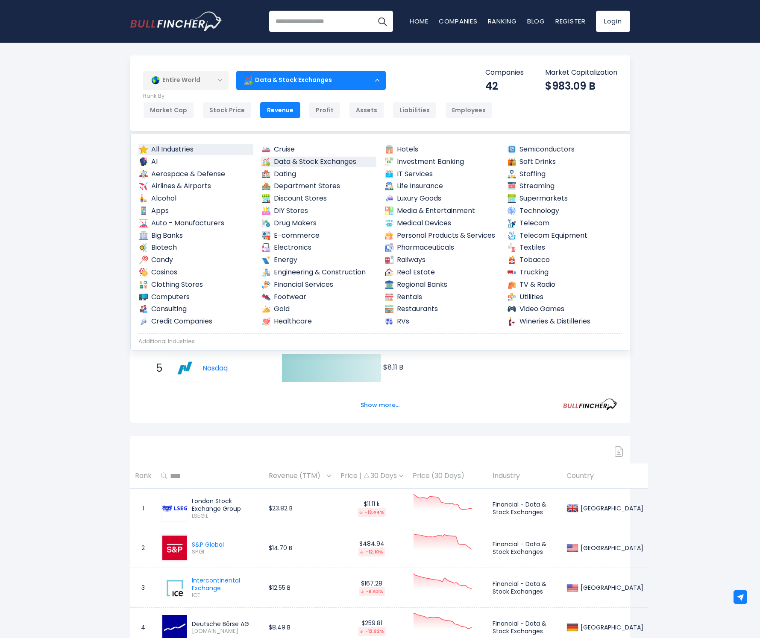
click at [189, 144] on link "All Industries" at bounding box center [195, 149] width 115 height 11
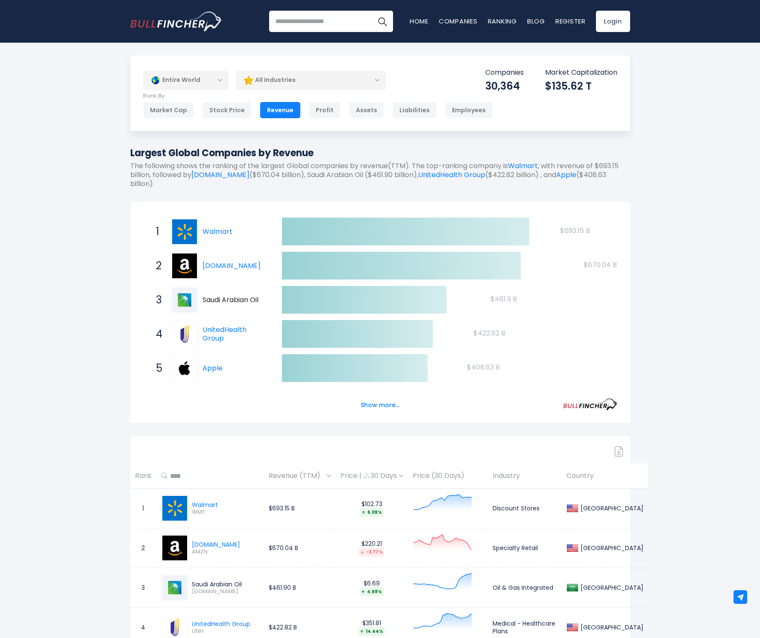
click at [173, 84] on div "Entire World" at bounding box center [185, 80] width 85 height 20
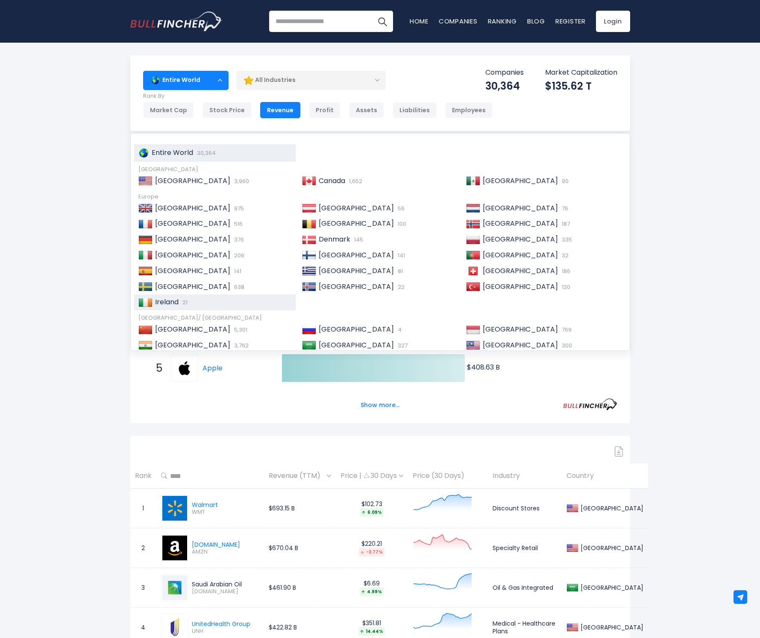
click at [175, 301] on span "Ireland" at bounding box center [166, 302] width 23 height 10
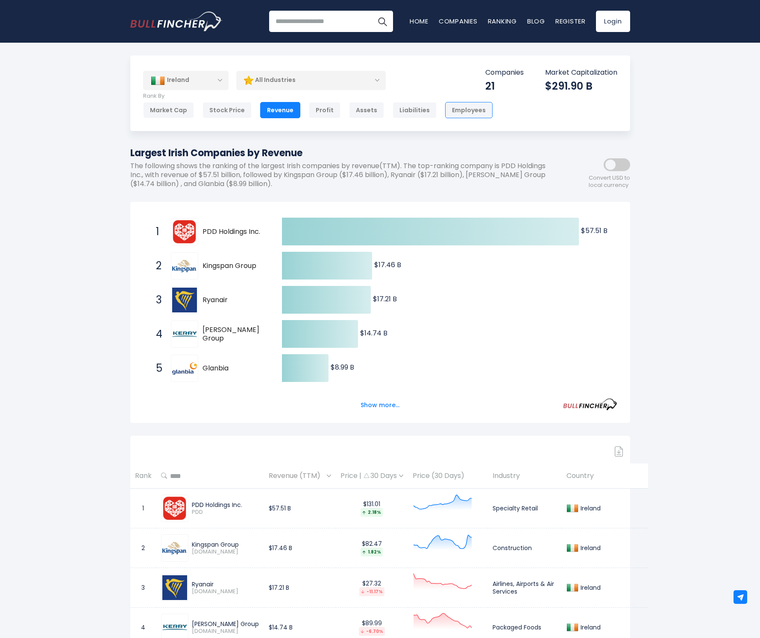
click at [463, 104] on div "Employees" at bounding box center [468, 110] width 47 height 16
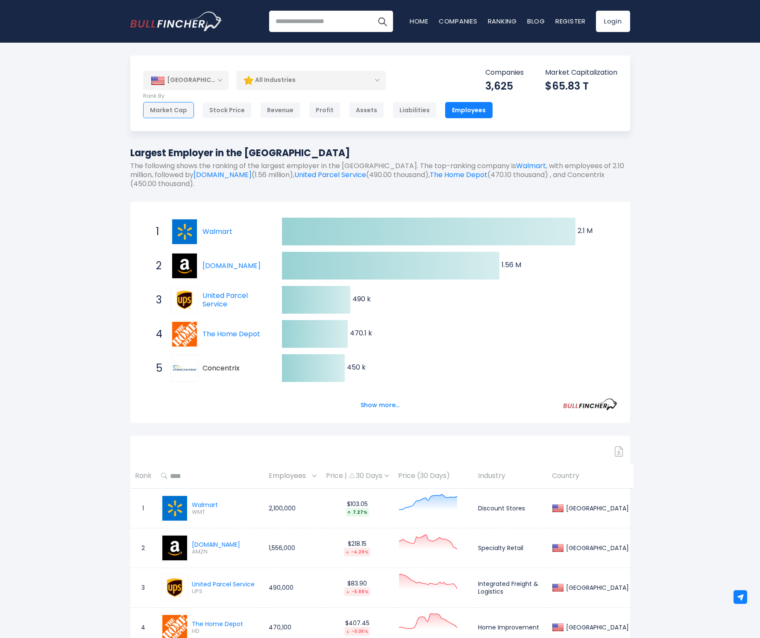
click at [152, 110] on div "Market Cap" at bounding box center [168, 110] width 51 height 16
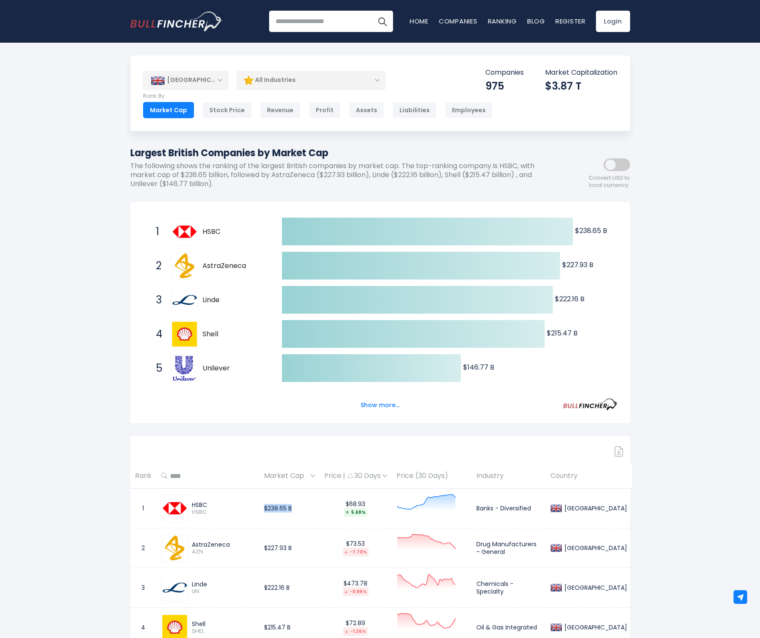
drag, startPoint x: 272, startPoint y: 507, endPoint x: 319, endPoint y: 506, distance: 46.6
click at [319, 506] on td "$238.65 B" at bounding box center [289, 509] width 60 height 40
click at [618, 167] on span at bounding box center [616, 164] width 26 height 13
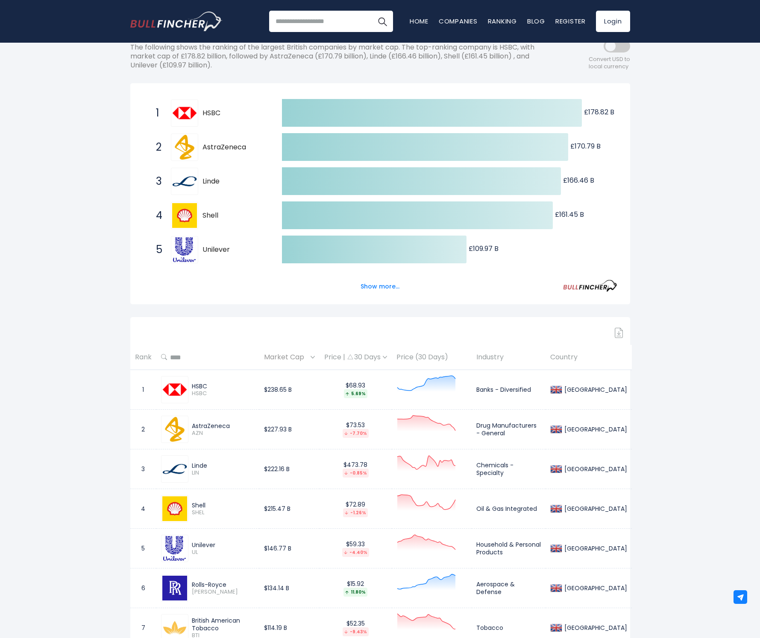
scroll to position [248, 0]
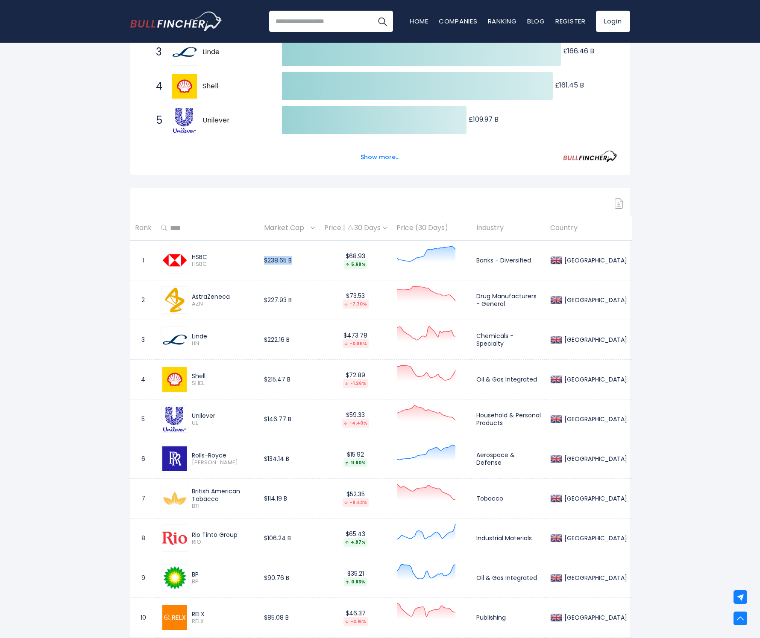
drag, startPoint x: 277, startPoint y: 257, endPoint x: 310, endPoint y: 257, distance: 32.9
click at [310, 257] on td "$238.65 B" at bounding box center [289, 261] width 60 height 40
drag, startPoint x: 278, startPoint y: 296, endPoint x: 324, endPoint y: 296, distance: 46.5
click at [319, 296] on td "$227.93 B" at bounding box center [289, 301] width 60 height 40
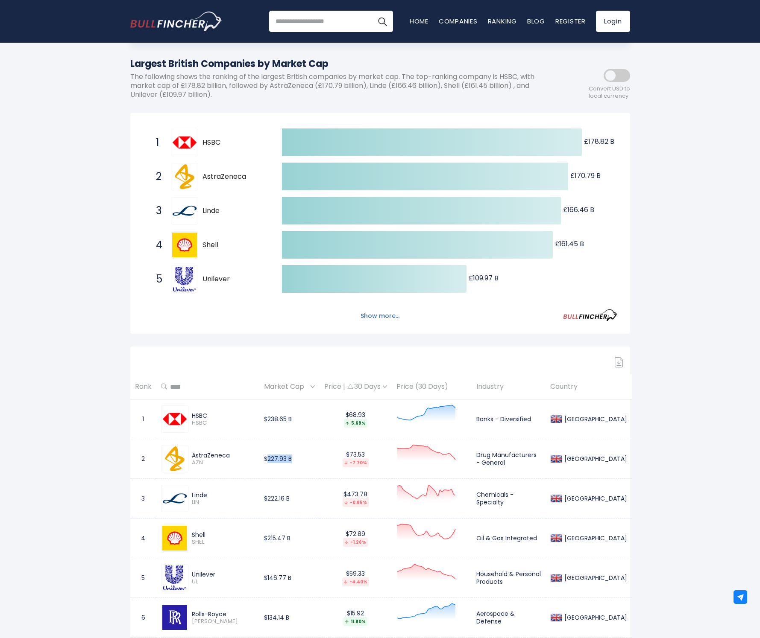
click at [387, 315] on button "Show more..." at bounding box center [379, 316] width 49 height 14
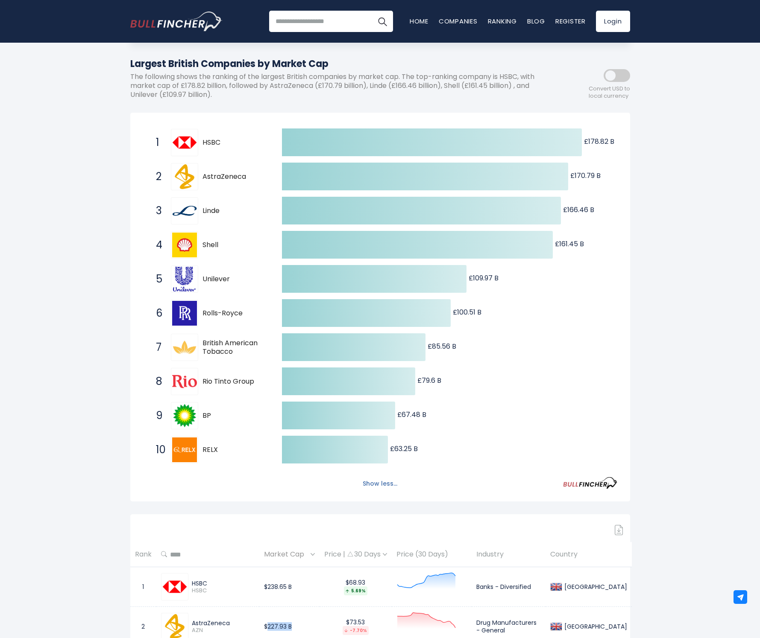
click at [389, 478] on button "Show less..." at bounding box center [379, 484] width 45 height 14
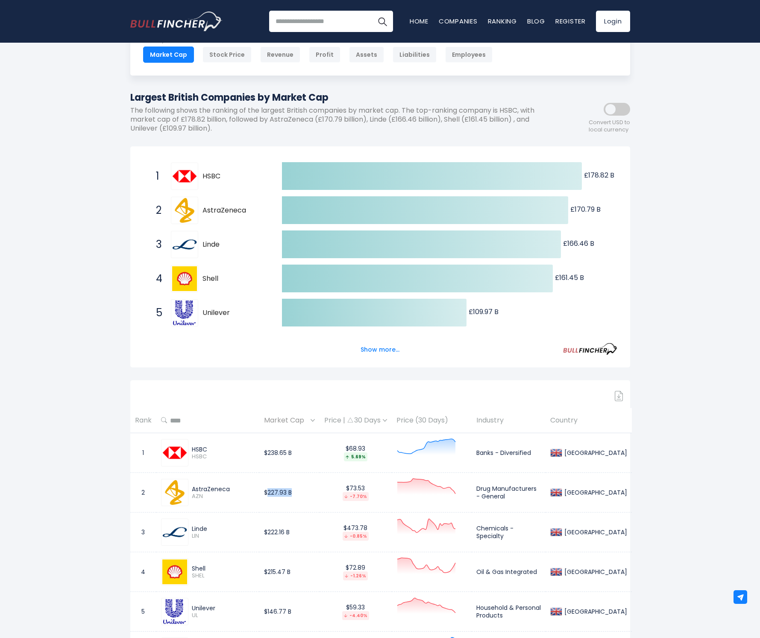
scroll to position [0, 0]
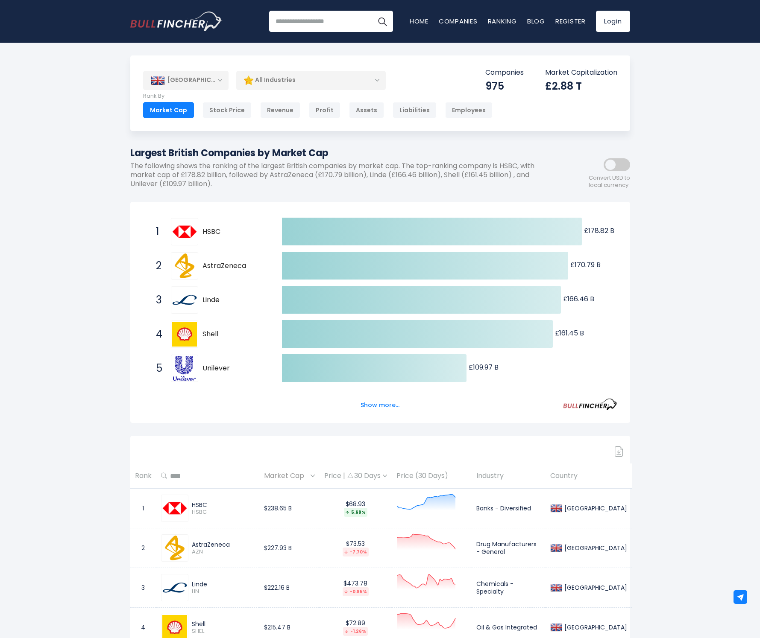
click at [619, 168] on span at bounding box center [616, 164] width 26 height 13
click at [622, 164] on span at bounding box center [616, 164] width 26 height 13
click at [461, 169] on p "The following shows the ranking of the largest British companies by market cap.…" at bounding box center [341, 175] width 423 height 26
click at [191, 80] on div "[GEOGRAPHIC_DATA]" at bounding box center [185, 80] width 85 height 19
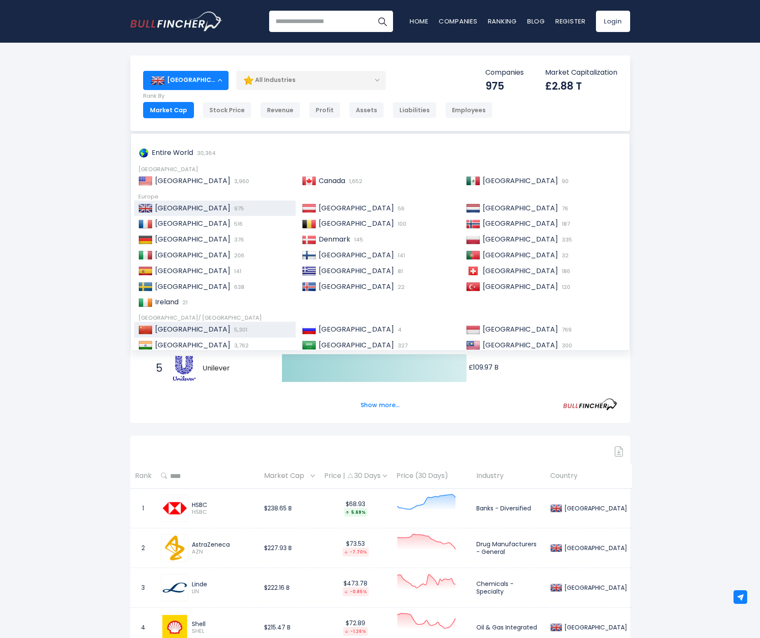
click at [170, 328] on span "[GEOGRAPHIC_DATA]" at bounding box center [192, 330] width 75 height 10
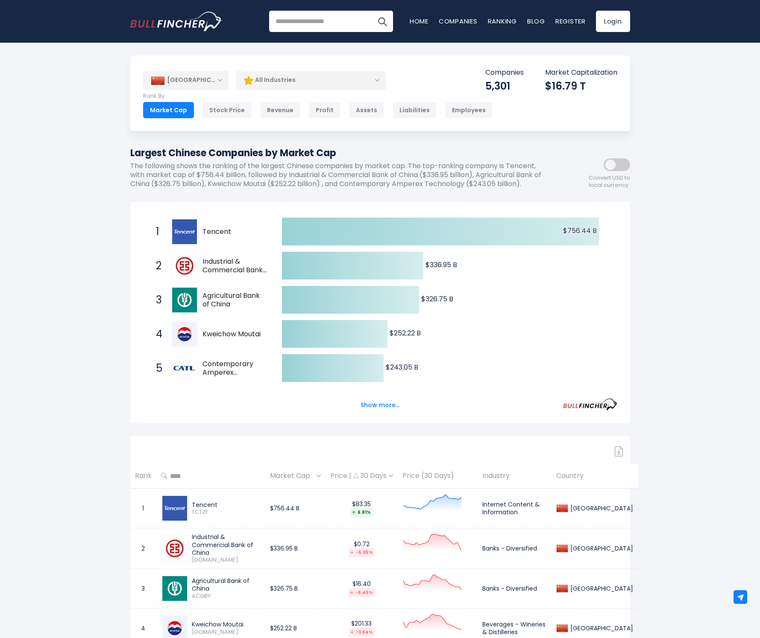
click at [623, 173] on div "Convert USD to local currency" at bounding box center [591, 170] width 77 height 37
click at [621, 165] on span at bounding box center [616, 164] width 26 height 13
click at [612, 170] on span at bounding box center [616, 164] width 26 height 13
click at [624, 167] on span at bounding box center [616, 164] width 26 height 13
click at [619, 169] on span at bounding box center [616, 164] width 26 height 13
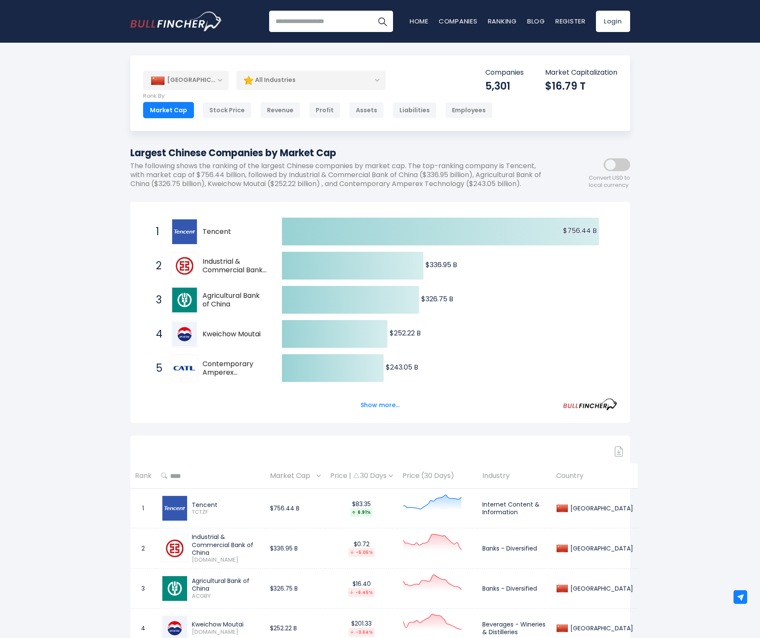
click at [614, 160] on span at bounding box center [616, 164] width 26 height 13
click at [190, 82] on div "China" at bounding box center [185, 80] width 85 height 19
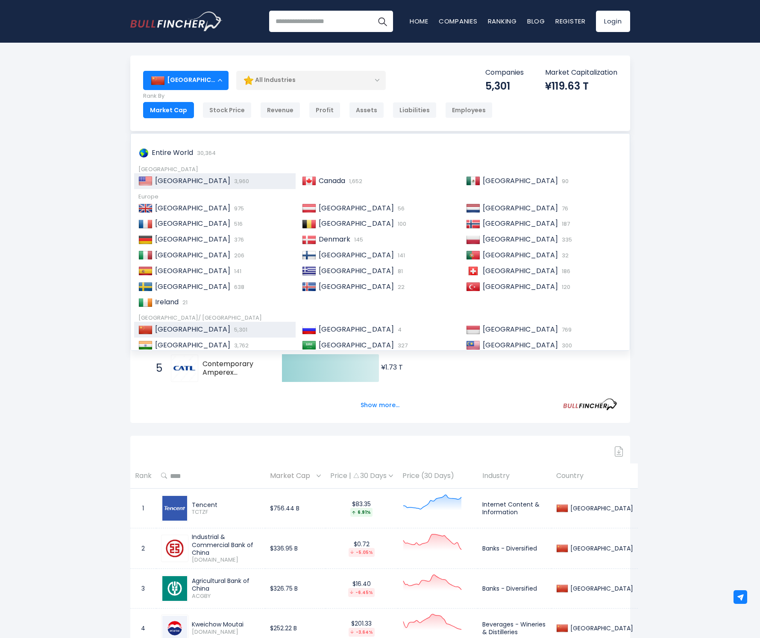
click at [167, 174] on div "United States 3,960" at bounding box center [215, 181] width 162 height 16
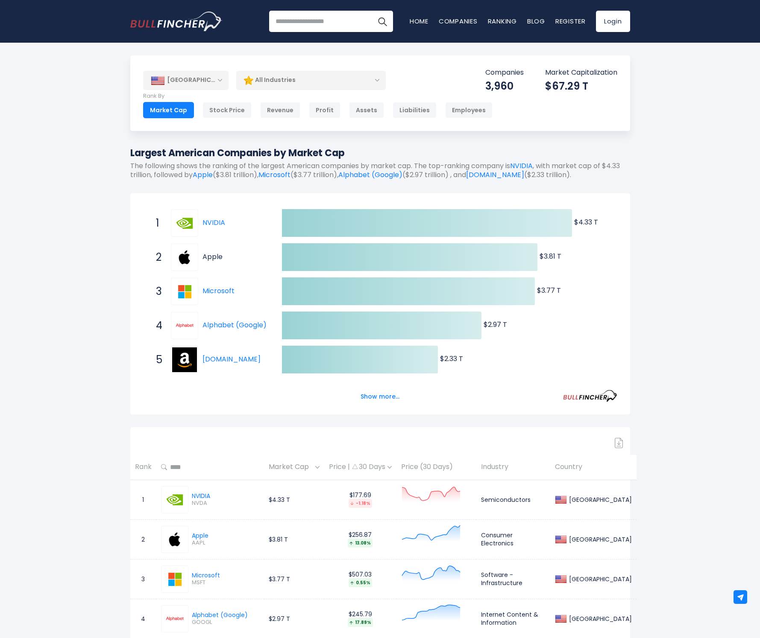
click at [216, 254] on link "Apple" at bounding box center [212, 257] width 20 height 10
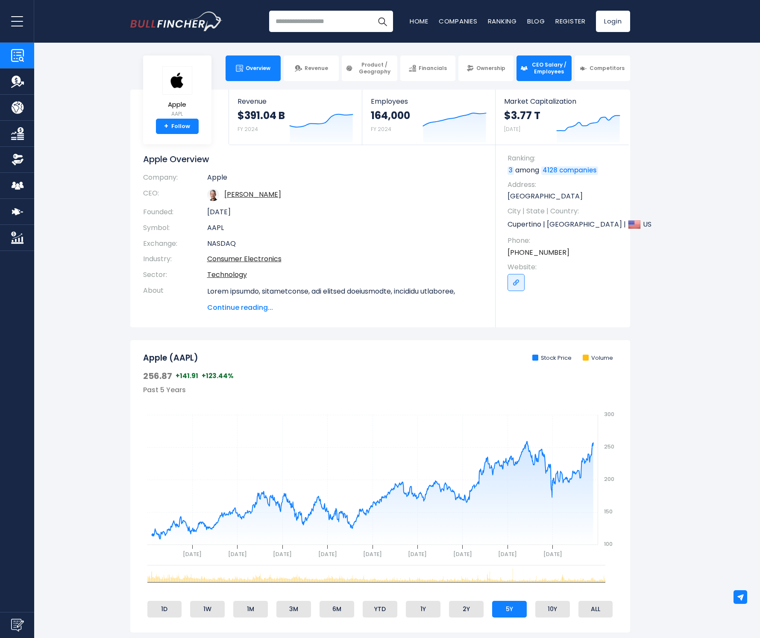
click at [541, 73] on span "CEO Salary / Employees" at bounding box center [549, 67] width 38 height 13
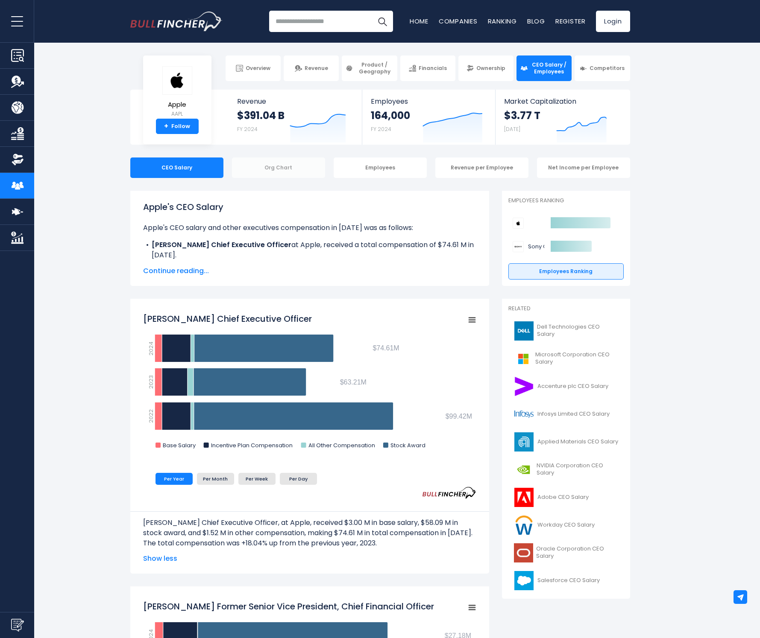
click at [298, 167] on div "Org Chart" at bounding box center [278, 168] width 93 height 20
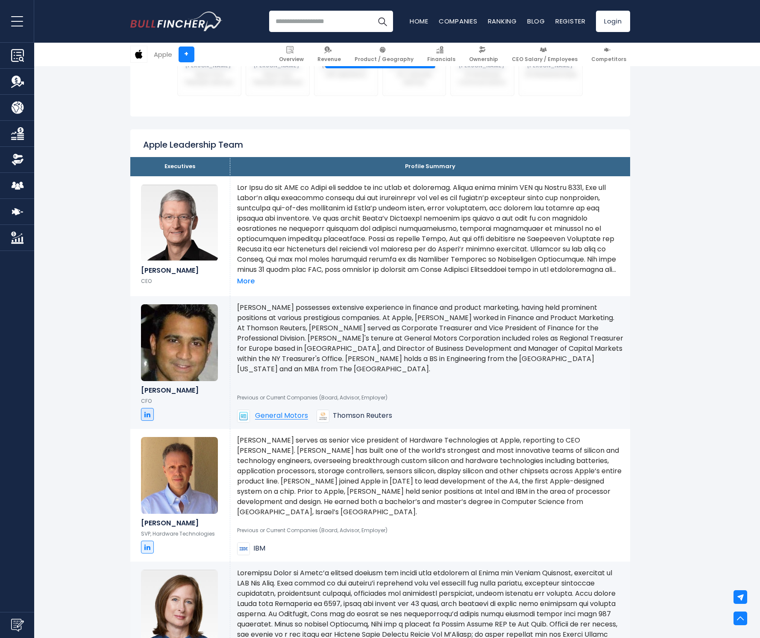
scroll to position [272, 0]
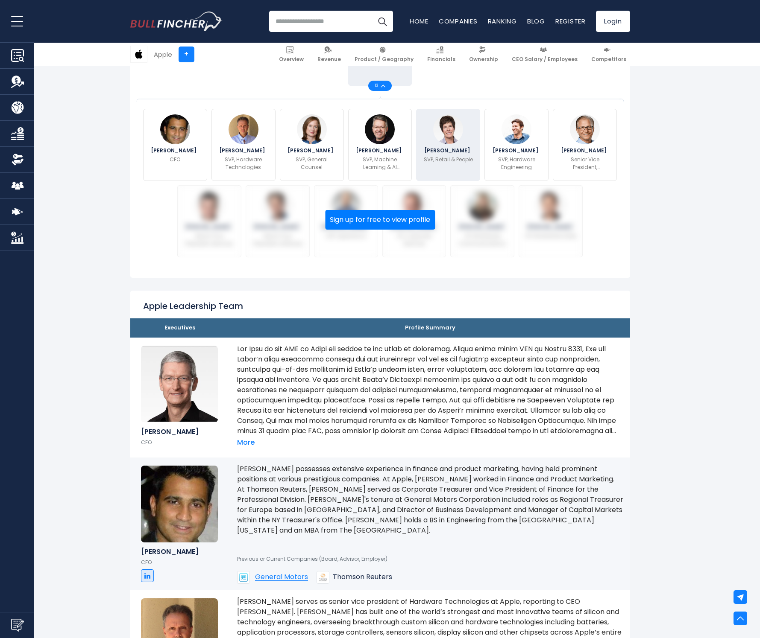
click at [453, 141] on img at bounding box center [448, 129] width 30 height 30
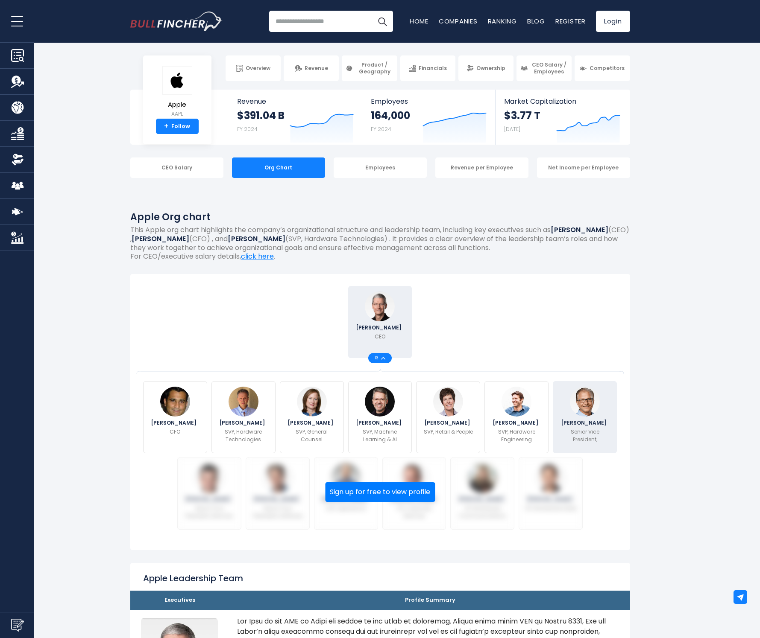
click at [594, 428] on p "Senior Vice President, Worldwide Marketing" at bounding box center [584, 435] width 53 height 15
click at [365, 170] on div "Employees" at bounding box center [380, 168] width 93 height 20
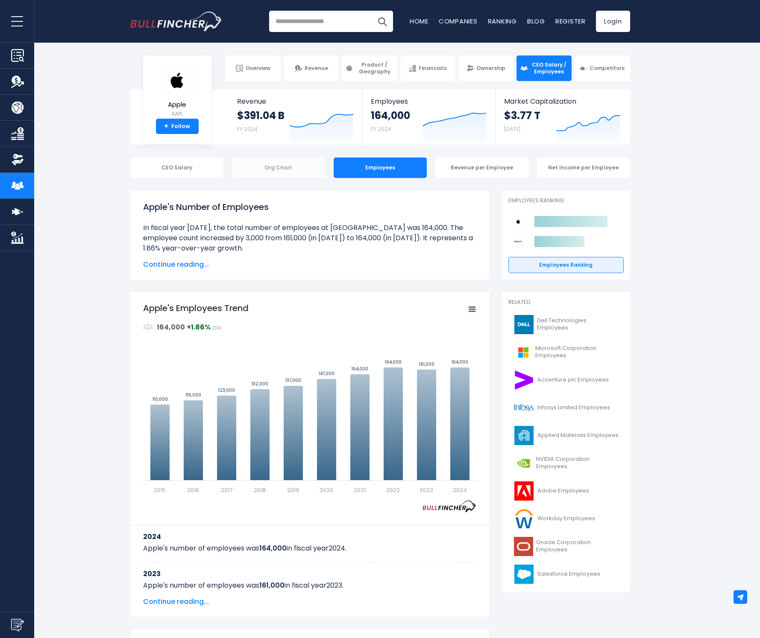
click at [288, 165] on div "Org Chart" at bounding box center [278, 168] width 93 height 20
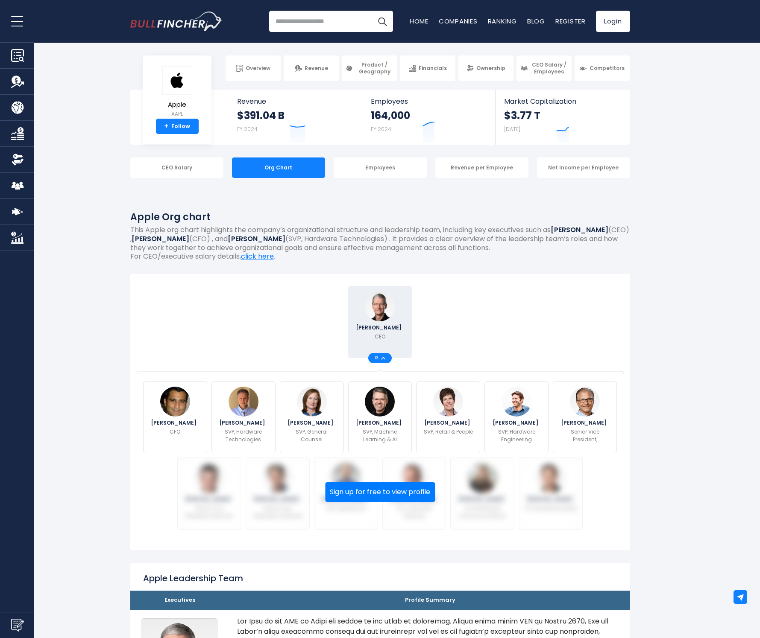
click at [172, 168] on div "CEO Salary" at bounding box center [176, 168] width 93 height 20
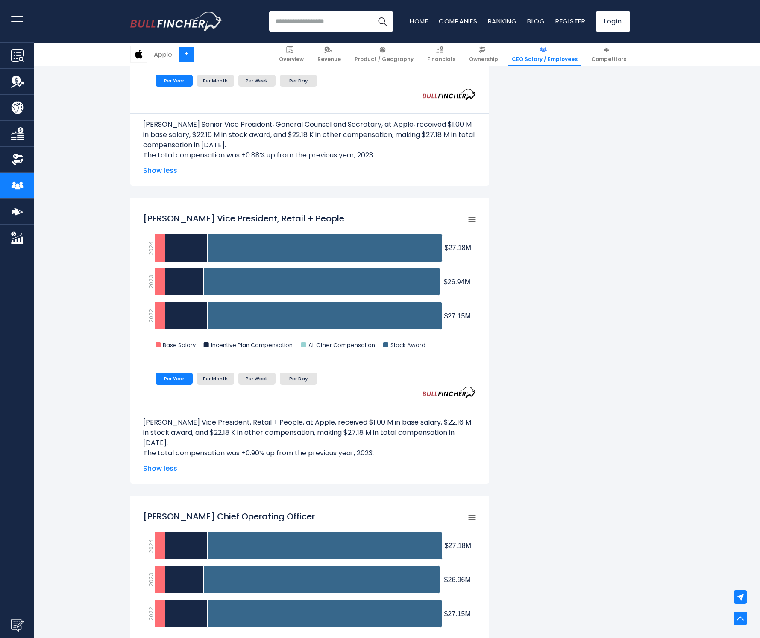
scroll to position [1404, 0]
